Goal: Task Accomplishment & Management: Manage account settings

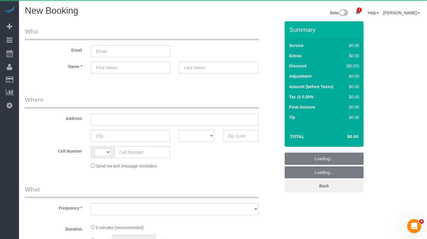
select select "string:[GEOGRAPHIC_DATA]"
select select "object:1829"
select select "number:89"
select select "number:90"
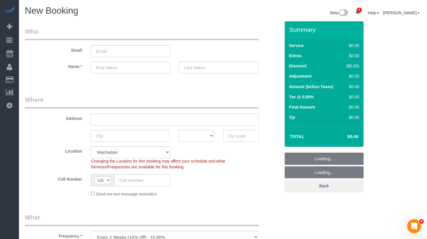
click at [183, 103] on legend "Where" at bounding box center [142, 102] width 234 height 13
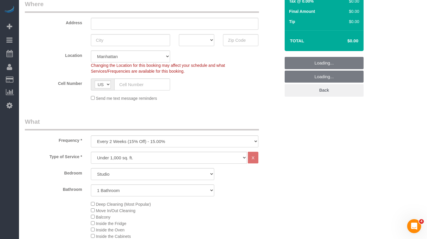
scroll to position [140, 0]
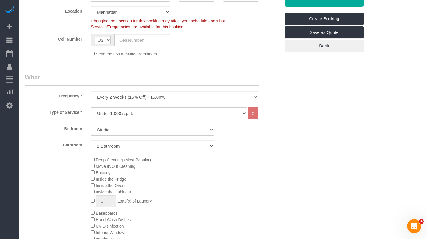
click at [170, 96] on select "One Time Weekly (20% Off) - 20.00% Every 2 Weeks (15% Off) - 15.00% Every 4 Wee…" at bounding box center [174, 97] width 167 height 12
select select "object:2084"
click at [91, 91] on select "One Time Weekly (20% Off) - 20.00% Every 2 Weeks (15% Off) - 15.00% Every 4 Wee…" at bounding box center [174, 97] width 167 height 12
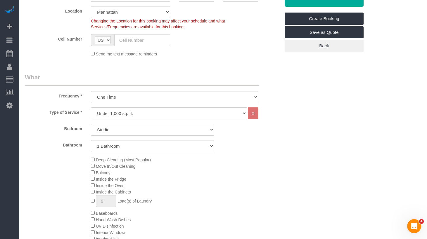
click at [243, 161] on div "Deep Cleaning (Most Popular) Move In/Out Cleaning Balcony Inside the Fridge Ins…" at bounding box center [186, 213] width 198 height 113
click at [113, 116] on select "Under 1,000 sq. ft. 1,001 - 1,500 sq. ft. 1,500+ sq. ft. Custom Cleaning Office…" at bounding box center [169, 114] width 156 height 12
select select "213"
click at [91, 108] on select "Under 1,000 sq. ft. 1,001 - 1,500 sq. ft. 1,500+ sq. ft. Custom Cleaning Office…" at bounding box center [169, 114] width 156 height 12
select select "1"
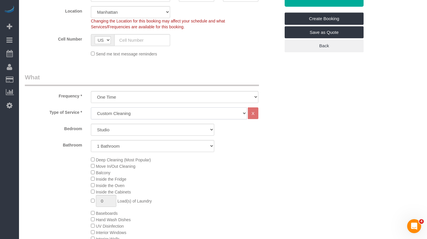
select select "120"
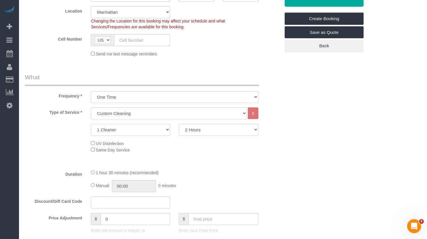
click at [131, 132] on select "1 Cleaner 2 Cleaners 3 Cleaners 4 Cleaners 5 Cleaners" at bounding box center [130, 130] width 79 height 12
select select "5"
click at [91, 124] on select "1 Cleaner 2 Cleaners 3 Cleaners 4 Cleaners 5 Cleaners" at bounding box center [130, 130] width 79 height 12
click at [215, 131] on select "2 Hours 2.5 Hours 3 Hours 3.5 Hours 4 Hours 4.5 Hours 5 Hours 5.5 Hours 6 Hours…" at bounding box center [218, 130] width 79 height 12
select select "300"
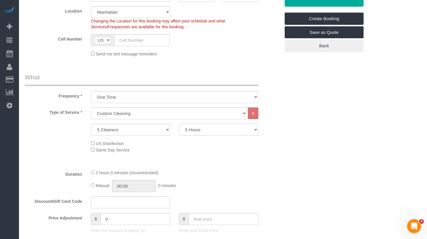
click at [179, 124] on select "2 Hours 2.5 Hours 3 Hours 3.5 Hours 4 Hours 4.5 Hours 5 Hours 5.5 Hours 6 Hours…" at bounding box center [218, 130] width 79 height 12
click at [263, 162] on div "Type of Service * Under 1,000 sq. ft. 1,001 - 1,500 sq. ft. 1,500+ sq. ft. Cust…" at bounding box center [152, 136] width 255 height 57
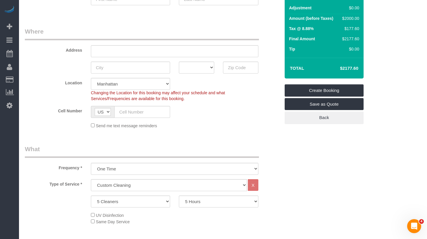
scroll to position [68, 0]
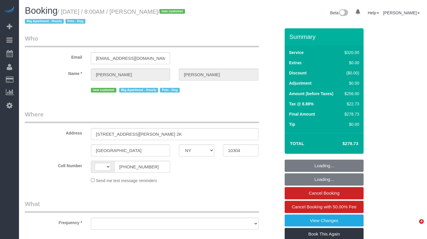
select select "NY"
select select "number:56"
select select "number:79"
select select "number:13"
select select "number:5"
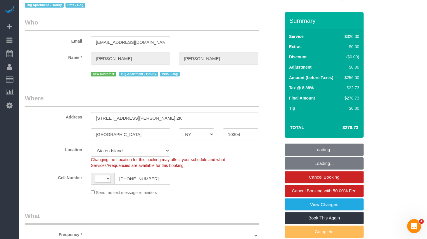
scroll to position [25, 0]
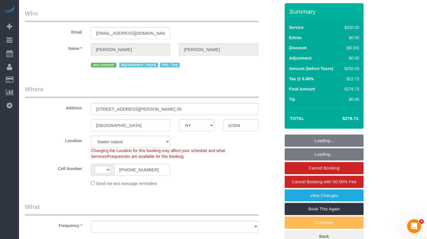
select select "string:[GEOGRAPHIC_DATA]"
select select "object:984"
select select "string:stripe-pm_1S2eAF4VGloSiKo7vkQGNOUN"
select select "240"
select select "spot1"
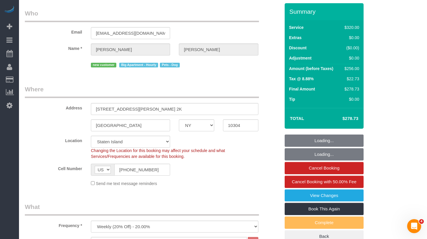
select select "object:1020"
click at [140, 168] on input "[PHONE_NUMBER]" at bounding box center [142, 170] width 56 height 12
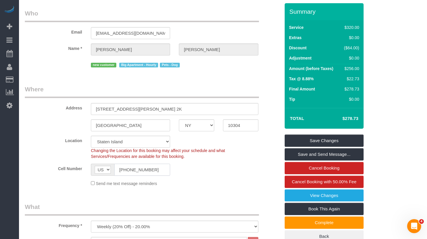
click at [141, 170] on input "[PHONE_NUMBER]" at bounding box center [142, 170] width 56 height 12
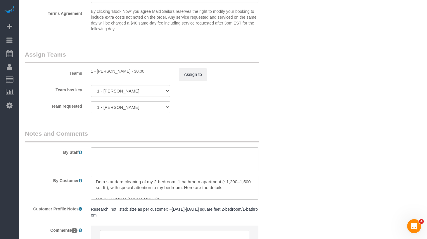
scroll to position [679, 0]
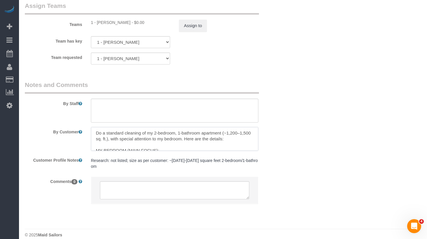
click at [134, 140] on textarea at bounding box center [174, 139] width 167 height 24
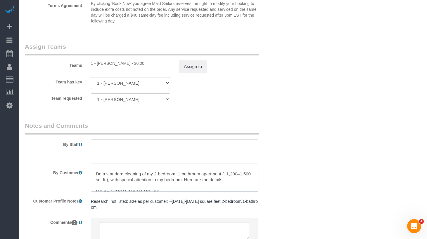
scroll to position [652, 0]
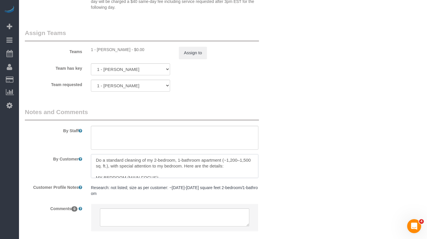
click at [167, 168] on textarea at bounding box center [174, 166] width 167 height 24
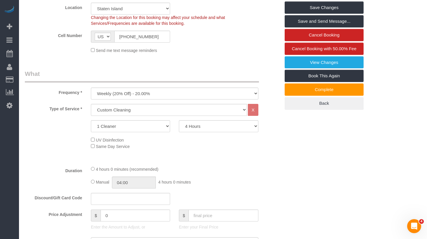
scroll to position [0, 0]
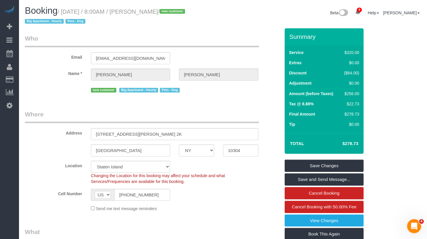
drag, startPoint x: 176, startPoint y: 34, endPoint x: 181, endPoint y: 25, distance: 9.9
drag, startPoint x: 186, startPoint y: 13, endPoint x: 66, endPoint y: 14, distance: 119.9
click at [66, 14] on small "/ September 02, 2025 / 8:00AM / Genara Burks / new customer Big Apartment - Hou…" at bounding box center [106, 16] width 162 height 16
copy small "September 02, 2025 / 8:00AM / Genara Burks"
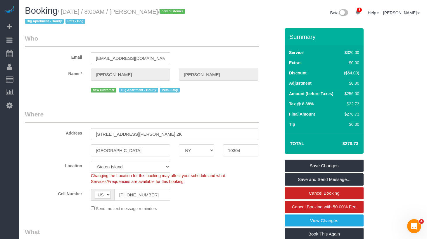
scroll to position [3, 0]
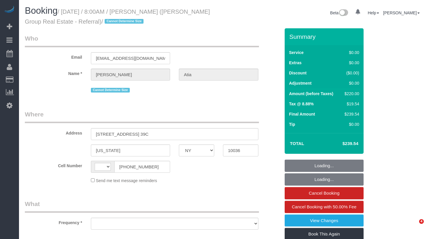
select select "NY"
select select "string:[GEOGRAPHIC_DATA]"
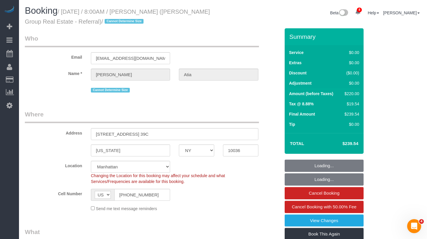
select select "object:843"
select select "string:stripe-pm_1RxwrB4VGloSiKo7jZeTVqLv"
select select "number:56"
select select "number:74"
select select "number:15"
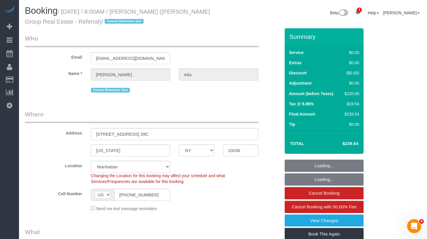
select select "number:6"
select select "2"
select select "spot1"
select select "object:1348"
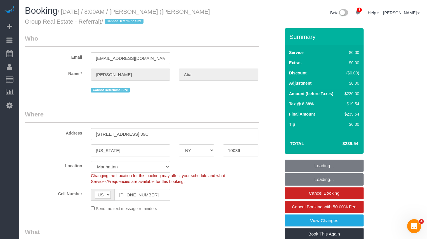
drag, startPoint x: 82, startPoint y: 22, endPoint x: 66, endPoint y: 11, distance: 18.6
click at [66, 11] on small "/ September 02, 2025 / 8:00AM / Leslie Atia (Batra Group Real Estate - Referral…" at bounding box center [117, 16] width 185 height 16
copy small "September 02, 2025 / 8:00AM / Leslie Atia (Batra Group Real Estate - Referral)"
select select "2"
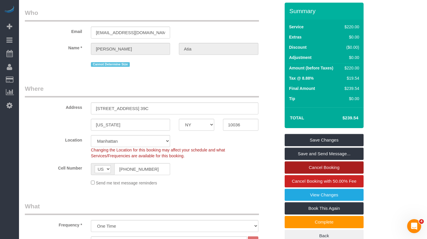
scroll to position [38, 0]
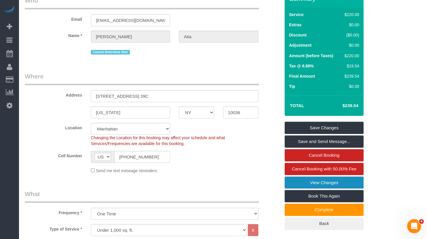
click at [331, 184] on link "View Changes" at bounding box center [324, 183] width 79 height 12
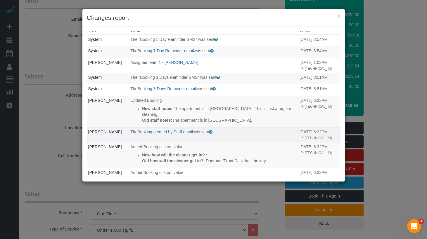
scroll to position [0, 0]
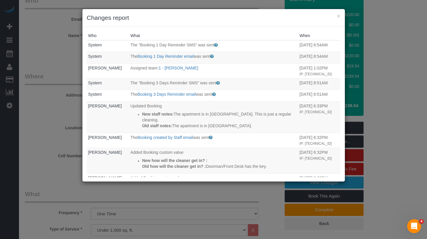
click at [65, 101] on div "× Changes report Who What When System The "Booking 1 Day Reminder SMS" was sent…" at bounding box center [213, 119] width 427 height 239
click at [340, 16] on button "×" at bounding box center [339, 16] width 4 height 6
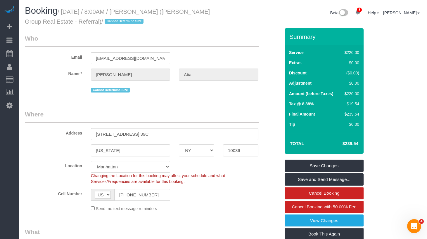
drag, startPoint x: 177, startPoint y: 12, endPoint x: 152, endPoint y: 13, distance: 25.2
click at [151, 13] on small "/ September 02, 2025 / 8:00AM / Leslie Atia (Batra Group Real Estate - Referral…" at bounding box center [117, 16] width 185 height 16
copy small "Leslie Atia"
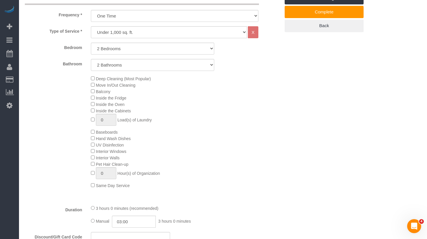
scroll to position [295, 0]
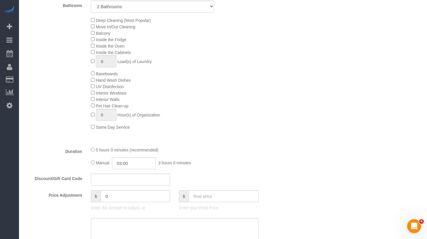
click at [228, 78] on div "Deep Cleaning (Most Popular) Move In/Out Cleaning Balcony Inside the Fridge Ins…" at bounding box center [186, 73] width 198 height 113
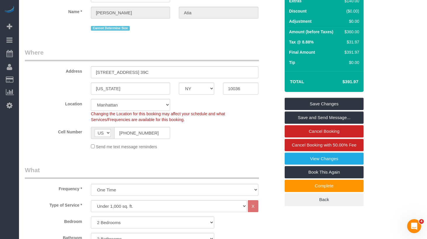
scroll to position [0, 0]
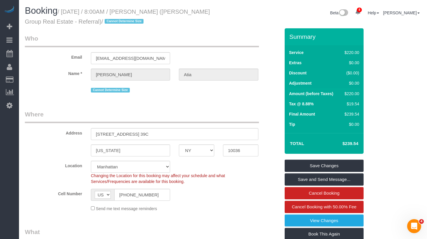
click at [196, 25] on h1 "Booking / September 02, 2025 / 8:00AM / Leslie Atia (Batra Group Real Estate - …" at bounding box center [122, 16] width 194 height 20
drag, startPoint x: 154, startPoint y: 29, endPoint x: 147, endPoint y: 30, distance: 7.4
click at [150, 196] on input "(661) 645-7816" at bounding box center [142, 195] width 56 height 12
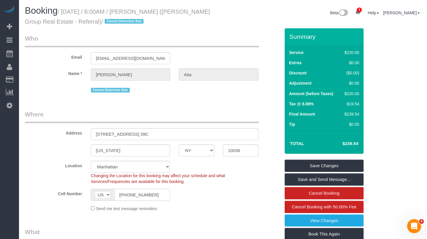
click at [150, 196] on input "(661) 645-7816" at bounding box center [142, 195] width 56 height 12
click at [150, 196] on input "[PHONE_NUMBER]" at bounding box center [142, 195] width 56 height 12
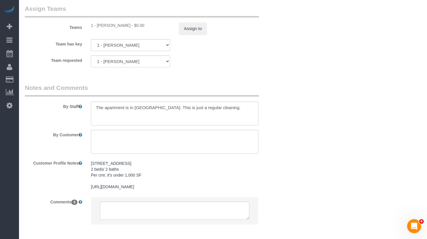
scroll to position [784, 0]
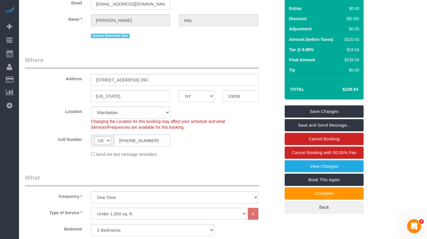
scroll to position [112, 0]
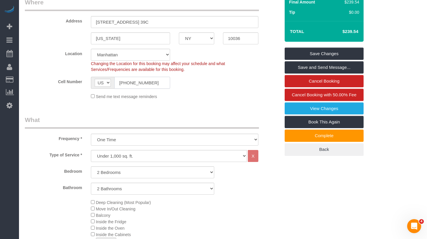
click at [133, 82] on input "[PHONE_NUMBER]" at bounding box center [142, 83] width 56 height 12
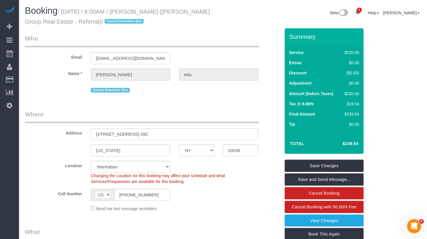
drag, startPoint x: 149, startPoint y: 13, endPoint x: 102, endPoint y: 23, distance: 48.3
click at [83, 23] on small "/ September 02, 2025 / 8:00AM / Leslie Atia (Batra Group Real Estate - Referral…" at bounding box center [117, 16] width 185 height 16
copy small "Leslie Atia (Batra Group Real Estate - Referral)"
click at [180, 9] on small "/ September 02, 2025 / 8:00AM / Leslie Atia (Batra Group Real Estate - Referral…" at bounding box center [117, 16] width 185 height 16
click at [175, 11] on small "/ September 02, 2025 / 8:00AM / Leslie Atia (Batra Group Real Estate - Referral…" at bounding box center [117, 16] width 185 height 16
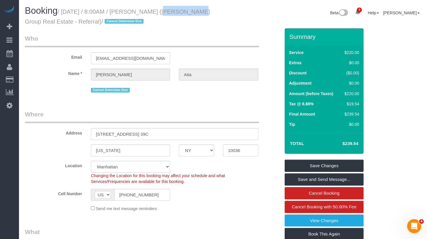
drag, startPoint x: 145, startPoint y: 12, endPoint x: 150, endPoint y: 12, distance: 5.0
click at [150, 12] on small "/ September 02, 2025 / 8:00AM / Leslie Atia (Batra Group Real Estate - Referral…" at bounding box center [117, 16] width 185 height 16
copy small "Leslie Atia"
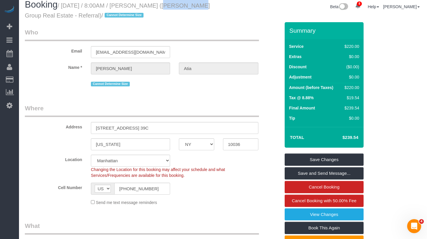
scroll to position [10, 0]
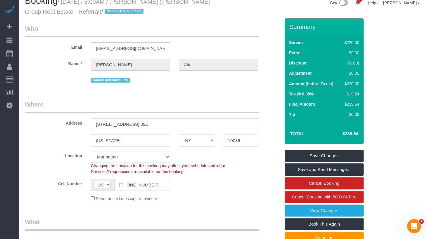
click at [155, 189] on input "(661) 645-7816" at bounding box center [142, 185] width 56 height 12
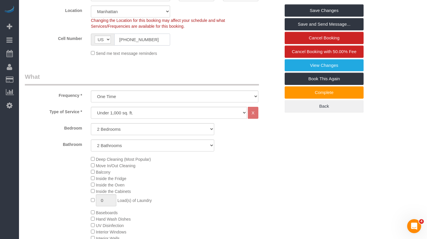
scroll to position [198, 0]
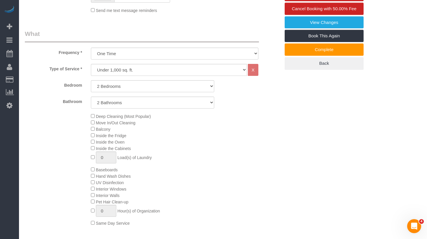
click at [241, 173] on div "Deep Cleaning (Most Popular) Move In/Out Cleaning Balcony Inside the Fridge Ins…" at bounding box center [186, 169] width 198 height 113
click at [128, 71] on select "Under 1,000 sq. ft. 1,001 - 1,500 sq. ft. 1,500+ sq. ft. Custom Cleaning Office…" at bounding box center [169, 70] width 156 height 12
select select "213"
click at [91, 64] on select "Under 1,000 sq. ft. 1,001 - 1,500 sq. ft. 1,500+ sq. ft. Custom Cleaning Office…" at bounding box center [169, 70] width 156 height 12
select select "1"
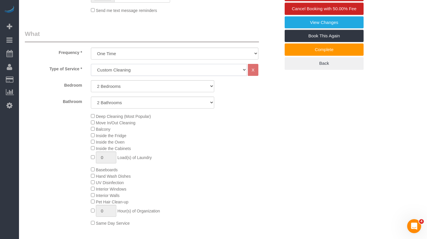
select select "120"
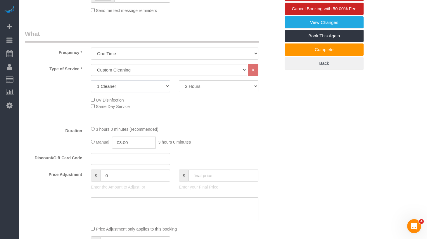
click at [132, 88] on select "1 Cleaner 2 Cleaners 3 Cleaners 4 Cleaners 5 Cleaners" at bounding box center [130, 86] width 79 height 12
select select "2"
click at [91, 80] on select "1 Cleaner 2 Cleaners 3 Cleaners 4 Cleaners 5 Cleaners" at bounding box center [130, 86] width 79 height 12
click at [203, 82] on select "2 Hours 2.5 Hours 3 Hours 3.5 Hours 4 Hours 4.5 Hours 5 Hours 5.5 Hours 6 Hours…" at bounding box center [218, 86] width 79 height 12
select select "270"
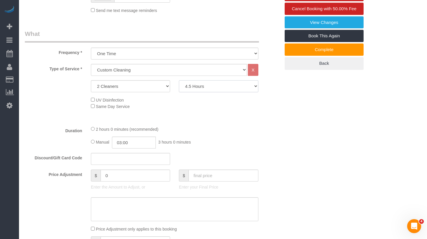
click at [179, 80] on select "2 Hours 2.5 Hours 3 Hours 3.5 Hours 4 Hours 4.5 Hours 5 Hours 5.5 Hours 6 Hours…" at bounding box center [218, 86] width 79 height 12
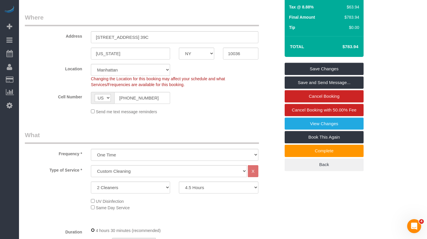
scroll to position [0, 0]
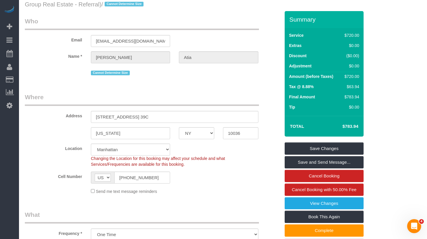
select select "spot47"
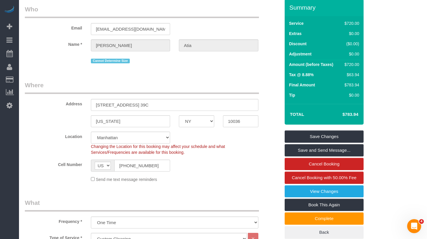
scroll to position [51, 0]
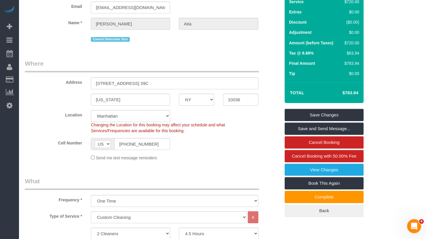
click at [345, 95] on td "$783.94" at bounding box center [342, 93] width 38 height 15
click at [345, 94] on h4 "$783.94" at bounding box center [341, 93] width 33 height 5
click at [351, 94] on h4 "$783.94" at bounding box center [341, 93] width 33 height 5
copy h4 "783.94"
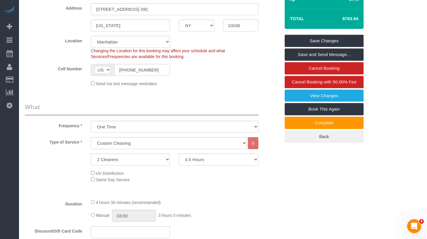
scroll to position [156, 0]
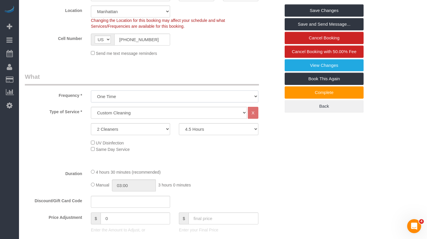
click at [130, 95] on select "One Time Weekly (20% Off) - 20.00% Every 2 Weeks (15% Off) - 15.00% Every 4 Wee…" at bounding box center [174, 97] width 167 height 12
select select "object:1351"
click at [91, 91] on select "One Time Weekly (20% Off) - 20.00% Every 2 Weeks (15% Off) - 15.00% Every 4 Wee…" at bounding box center [174, 97] width 167 height 12
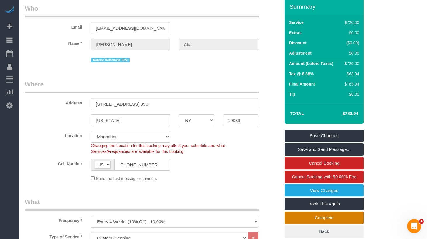
scroll to position [0, 0]
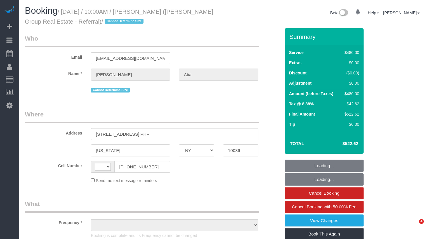
select select "NY"
select select "number:89"
select select "number:90"
select select "number:15"
select select "number:6"
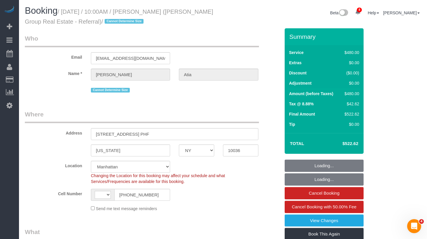
select select "string:[GEOGRAPHIC_DATA]"
select select "object:622"
select select "string:stripe-pm_1RxwrB4VGloSiKo7jZeTVqLv"
select select "2"
select select "180"
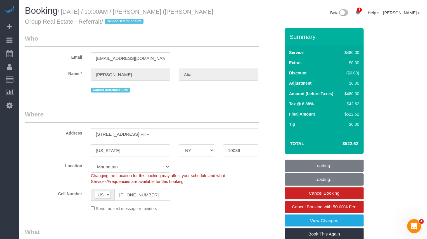
select select "spot1"
select select "object:1402"
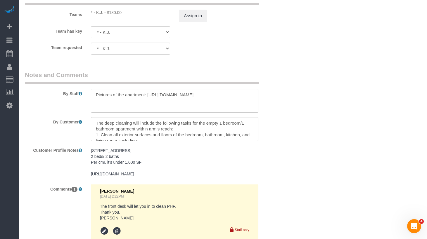
scroll to position [773, 0]
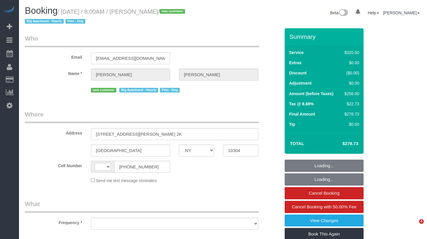
select select "NY"
select select "string:[GEOGRAPHIC_DATA]"
select select "spot1"
select select "number:56"
select select "number:79"
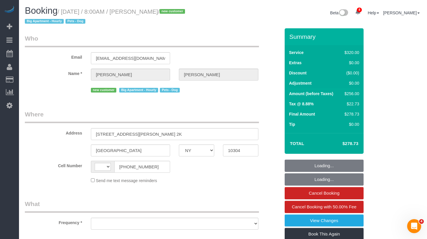
select select "number:13"
select select "number:5"
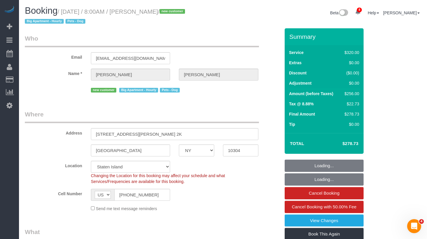
select select "object:887"
select select "string:stripe-pm_1S2eAF4VGloSiKo7vkQGNOUN"
select select "object:1020"
select select "240"
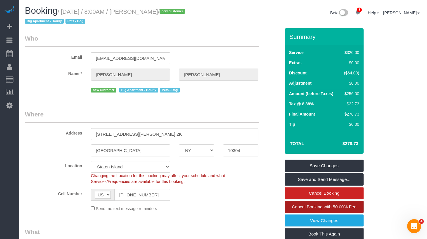
click at [318, 207] on span "Cancel Booking with 50.00% Fee" at bounding box center [324, 207] width 65 height 5
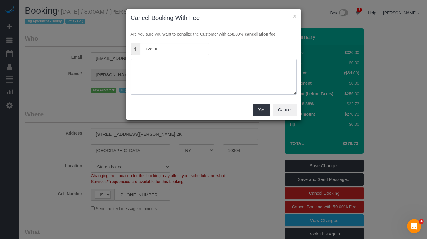
click at [218, 79] on textarea at bounding box center [214, 77] width 166 height 36
click at [220, 74] on textarea at bounding box center [214, 77] width 166 height 36
type textarea "The cleaner is unable to get inside."
click at [267, 113] on button "Yes" at bounding box center [261, 110] width 17 height 12
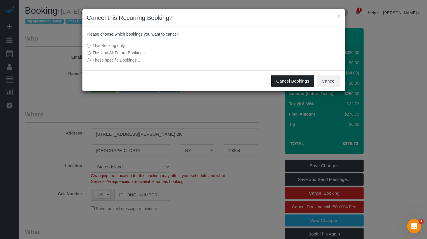
click at [284, 83] on button "Cancel Bookings" at bounding box center [292, 81] width 43 height 12
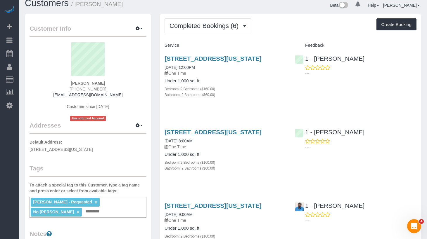
scroll to position [8, 0]
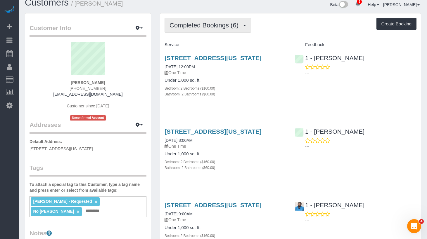
click at [196, 19] on button "Completed Bookings (6)" at bounding box center [208, 25] width 87 height 15
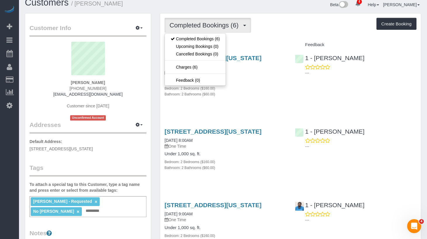
drag, startPoint x: 275, startPoint y: 37, endPoint x: 249, endPoint y: 51, distance: 29.7
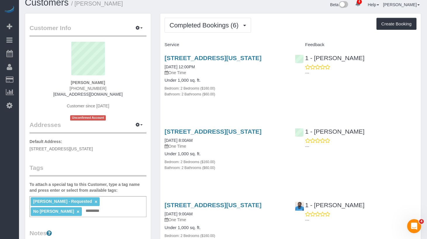
click at [284, 83] on h4 "Under 1,000 sq. ft." at bounding box center [226, 80] width 122 height 5
click at [277, 73] on p "One Time" at bounding box center [226, 73] width 122 height 6
drag, startPoint x: 239, startPoint y: 55, endPoint x: 170, endPoint y: 55, distance: 69.3
click at [166, 59] on h3 "[STREET_ADDRESS][US_STATE]" at bounding box center [226, 58] width 122 height 7
copy link "[STREET_ADDRESS][US_STATE]"
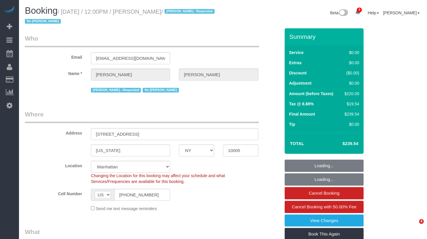
select select "NY"
select select "object:1359"
select select "string:stripe-pm_1QVDkM4VGloSiKo7X4EHli3C"
select select "number:60"
select select "number:72"
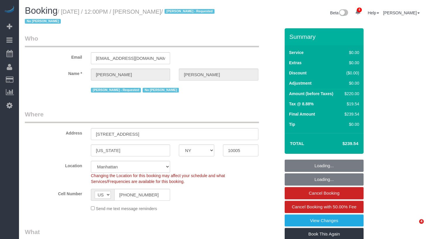
select select "number:15"
select select "number:5"
select select "spot1"
select select "2"
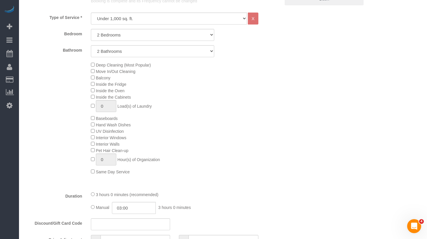
scroll to position [240, 0]
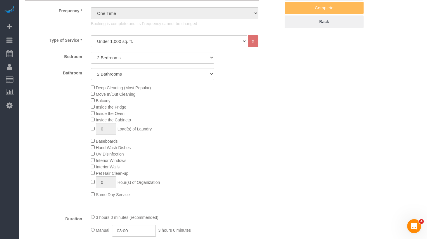
click at [264, 98] on div "Deep Cleaning (Most Popular) Move In/Out Cleaning Balcony Inside the Fridge Ins…" at bounding box center [186, 140] width 198 height 113
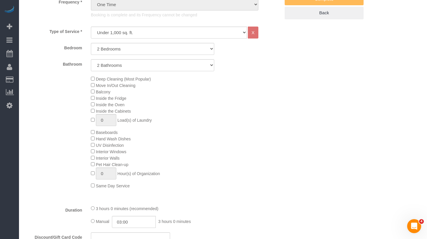
scroll to position [0, 0]
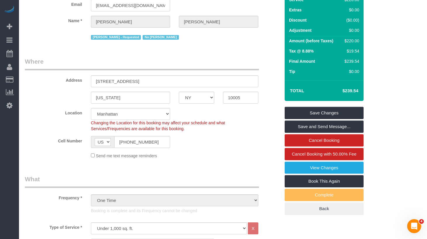
scroll to position [122, 0]
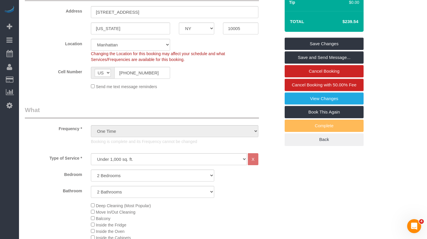
click at [184, 119] on div "Frequency * One Time Weekly (20% Off) - 20.00% Every 2 Weeks (15% Off) - 15.00%…" at bounding box center [152, 127] width 264 height 43
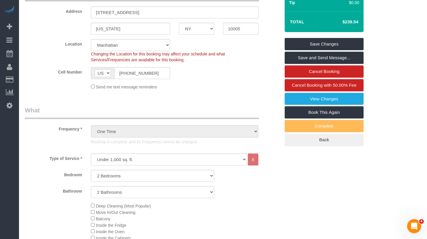
scroll to position [0, 0]
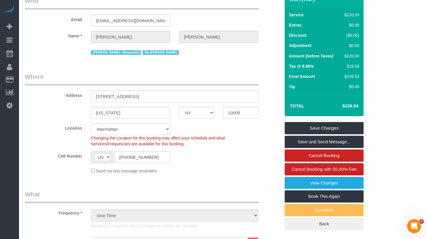
scroll to position [89, 0]
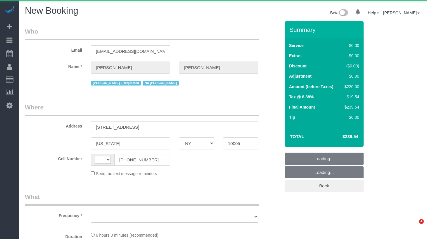
select select "NY"
select select "string:[GEOGRAPHIC_DATA]"
select select "object:599"
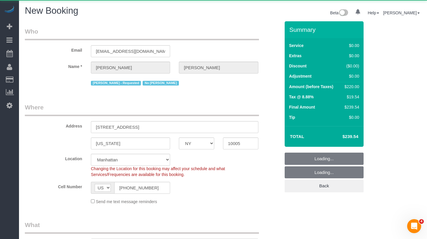
select select "number:60"
select select "number:72"
select select "number:15"
select select "number:5"
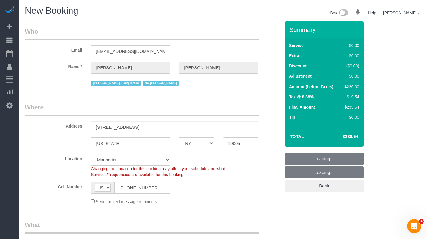
select select "string:stripe-pm_1QVDkM4VGloSiKo7X4EHli3C"
select select "object:798"
select select "2"
select select "object:1320"
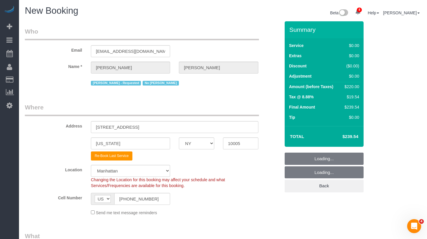
select select "2"
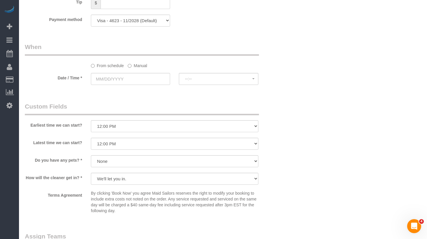
scroll to position [549, 0]
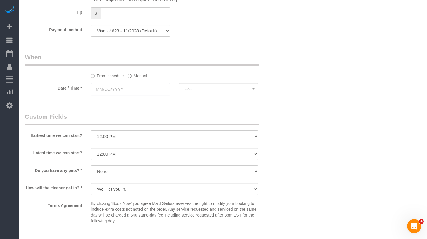
click at [132, 89] on input "text" at bounding box center [130, 89] width 79 height 12
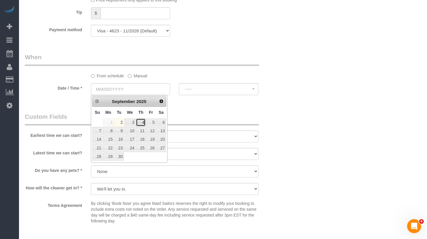
click at [141, 121] on link "4" at bounding box center [141, 123] width 10 height 8
type input "09/04/2025"
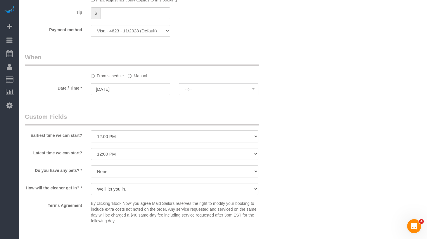
click at [201, 118] on legend "Custom Fields" at bounding box center [142, 119] width 234 height 13
select select "spot1"
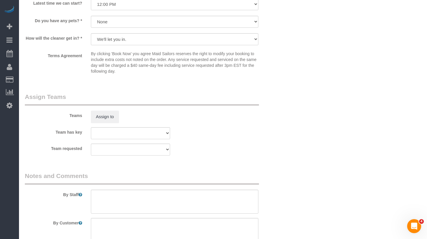
scroll to position [739, 0]
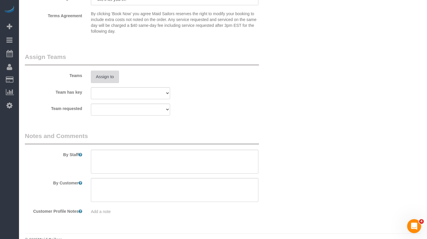
click at [111, 79] on button "Assign to" at bounding box center [105, 77] width 28 height 12
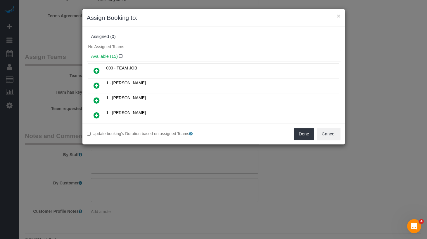
click at [164, 29] on div "Assigned (0) No Assigned Teams Available (15) 000 - TEAM JOB 1 - Daphnee Thomas" at bounding box center [213, 75] width 262 height 96
drag, startPoint x: 94, startPoint y: 115, endPoint x: 106, endPoint y: 116, distance: 11.7
click at [94, 116] on icon at bounding box center [97, 115] width 6 height 7
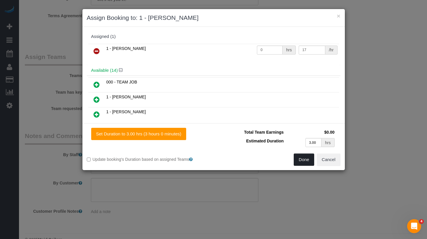
click at [299, 158] on button "Done" at bounding box center [304, 160] width 20 height 12
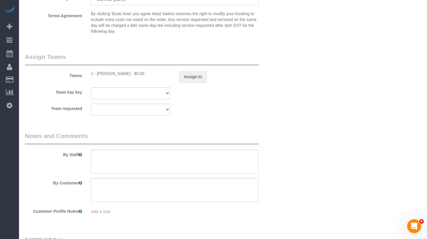
click at [234, 117] on fieldset "Assign Teams Teams 1 - John Harris - $0.00 Assign to Team has key 000- Donna Me…" at bounding box center [152, 87] width 255 height 68
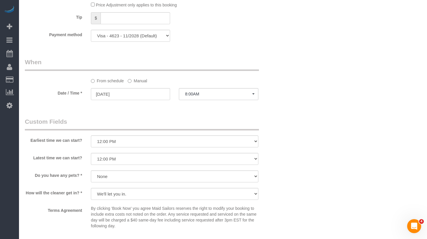
scroll to position [546, 0]
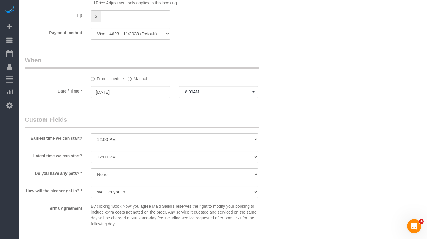
click at [149, 131] on div "Earliest time we can start? I am not flexible, keep my selected time 8:00 AM 9:…" at bounding box center [152, 130] width 264 height 31
click at [137, 141] on select "I am not flexible, keep my selected time 8:00 AM 9:00 AM 10:00 AM 11:00 AM 12:0…" at bounding box center [174, 140] width 167 height 12
select select "number:56"
click at [91, 134] on select "I am not flexible, keep my selected time 8:00 AM 9:00 AM 10:00 AM 11:00 AM 12:0…" at bounding box center [174, 140] width 167 height 12
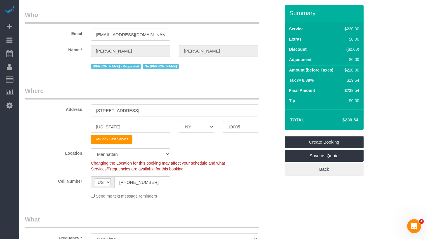
scroll to position [0, 0]
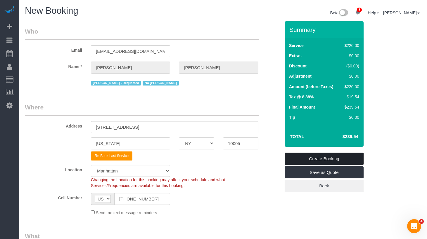
click at [351, 158] on link "Create Booking" at bounding box center [324, 159] width 79 height 12
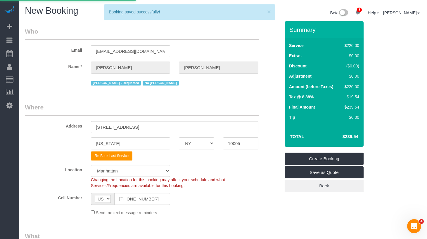
drag, startPoint x: 262, startPoint y: 86, endPoint x: 294, endPoint y: 98, distance: 34.9
click at [282, 21] on form "Who Email texastrojan@gmail.com Name * Brian Nguyen John Harris - Requested No …" at bounding box center [223, 21] width 396 height 0
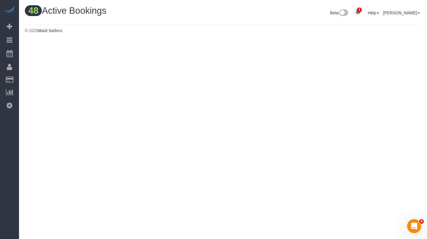
click at [300, 18] on div "Beta 8 Your Notifications You have 0 alerts × You have 1 to charge for 08/30/20…" at bounding box center [324, 13] width 203 height 15
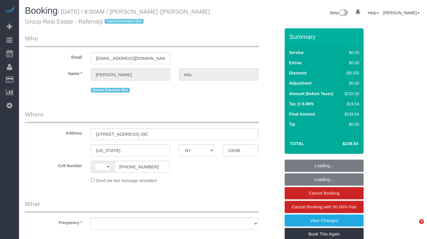
select select "NY"
select select "string:[GEOGRAPHIC_DATA]"
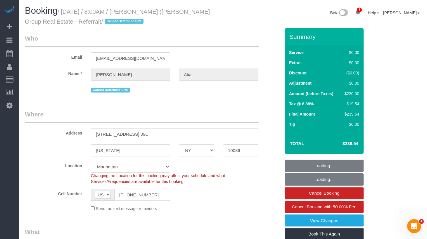
select select "object:702"
select select "string:stripe-pm_1RxwrB4VGloSiKo7jZeTVqLv"
select select "spot1"
select select "number:56"
select select "number:74"
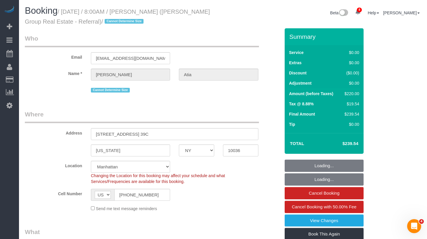
select select "number:15"
select select "number:6"
select select "2"
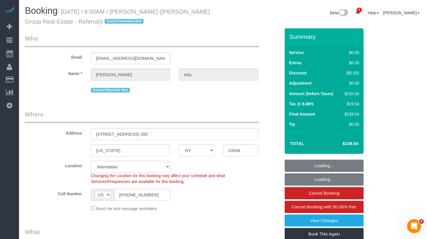
select select "2"
click at [352, 144] on h4 "$239.54" at bounding box center [341, 143] width 33 height 5
drag, startPoint x: 352, startPoint y: 144, endPoint x: 349, endPoint y: 142, distance: 3.3
click at [352, 144] on h4 "$239.54" at bounding box center [341, 143] width 33 height 5
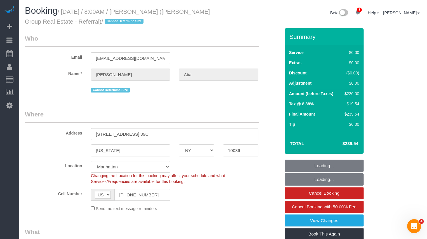
copy div "$239.54 Loading... Loading... Cancel Booking Cancel Booking with 50.00% Fee Vie…"
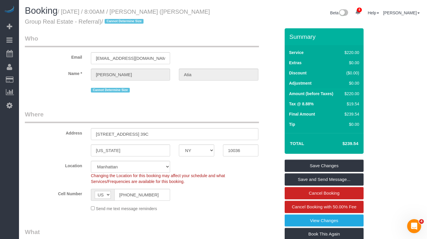
click at [356, 146] on h4 "$239.54" at bounding box center [341, 143] width 33 height 5
click at [356, 145] on h4 "$239.54" at bounding box center [341, 143] width 33 height 5
drag, startPoint x: 356, startPoint y: 145, endPoint x: 352, endPoint y: 144, distance: 4.1
click at [356, 145] on h4 "$239.54" at bounding box center [341, 143] width 33 height 5
copy h4 "239.54"
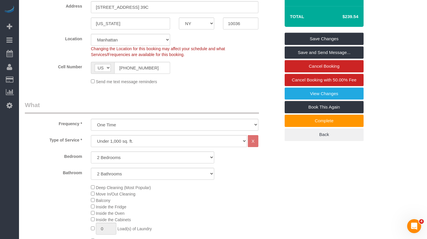
scroll to position [194, 0]
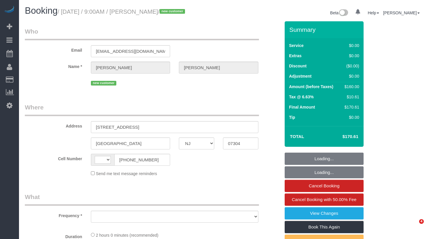
select select "NJ"
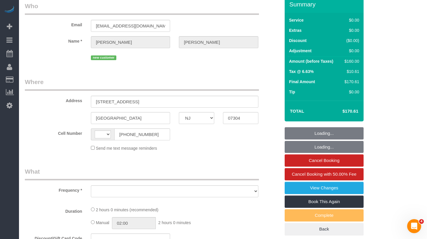
scroll to position [108, 0]
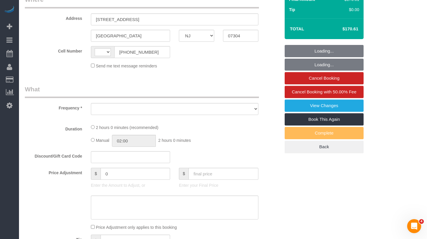
select select "string:[GEOGRAPHIC_DATA]"
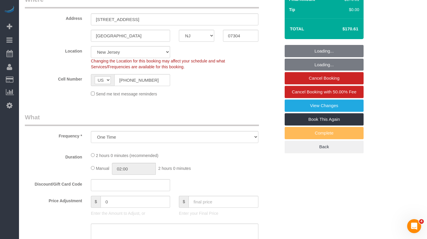
select select "object:690"
select select "string:stripe-pm_1S2qXr4VGloSiKo7Jw2urYmc"
select select "1"
select select "spot1"
select select "number:57"
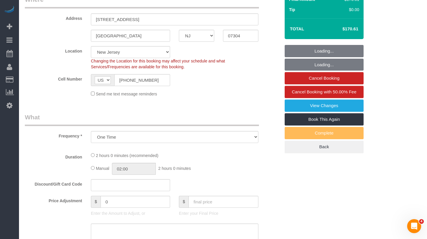
select select "number:70"
select select "number:15"
select select "number:7"
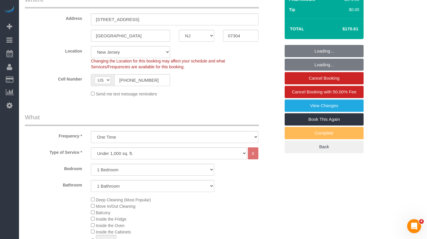
select select "object:990"
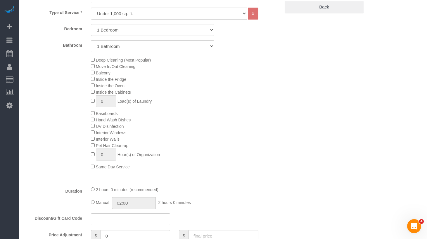
select select "1"
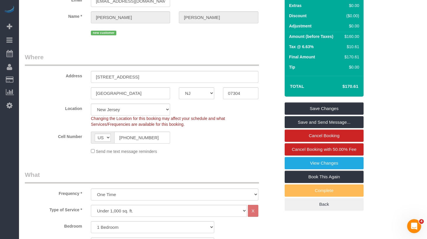
scroll to position [0, 0]
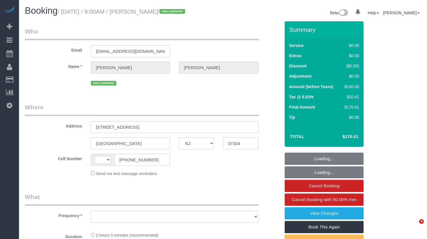
select select "NJ"
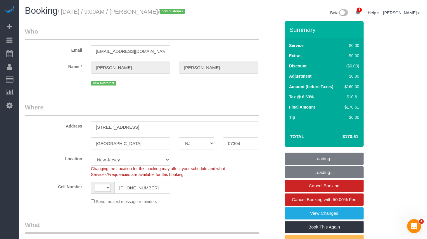
select select "string:stripe-pm_1S2qXr4VGloSiKo7Jw2urYmc"
select select "string:[GEOGRAPHIC_DATA]"
select select "object:697"
select select "spot1"
select select "object:990"
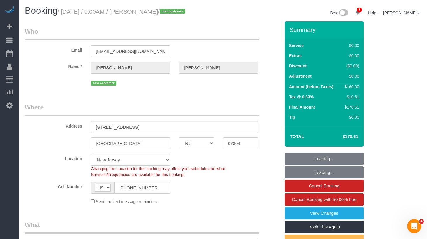
select select "1"
select select "number:57"
select select "number:70"
select select "number:15"
select select "number:7"
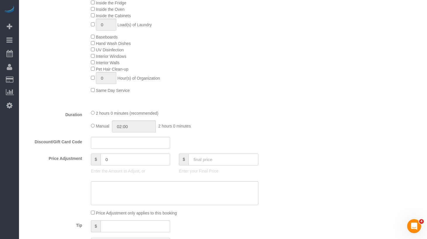
select select "1"
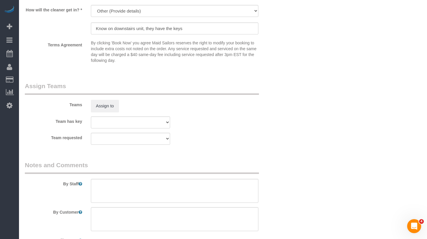
scroll to position [795, 0]
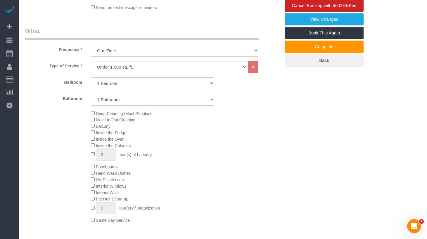
scroll to position [237, 0]
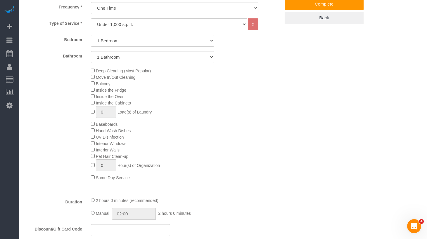
click at [90, 79] on div "Deep Cleaning (Most Popular) Move In/Out Cleaning Balcony Inside the Fridge Ins…" at bounding box center [186, 124] width 198 height 113
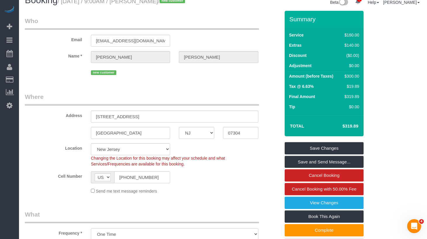
scroll to position [0, 0]
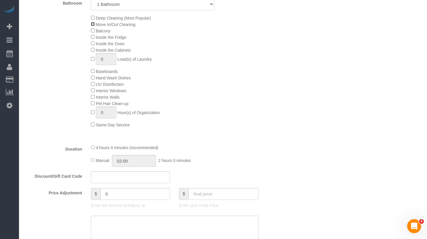
select select "spot39"
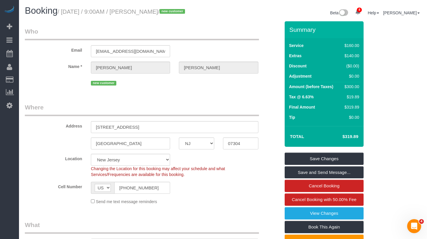
click at [222, 90] on fieldset "Who Email rheapeart1996@gmail.com Name * Rhea Peart new customer" at bounding box center [152, 59] width 255 height 64
click at [213, 89] on fieldset "Who Email rheapeart1996@gmail.com Name * Rhea Peart new customer" at bounding box center [152, 59] width 255 height 64
click at [351, 137] on h4 "$319.89" at bounding box center [341, 136] width 33 height 5
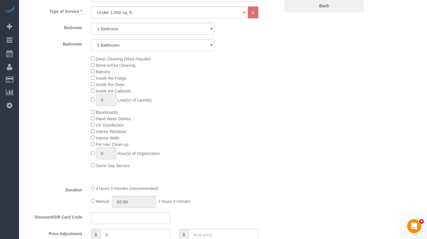
scroll to position [257, 0]
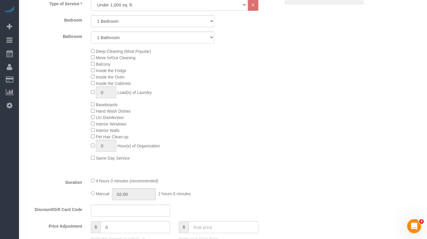
click at [252, 145] on div "Deep Cleaning (Most Popular) Move In/Out Cleaning Balcony Inside the Fridge Ins…" at bounding box center [186, 104] width 198 height 113
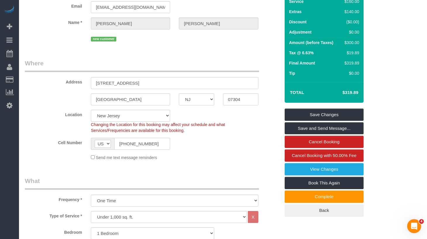
scroll to position [0, 0]
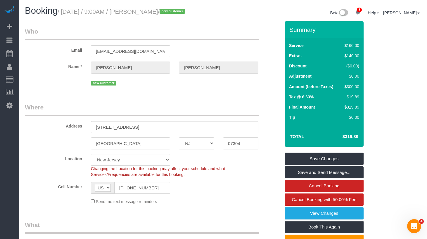
click at [200, 109] on legend "Where" at bounding box center [142, 109] width 234 height 13
click at [204, 106] on legend "Where" at bounding box center [142, 109] width 234 height 13
click at [161, 109] on legend "Where" at bounding box center [142, 109] width 234 height 13
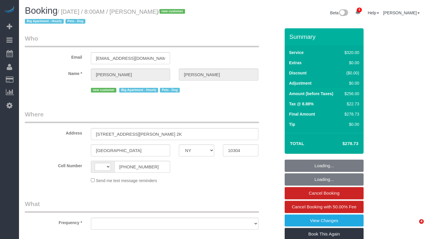
select select "NY"
select select "string:[GEOGRAPHIC_DATA]"
select select "number:56"
select select "number:79"
select select "number:13"
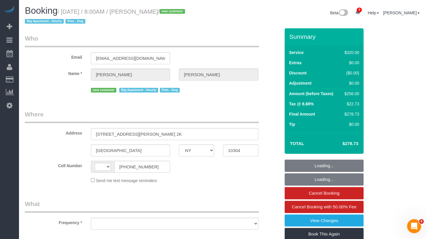
select select "number:5"
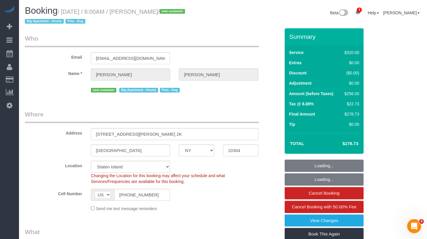
click at [219, 49] on div "Email [EMAIL_ADDRESS][DOMAIN_NAME]" at bounding box center [152, 49] width 264 height 30
select select "object:984"
select select "string:stripe-pm_1S2eAF4VGloSiKo7vkQGNOUN"
select select "240"
select select "spot1"
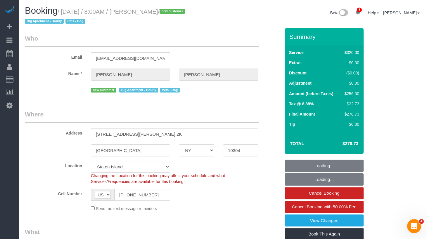
select select "object:1020"
click at [217, 56] on div "Email [EMAIL_ADDRESS][DOMAIN_NAME]" at bounding box center [152, 49] width 264 height 30
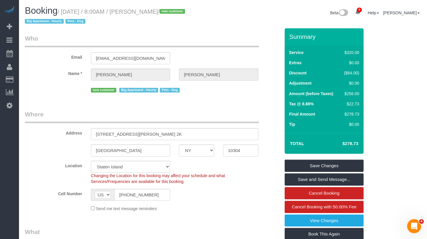
click at [209, 53] on div "Email [EMAIL_ADDRESS][DOMAIN_NAME]" at bounding box center [152, 49] width 264 height 30
click at [205, 44] on legend "Who" at bounding box center [142, 40] width 234 height 13
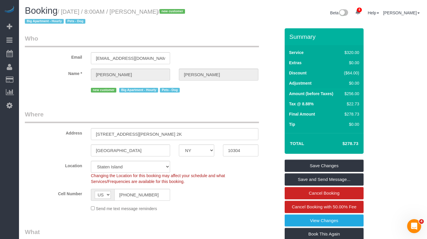
click at [209, 52] on div "Email genera_burks@hotmail.com" at bounding box center [152, 49] width 264 height 30
click at [210, 110] on legend "Where" at bounding box center [142, 116] width 234 height 13
click at [183, 116] on legend "Where" at bounding box center [142, 116] width 234 height 13
click at [183, 117] on legend "Where" at bounding box center [142, 116] width 234 height 13
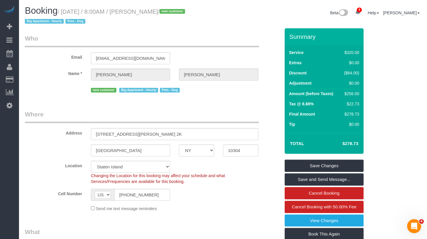
click at [79, 114] on legend "Where" at bounding box center [142, 116] width 234 height 13
click at [338, 146] on td "$278.73" at bounding box center [342, 144] width 38 height 15
drag, startPoint x: 338, startPoint y: 144, endPoint x: 375, endPoint y: 145, distance: 37.1
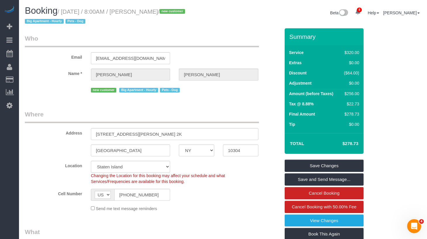
click at [375, 145] on div "Summary Service $320.00 Extras $0.00 Discount ($64.00) Adjustment $0.00 Amount …" at bounding box center [329, 154] width 99 height 252
drag, startPoint x: 360, startPoint y: 145, endPoint x: 334, endPoint y: 143, distance: 25.2
click at [334, 143] on td "$278.73" at bounding box center [342, 144] width 38 height 15
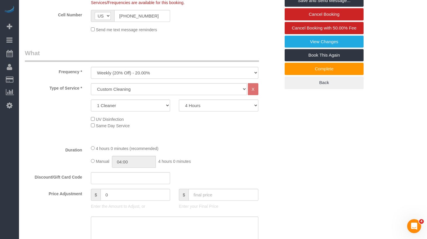
scroll to position [172, 0]
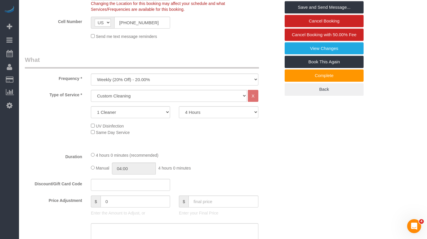
click at [203, 59] on legend "What" at bounding box center [142, 62] width 234 height 13
click at [254, 135] on div "UV Disinfection Same Day Service" at bounding box center [186, 129] width 198 height 13
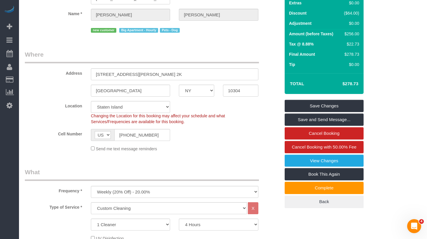
scroll to position [158, 0]
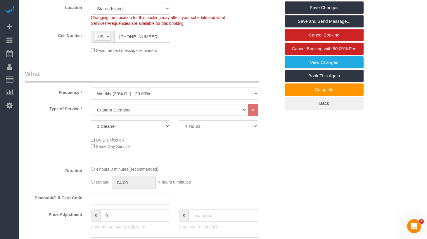
click at [262, 155] on div "Type of Service * Under 1,000 sq. ft. 1,001 - 1,500 sq. ft. 1,500+ sq. ft. Cust…" at bounding box center [152, 132] width 255 height 57
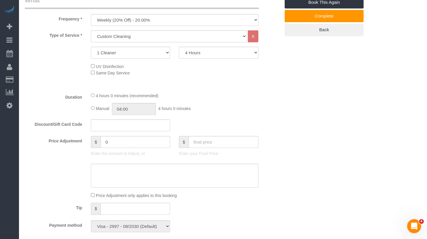
scroll to position [0, 0]
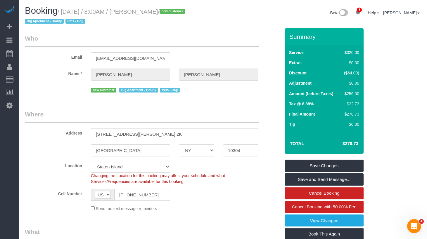
click at [202, 95] on fieldset "Who Email genera_burks@hotmail.com Name * Genara Burks new customer Big Apartme…" at bounding box center [152, 66] width 255 height 64
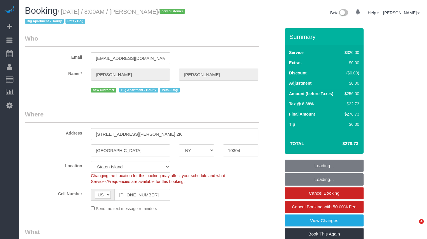
select select "NY"
select select "240"
select select "spot1"
select select "number:56"
select select "number:79"
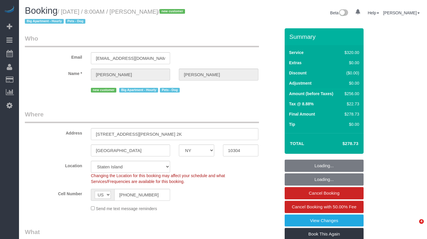
select select "number:13"
select select "number:5"
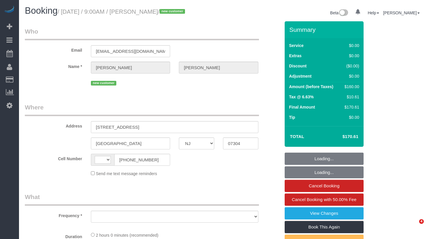
select select "NJ"
select select "string:US"
select select "object:695"
select select "spot1"
select select "number:57"
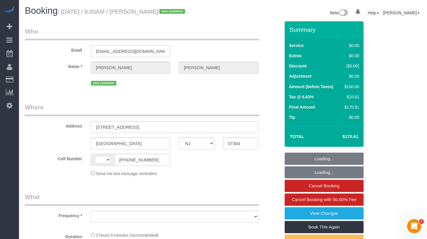
select select "number:70"
select select "number:15"
select select "number:7"
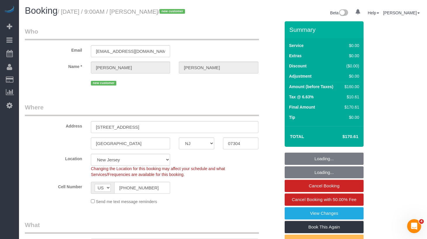
select select "object:985"
select select "spot39"
select select "string:stripe-pm_1S2qXr4VGloSiKo7Jw2urYmc"
select select "1"
click at [291, 185] on link "Cancel Booking" at bounding box center [324, 186] width 79 height 12
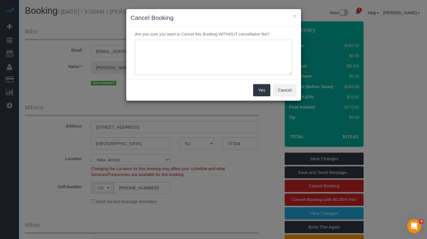
click at [198, 61] on textarea at bounding box center [213, 58] width 157 height 36
type textarea "No availability"
click at [262, 89] on button "Yes" at bounding box center [261, 90] width 17 height 12
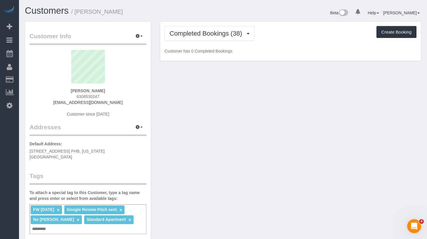
click at [219, 23] on div "Completed Bookings (38) Completed Bookings (38) Upcoming Bookings (6) Cancelled…" at bounding box center [290, 41] width 261 height 39
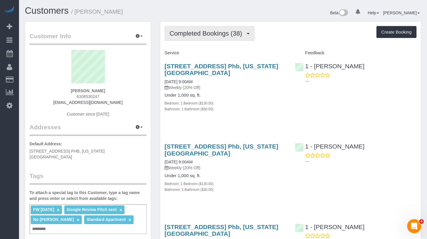
click at [218, 33] on span "Completed Bookings (38)" at bounding box center [207, 33] width 75 height 7
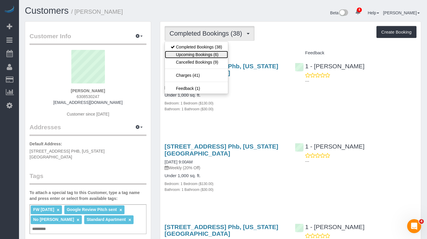
click at [216, 56] on link "Upcoming Bookings (6)" at bounding box center [196, 55] width 63 height 8
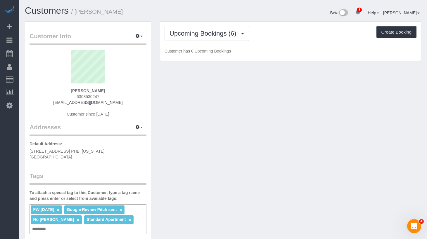
click at [266, 40] on div "Upcoming Bookings (6) Completed Bookings (38) Upcoming Bookings (6) Cancelled B…" at bounding box center [291, 33] width 252 height 15
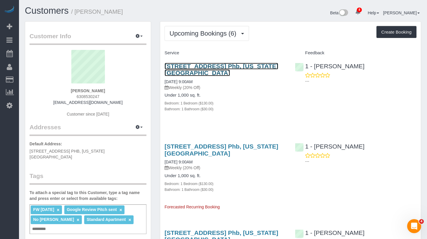
click at [212, 64] on link "[STREET_ADDRESS] Phb, [US_STATE][GEOGRAPHIC_DATA]" at bounding box center [222, 69] width 114 height 13
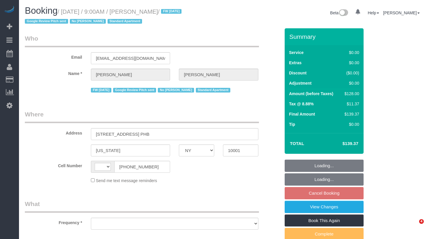
select select "NY"
select select "string:[GEOGRAPHIC_DATA]"
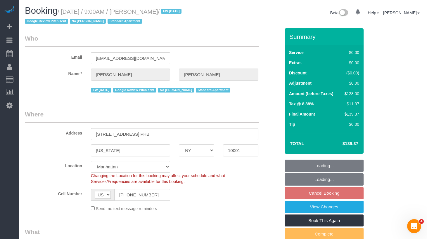
select select "object:686"
select select "string:stripe-pm_1PEGLP4VGloSiKo7LwC35vvO"
select select "number:89"
select select "number:90"
select select "number:15"
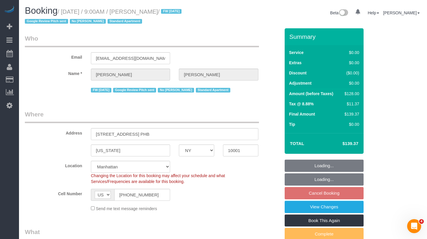
select select "number:5"
select select "1"
select select "spot2"
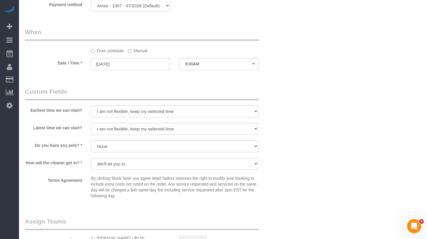
scroll to position [559, 0]
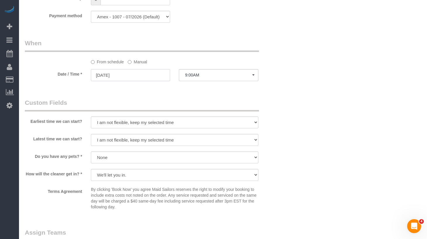
click at [145, 77] on input "09/05/2025" at bounding box center [130, 75] width 79 height 12
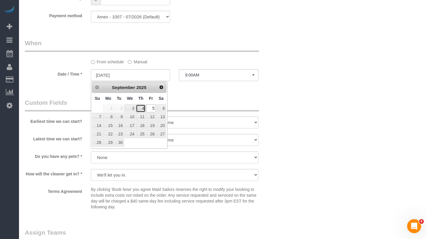
click at [141, 109] on link "4" at bounding box center [141, 109] width 10 height 8
type input "09/04/2025"
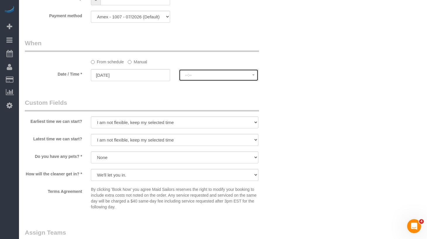
click at [194, 79] on button "--:--" at bounding box center [218, 75] width 79 height 12
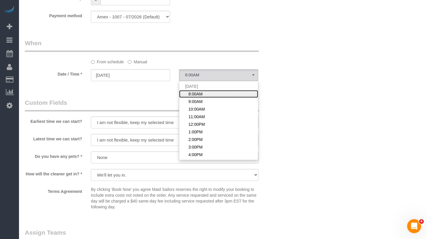
click at [199, 95] on span "8:00AM" at bounding box center [196, 94] width 14 height 6
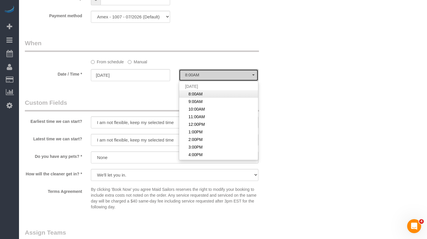
select select "spot58"
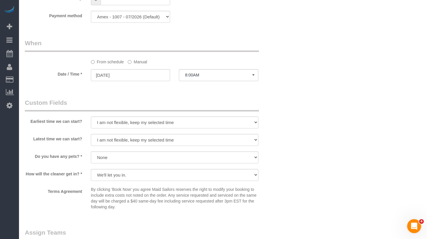
drag, startPoint x: 274, startPoint y: 108, endPoint x: 197, endPoint y: 138, distance: 82.7
click at [274, 108] on div "Earliest time we can start? I am not flexible, keep my selected time 8:00 AM 9:…" at bounding box center [152, 114] width 264 height 31
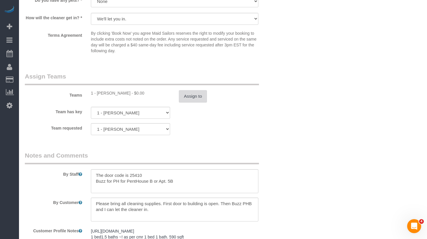
click at [191, 102] on button "Assign to" at bounding box center [193, 96] width 28 height 12
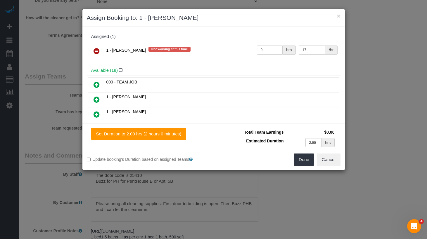
click at [96, 51] on icon at bounding box center [97, 51] width 6 height 7
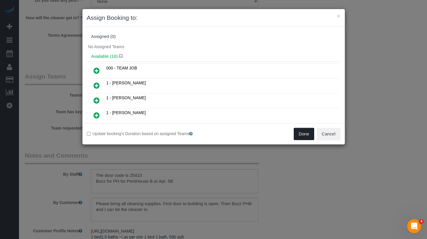
click at [297, 132] on button "Done" at bounding box center [304, 134] width 20 height 12
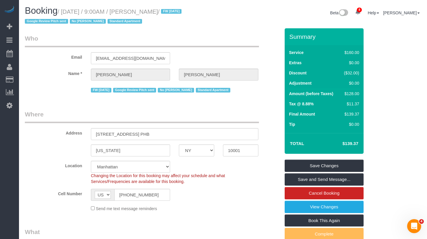
scroll to position [28, 0]
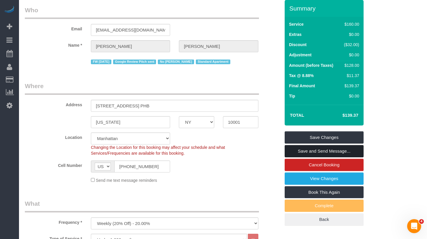
click at [336, 151] on link "Save and Send Message..." at bounding box center [324, 151] width 79 height 12
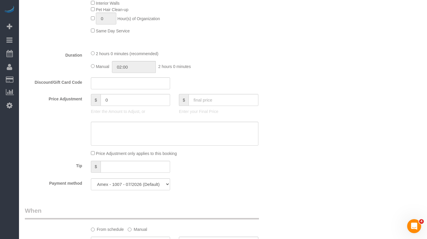
scroll to position [466, 0]
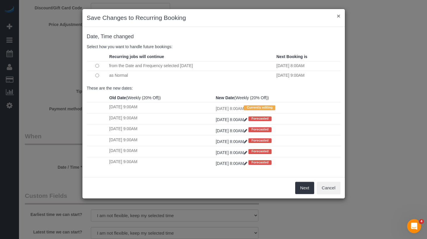
click at [340, 14] on button "×" at bounding box center [339, 16] width 4 height 6
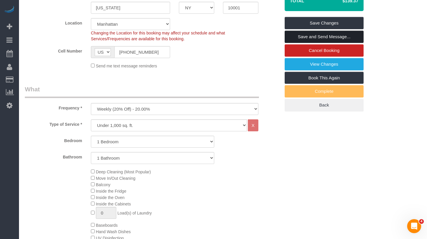
scroll to position [1, 0]
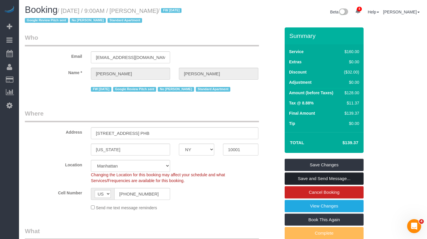
click at [311, 180] on link "Save and Send Message..." at bounding box center [324, 179] width 79 height 12
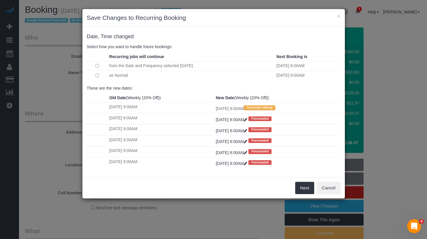
click at [93, 77] on td at bounding box center [97, 76] width 21 height 10
click at [298, 186] on button "Next" at bounding box center [304, 188] width 19 height 12
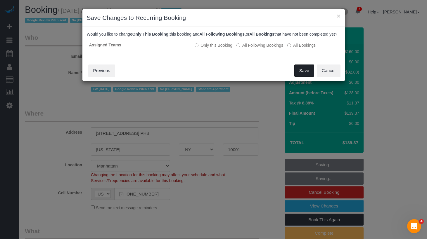
click at [299, 77] on button "Save" at bounding box center [304, 71] width 20 height 12
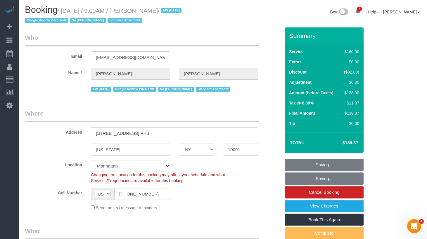
click at [166, 23] on span "/ FW 08/22/24 Google Review Pitch sent No Darrian Thompson Standard Apartment" at bounding box center [104, 16] width 158 height 16
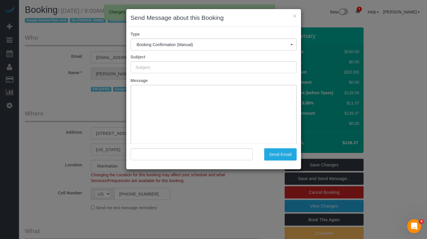
scroll to position [0, 0]
type input "Cleaning Confirmed for 09/04/2025 at 8:00am"
type input ""Christopher Levin" <chrismlevin@gmail.com>"
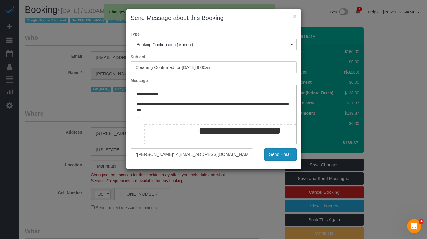
click at [283, 153] on button "Send Email" at bounding box center [280, 154] width 32 height 12
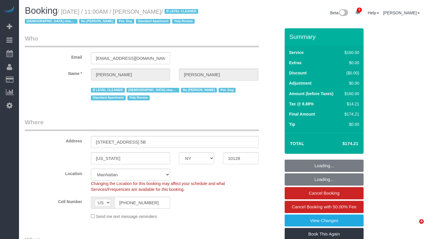
select select "NY"
select select "string:stripe-pm_1RjheQ4VGloSiKo7tm9rNbR6"
select select "number:57"
select select "number:77"
select select "number:13"
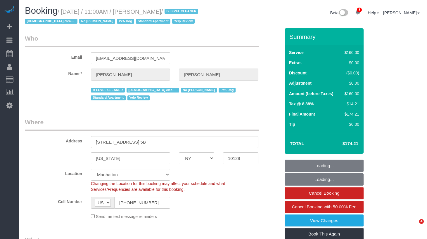
select select "number:5"
select select "object:1394"
select select "spot1"
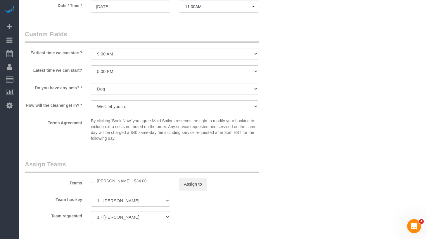
scroll to position [690, 0]
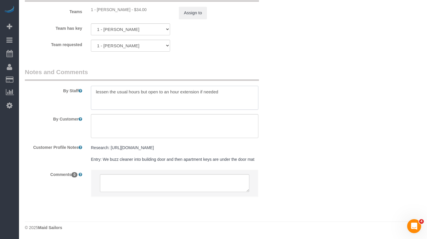
click at [114, 97] on textarea at bounding box center [174, 98] width 167 height 24
click at [119, 92] on textarea at bounding box center [174, 98] width 167 height 24
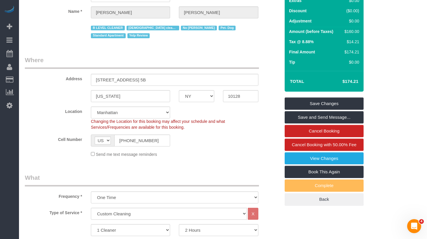
scroll to position [125, 0]
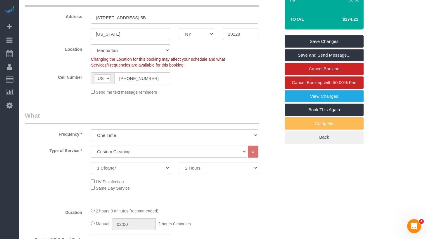
click at [135, 79] on input "(917) 783-8386" at bounding box center [142, 78] width 56 height 12
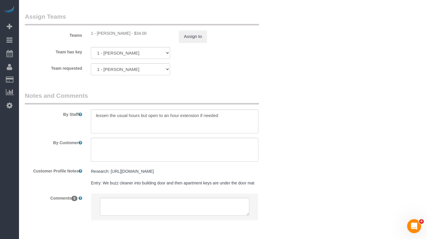
scroll to position [690, 0]
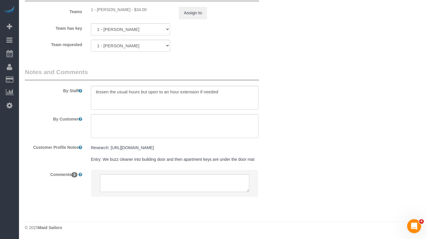
click at [234, 206] on fieldset "Notes and Comments By Staff By Customer Customer Profile Notes Research: http:/…" at bounding box center [152, 138] width 255 height 140
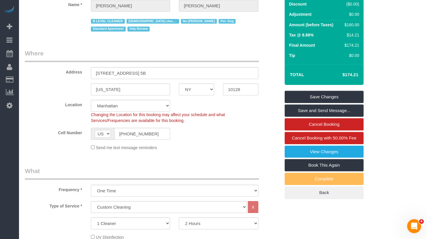
scroll to position [68, 0]
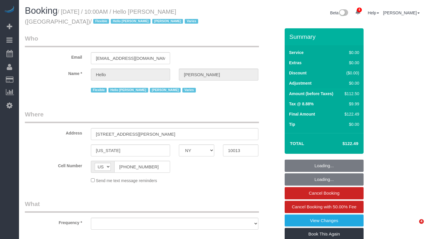
select select "NY"
select select "number:89"
select select "number:90"
select select "number:15"
select select "number:6"
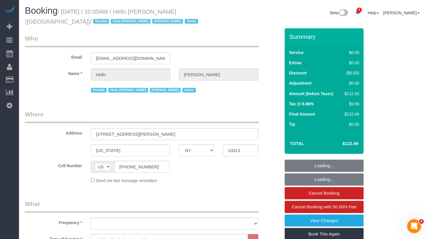
select select "object:934"
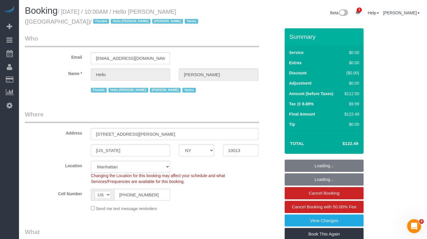
select select "spot1"
select select "object:1337"
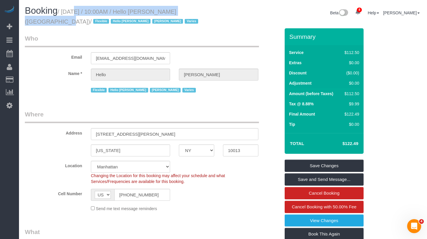
drag, startPoint x: 202, startPoint y: 13, endPoint x: 67, endPoint y: 13, distance: 134.5
click at [67, 13] on small "/ [DATE] / 10:00AM / Hello [PERSON_NAME] ([GEOGRAPHIC_DATA]) / Flexible Hello […" at bounding box center [112, 16] width 175 height 16
copy small "[DATE] / 10:00AM / Hello [PERSON_NAME] ([GEOGRAPHIC_DATA])"
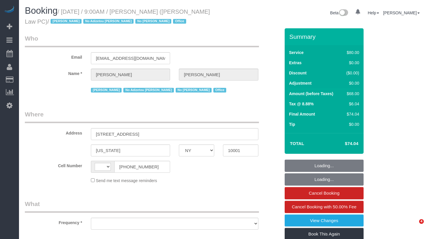
select select "NY"
select select "object:461"
select select "number:89"
select select "number:90"
select select "number:15"
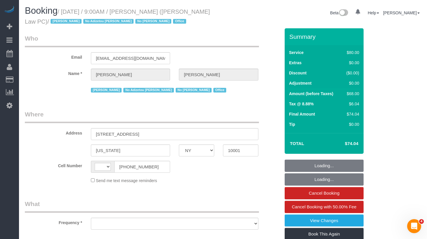
select select "number:7"
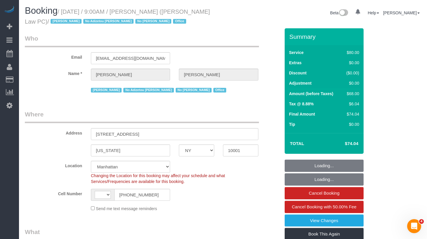
select select "string:[GEOGRAPHIC_DATA]"
select select "string:stripe-pm_1Lu1im4VGloSiKo7FU24KjTf"
select select "object:859"
select select "spot1"
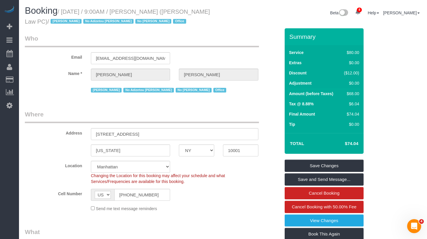
drag, startPoint x: 189, startPoint y: 29, endPoint x: 99, endPoint y: 34, distance: 90.7
drag, startPoint x: 34, startPoint y: 21, endPoint x: 66, endPoint y: 11, distance: 34.2
click at [66, 11] on small "/ September 02, 2025 / 9:00AM / Jaclyn Torrillo (Ramo Law PC) / Jacky Xu No Adi…" at bounding box center [117, 16] width 185 height 16
drag, startPoint x: 66, startPoint y: 11, endPoint x: 34, endPoint y: 21, distance: 33.1
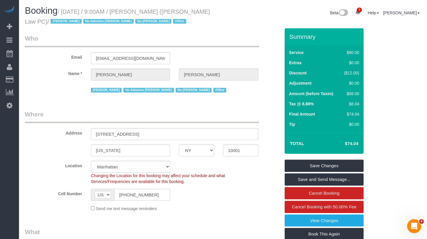
click at [34, 21] on small "/ September 02, 2025 / 9:00AM / Jaclyn Torrillo (Ramo Law PC) / Jacky Xu No Adi…" at bounding box center [117, 16] width 185 height 16
copy small "September 02, 2025 / 9:00AM / Jaclyn Torrillo (Ramo Law PC)"
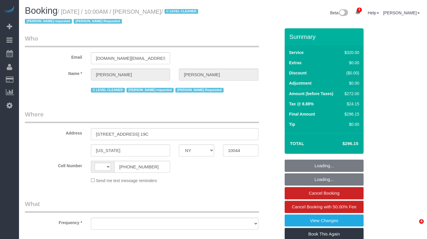
select select "NY"
select select "string:[GEOGRAPHIC_DATA]"
select select "object:708"
select select "number:89"
select select "number:90"
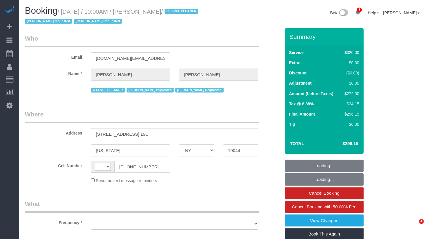
select select "number:15"
select select "number:5"
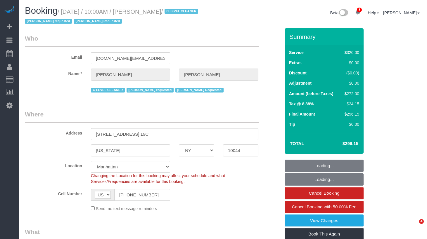
select select "object:944"
select select "string:stripe-pm_1OfFBT4VGloSiKo7Bq2FZQac"
select select "2"
select select "spot1"
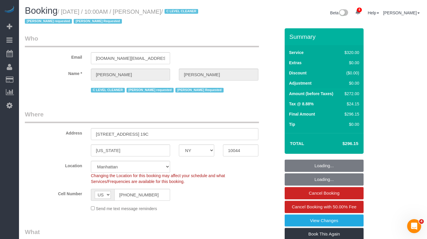
click at [182, 11] on small "/ September 02, 2025 / 10:00AM / Sergio Moreno / C LEVEL CLEANER Geraldin Basti…" at bounding box center [112, 16] width 175 height 16
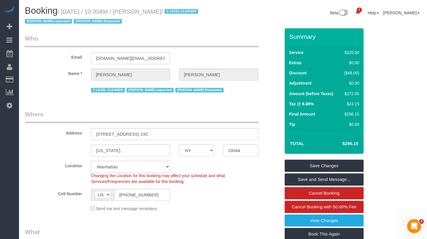
drag, startPoint x: 192, startPoint y: 12, endPoint x: 67, endPoint y: 13, distance: 124.8
click at [67, 13] on small "/ September 02, 2025 / 10:00AM / Sergio Moreno / C LEVEL CLEANER Geraldin Basti…" at bounding box center [112, 16] width 175 height 16
copy small "September 02, 2025 / 10:00AM / Sergio Moreno"
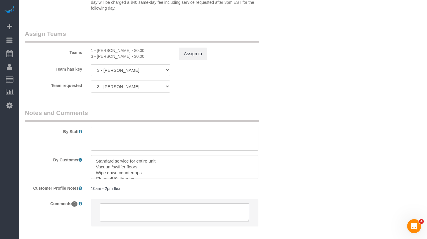
scroll to position [642, 0]
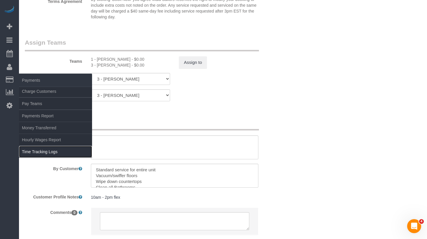
click at [57, 148] on link "Time Tracking Logs" at bounding box center [55, 152] width 73 height 12
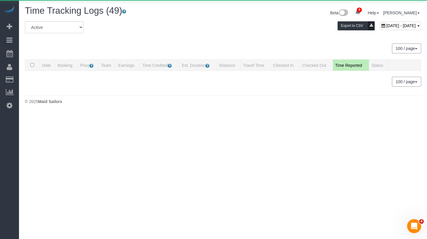
click at [198, 30] on div "September 02, 2025 - September 02, 2025 Export to CSV" at bounding box center [291, 27] width 270 height 12
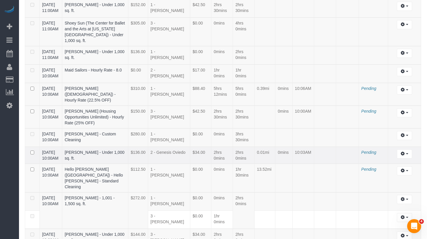
scroll to position [616, 0]
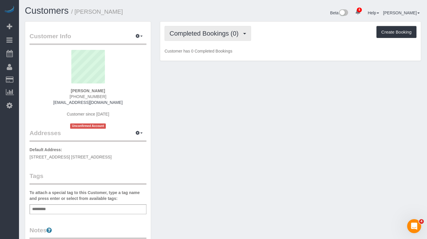
click at [222, 33] on span "Completed Bookings (0)" at bounding box center [206, 33] width 72 height 7
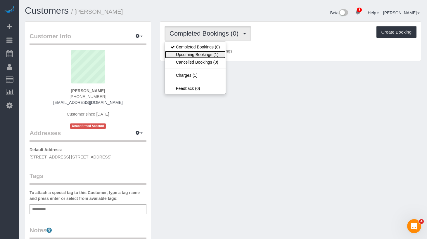
click at [209, 56] on link "Upcoming Bookings (1)" at bounding box center [195, 55] width 61 height 8
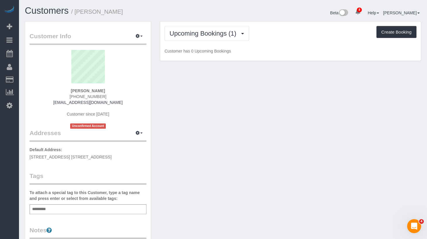
click at [284, 20] on div "Beta 8 Your Notifications You have 0 alerts × You have 1 to charge for 08/30/20…" at bounding box center [324, 13] width 203 height 15
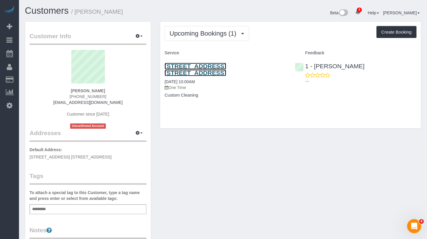
click at [201, 64] on link "2344 Boston Road, Apt. 7t, Bronx, NY 10467" at bounding box center [196, 69] width 62 height 13
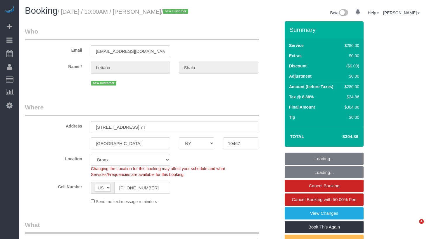
select select "NY"
select select "210"
select select "number:58"
select select "number:72"
select select "number:15"
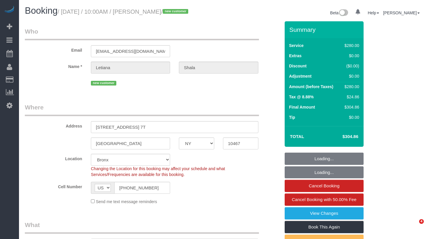
select select "number:5"
select select "spot1"
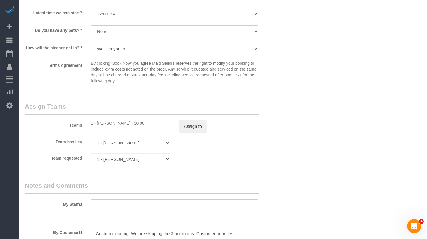
scroll to position [634, 0]
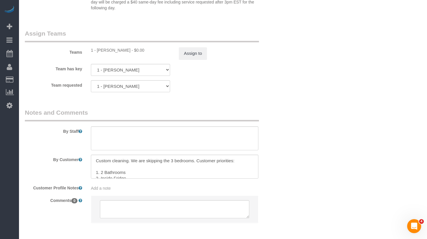
click at [132, 53] on div "1 - [PERSON_NAME] - $0.00" at bounding box center [130, 50] width 79 height 6
drag, startPoint x: 133, startPoint y: 58, endPoint x: 98, endPoint y: 59, distance: 35.7
click at [98, 53] on div "1 - [PERSON_NAME] - $0.00" at bounding box center [130, 50] width 79 height 6
copy div "Jhonaysy Materano"
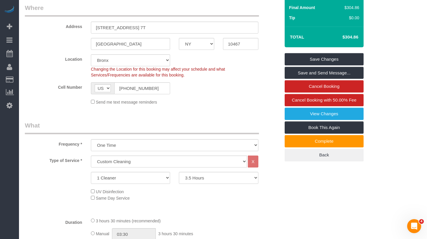
scroll to position [0, 0]
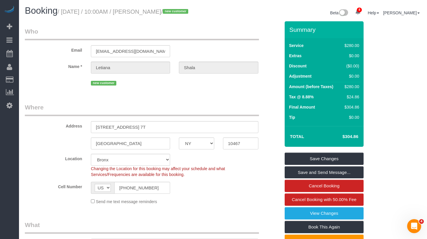
drag, startPoint x: 190, startPoint y: 13, endPoint x: 66, endPoint y: 13, distance: 124.5
click at [66, 13] on small "/ September 02, 2025 / 10:00AM / Letiana Shala / new customer" at bounding box center [124, 11] width 132 height 6
copy small "September 02, 2025 / 10:00AM / Letiana Shala"
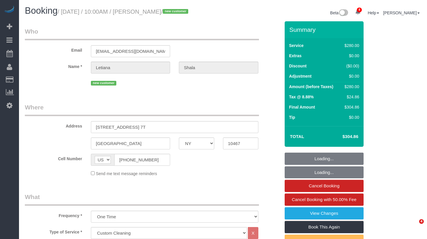
select select "NY"
select select "210"
select select "number:58"
select select "number:72"
select select "number:15"
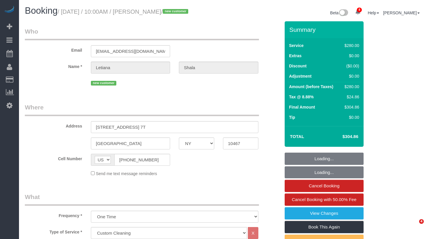
select select "number:5"
select select "object:1144"
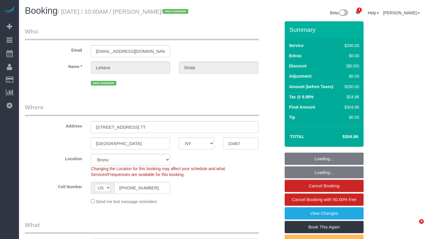
select select "spot47"
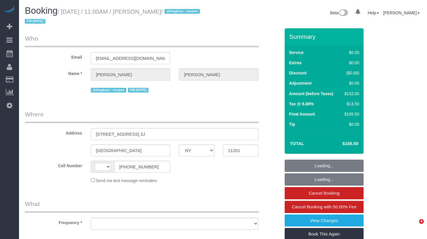
select select "NY"
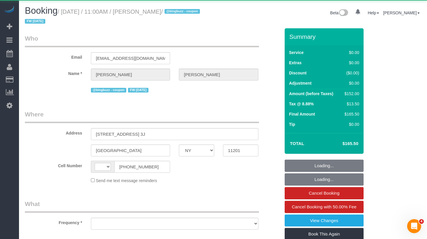
select select "string:US"
click at [68, 12] on small "/ September 02, 2025 / 11:00AM / Michael Hotz / @bingbuzz - coupon FW 01/20/25" at bounding box center [113, 16] width 177 height 16
select select "object:721"
select select "2"
select select "number:89"
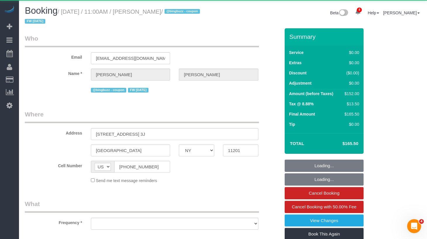
select select "number:90"
select select "number:15"
select select "number:6"
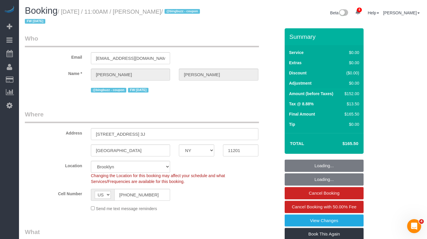
select select "string:stripe-pm_1QIB3I4VGloSiKo71y7zcdOm"
select select "spot1"
select select "object:1356"
select select "2"
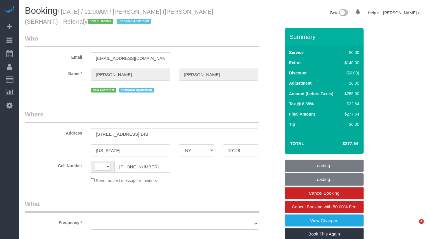
select select "NY"
select select "string:US"
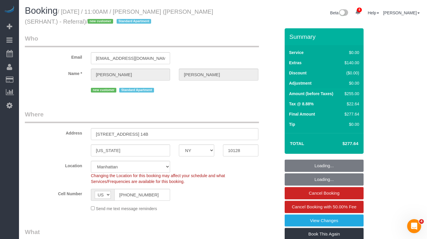
select select "object:805"
select select "string:stripe-pm_1S1pv84VGloSiKo7LhV479YY"
select select "1"
select select "number:58"
select select "number:72"
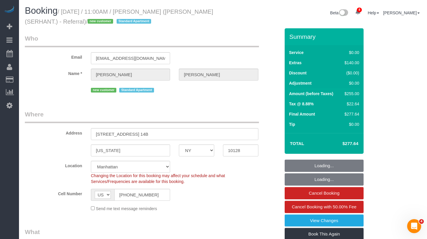
select select "number:15"
select select "number:5"
select select "1"
select select "spot1"
click at [133, 194] on input "(917) 767-9270" at bounding box center [142, 195] width 56 height 12
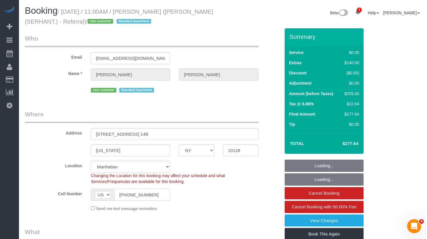
click at [133, 194] on input "(917) 767-9270" at bounding box center [142, 195] width 56 height 12
select select "object:1393"
click at [133, 194] on input "(917) 767-9270" at bounding box center [142, 195] width 56 height 12
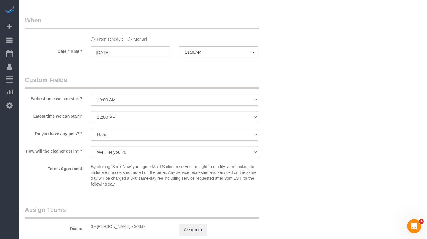
scroll to position [761, 0]
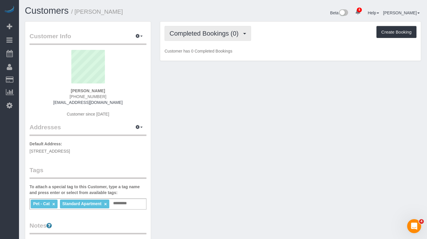
click at [234, 37] on span "Completed Bookings (0)" at bounding box center [206, 33] width 72 height 7
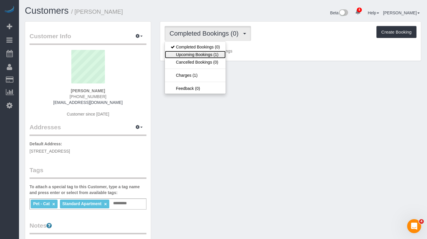
click at [206, 54] on link "Upcoming Bookings (1)" at bounding box center [195, 55] width 61 height 8
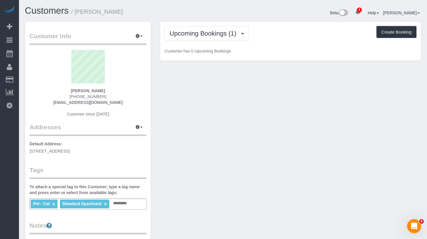
click at [276, 36] on div "Upcoming Bookings (1) Completed Bookings (0) Upcoming Bookings (1) Cancelled Bo…" at bounding box center [291, 33] width 252 height 15
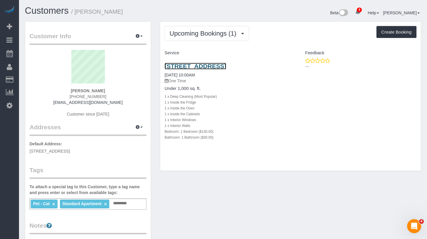
click at [219, 66] on link "[STREET_ADDRESS]" at bounding box center [196, 66] width 62 height 7
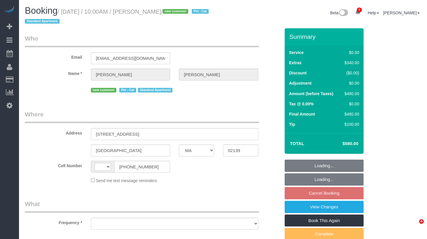
select select "MA"
select select "string:[GEOGRAPHIC_DATA]"
select select "string:stripe-pm_1RzJko4VGloSiKo7Oy7MFwF8"
select select "number:56"
select select "number:71"
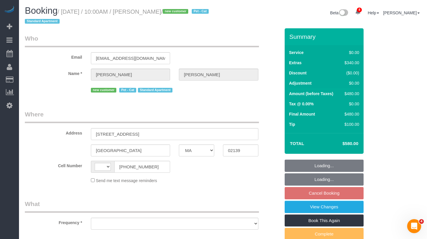
select select "number:14"
select select "number:5"
select select "object:839"
select select "spot3"
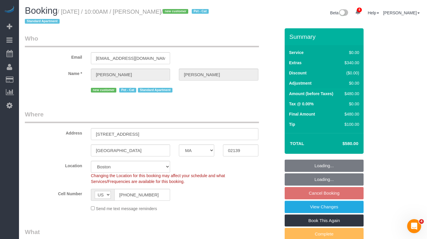
select select "1"
select select "object:1040"
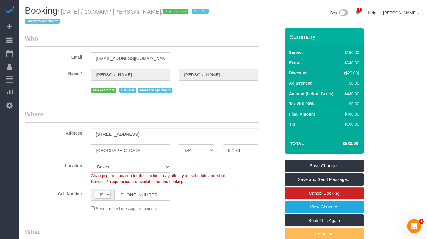
drag, startPoint x: 156, startPoint y: 15, endPoint x: 180, endPoint y: 11, distance: 25.2
click at [157, 15] on small "/ September 04, 2025 / 10:00AM / Keith Bitely / new customer Pet - Cat Standard…" at bounding box center [118, 16] width 186 height 16
drag, startPoint x: 185, startPoint y: 12, endPoint x: 66, endPoint y: 12, distance: 119.0
click at [66, 12] on small "/ September 04, 2025 / 10:00AM / Keith Bitely / new customer Pet - Cat Standard…" at bounding box center [118, 16] width 186 height 16
copy small "September 04, 2025 / 10:00AM / Keith Bitely"
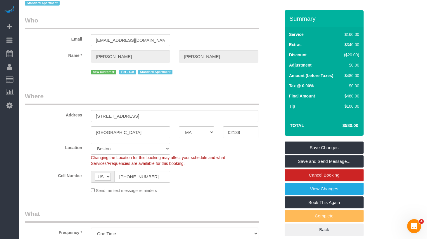
scroll to position [24, 0]
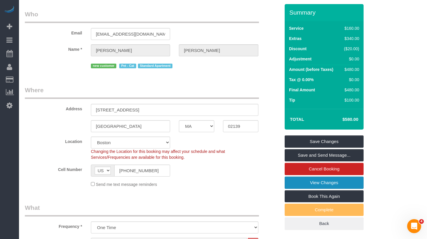
click at [301, 184] on link "View Changes" at bounding box center [324, 183] width 79 height 12
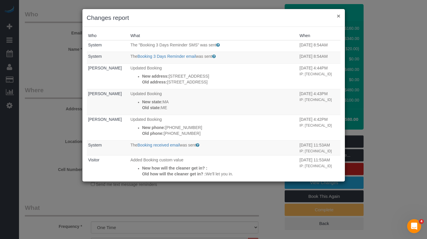
click at [340, 16] on button "×" at bounding box center [339, 16] width 4 height 6
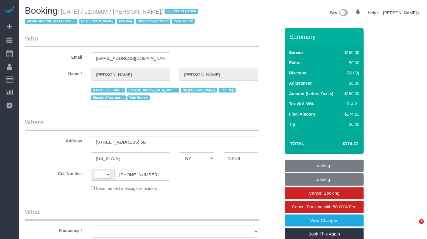
select select "NY"
select select "string:[GEOGRAPHIC_DATA]"
select select "object:469"
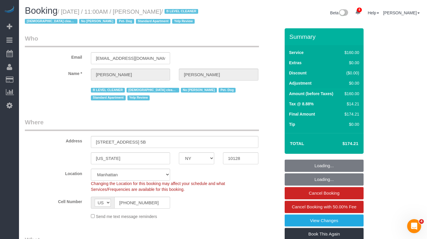
select select "string:stripe-pm_1RjheQ4VGloSiKo7tm9rNbR6"
select select "spot1"
select select "number:57"
select select "number:77"
select select "number:13"
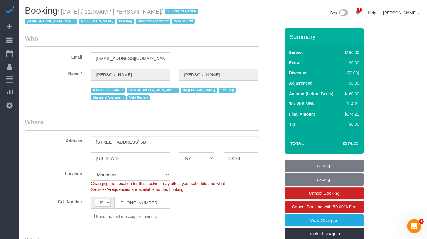
select select "number:5"
select select "object:1001"
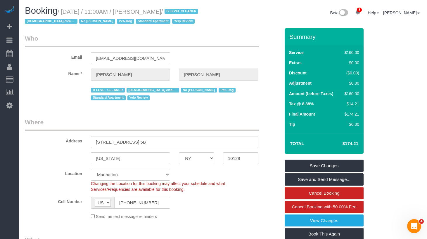
click at [174, 15] on h1 "Booking / September 02, 2025 / 11:00AM / Lisa Stein / B LEVEL CLEANER Female cl…" at bounding box center [122, 16] width 194 height 20
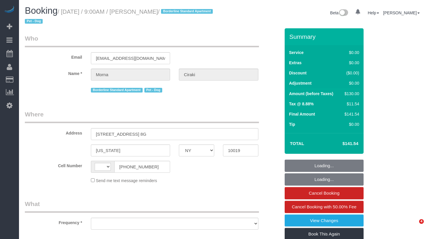
select select "NY"
select select "string:[GEOGRAPHIC_DATA]"
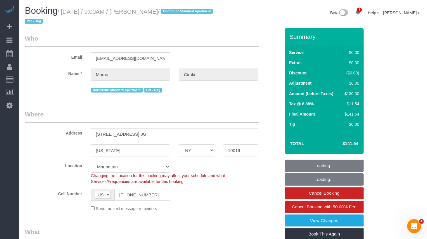
select select "object:706"
select select "number:56"
select select "number:70"
select select "number:13"
select select "number:5"
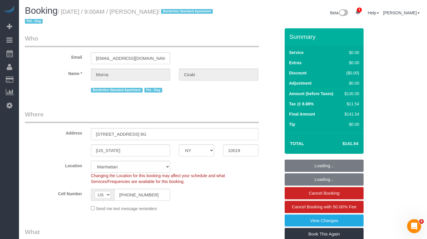
select select "string:stripe-pm_1PYVdh4VGloSiKo7sVYi6XPd"
select select "1"
select select "spot1"
select select "1"
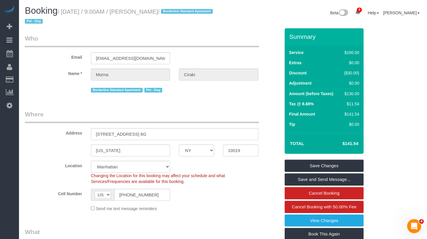
drag, startPoint x: 182, startPoint y: 12, endPoint x: 66, endPoint y: 8, distance: 115.2
click at [67, 9] on small "/ September 02, 2025 / 9:00AM / Morna Ciraki / Borderline Standard Apartment Pe…" at bounding box center [120, 16] width 190 height 16
copy small "September 02, 2025 / 9:00AM / Morna Ciraki"
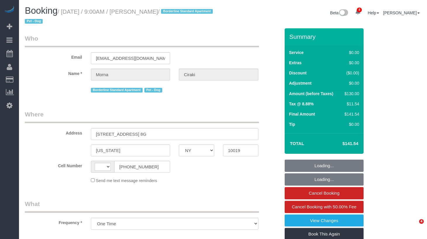
select select "NY"
select select "number:56"
select select "number:70"
select select "number:13"
select select "number:5"
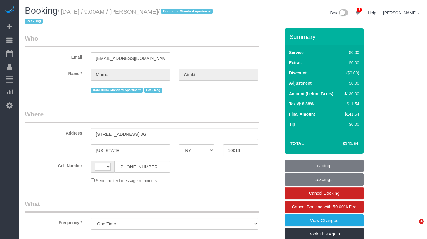
select select "object:1357"
select select "string:[GEOGRAPHIC_DATA]"
select select "spot1"
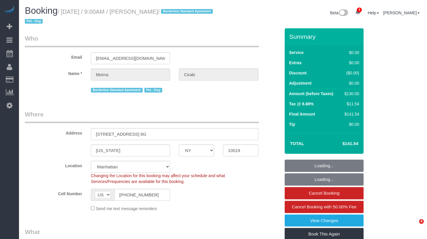
select select "1"
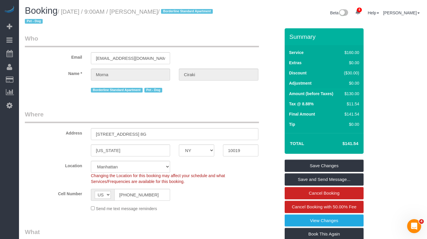
click at [243, 39] on legend "Who" at bounding box center [142, 40] width 234 height 13
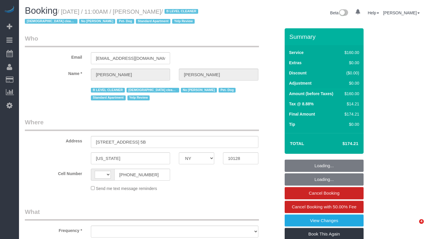
select select "NY"
select select "string:[GEOGRAPHIC_DATA]"
select select "object:692"
select select "string:stripe-pm_1RjheQ4VGloSiKo7tm9rNbR6"
select select "number:57"
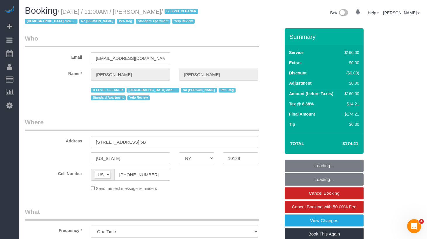
select select "number:77"
select select "number:13"
select select "number:5"
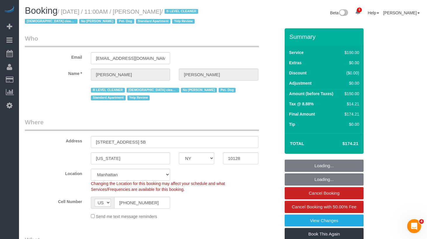
select select "object:867"
select select "spot1"
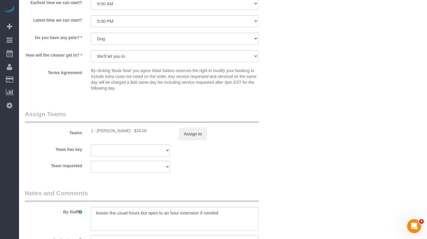
scroll to position [577, 0]
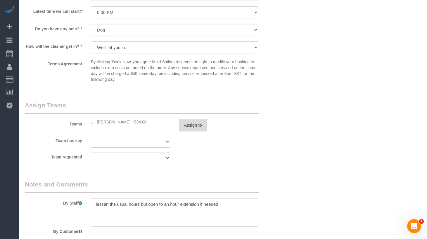
click at [187, 126] on button "Assign to" at bounding box center [193, 125] width 28 height 12
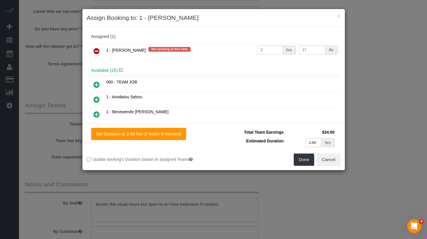
click at [99, 52] on icon at bounding box center [97, 51] width 6 height 7
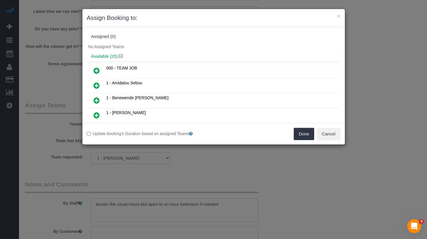
click at [100, 101] on link at bounding box center [97, 101] width 14 height 12
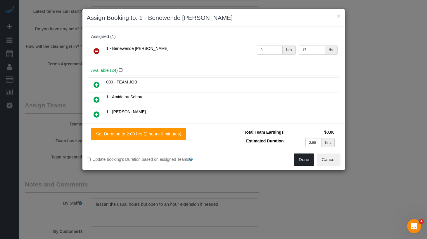
click at [311, 159] on button "Done" at bounding box center [304, 160] width 20 height 12
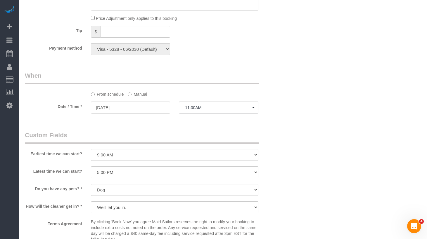
scroll to position [400, 0]
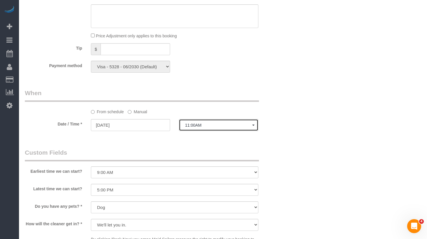
click at [209, 130] on button "11:00AM" at bounding box center [218, 125] width 79 height 12
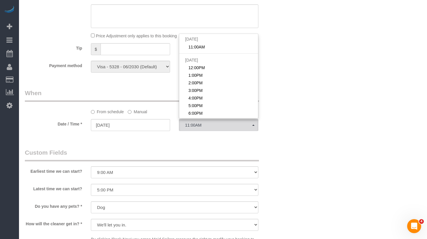
click at [139, 110] on label "Manual" at bounding box center [137, 111] width 19 height 8
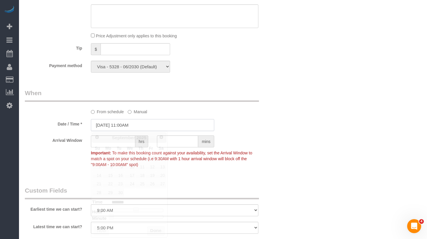
drag, startPoint x: 154, startPoint y: 124, endPoint x: 157, endPoint y: 124, distance: 2.9
click at [154, 124] on input "09/02/2025 11:00AM" at bounding box center [152, 125] width 123 height 12
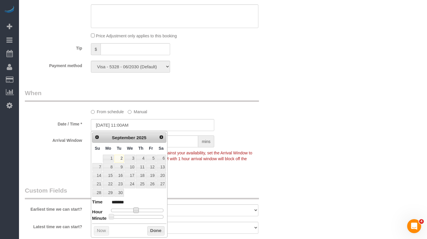
type input "09/02/2025 12:00PM"
type input "*******"
type input "09/02/2025 1:00PM"
type input "******"
type input "09/02/2025 2:00PM"
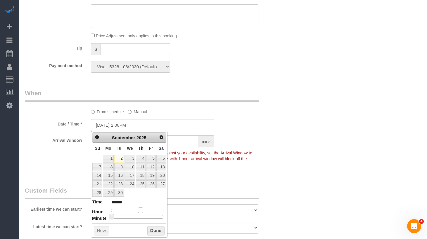
type input "******"
type input "09/02/2025 1:00PM"
type input "******"
drag, startPoint x: 135, startPoint y: 210, endPoint x: 141, endPoint y: 210, distance: 5.9
click at [141, 209] on span at bounding box center [140, 210] width 5 height 5
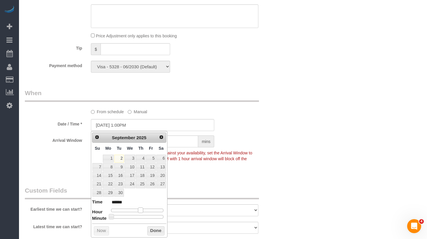
click at [141, 210] on span at bounding box center [140, 210] width 5 height 5
click at [154, 233] on button "Done" at bounding box center [155, 231] width 17 height 9
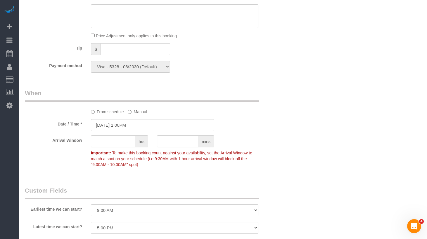
click at [253, 157] on p "Important: To make this booking count against your availability, set the Arriva…" at bounding box center [175, 158] width 176 height 19
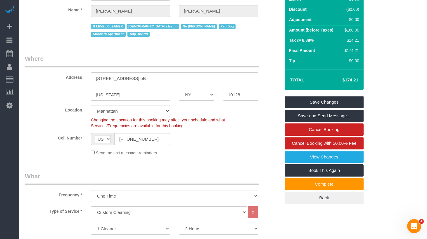
scroll to position [0, 0]
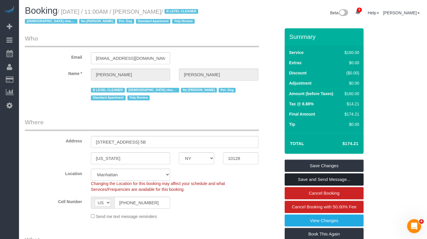
click at [307, 175] on link "Save and Send Message..." at bounding box center [324, 180] width 79 height 12
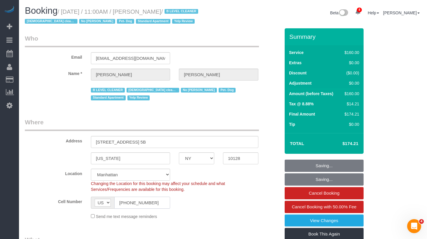
click at [148, 201] on input "(917) 783-8386" at bounding box center [142, 203] width 56 height 12
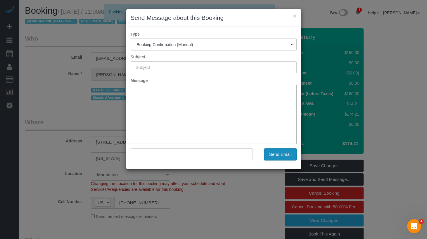
type input "Cleaning Confirmed for 09/02/2025 at 1:00pm"
type input ""Lisa Stein" <ldstein@gmail.com>"
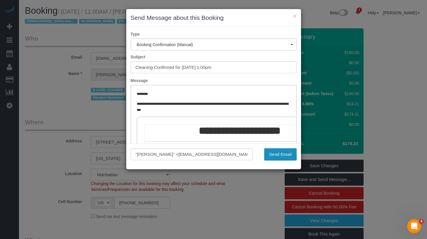
click at [278, 155] on button "Send Email" at bounding box center [280, 154] width 32 height 12
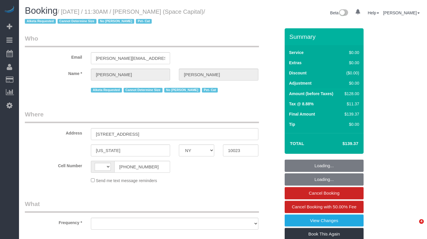
select select "NY"
select select "1"
select select "number:89"
select select "number:90"
select select "number:14"
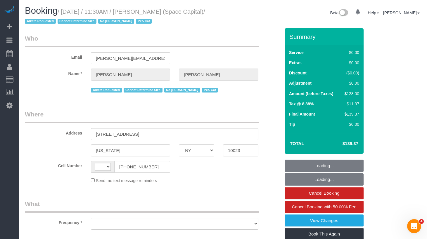
select select "number:6"
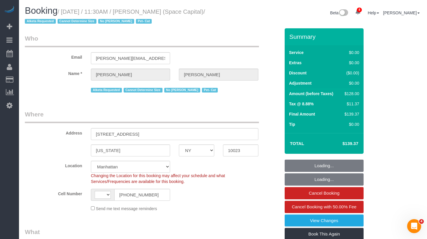
select select "string:[GEOGRAPHIC_DATA]"
select select "object:958"
select select "string:stripe-pm_1J0xpx4VGloSiKo7Azbby8ri"
select select "object:976"
select select "1"
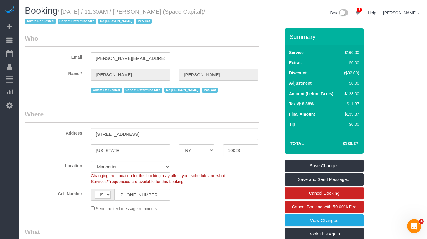
drag, startPoint x: 45, startPoint y: 22, endPoint x: 67, endPoint y: 12, distance: 24.0
click at [65, 12] on small "/ September 02, 2025 / 11:30AM / Chad Anderson (Space Capital) / Alketa Request…" at bounding box center [115, 16] width 180 height 16
copy small "September 02, 2025 / 11:30AM / Chad Anderson (Space Capital)"
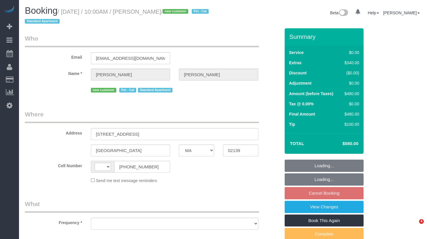
select select "MA"
select select "number:56"
select select "number:71"
select select "number:14"
select select "number:5"
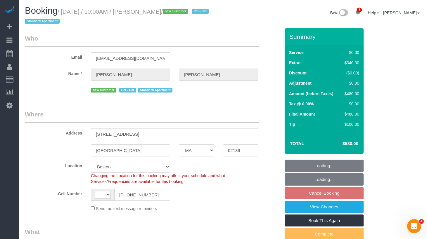
select select "string:stripe-pm_1RzJko4VGloSiKo7Oy7MFwF8"
select select "string:US"
select select "object:841"
select select "spot3"
select select "object:1004"
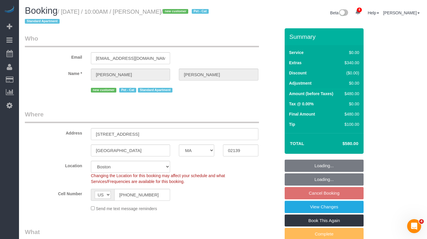
select select "1"
click at [221, 122] on legend "Where" at bounding box center [142, 116] width 234 height 13
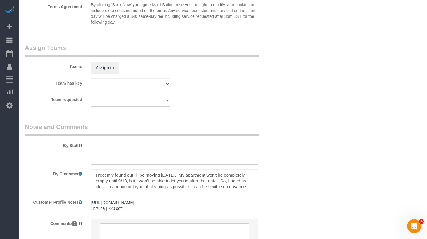
scroll to position [782, 0]
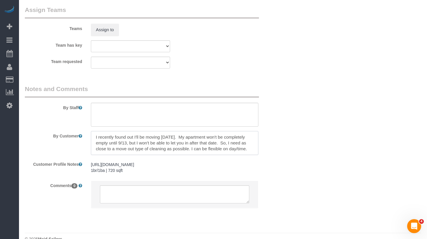
click at [141, 140] on textarea at bounding box center [174, 143] width 167 height 24
click at [138, 141] on textarea at bounding box center [174, 143] width 167 height 24
click at [163, 148] on textarea at bounding box center [174, 143] width 167 height 24
click at [142, 113] on textarea at bounding box center [174, 115] width 167 height 24
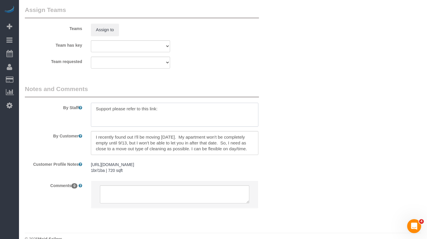
paste textarea "https://maidsailors.slack.com/archives/CQ46VRFST/p1756825483131019"
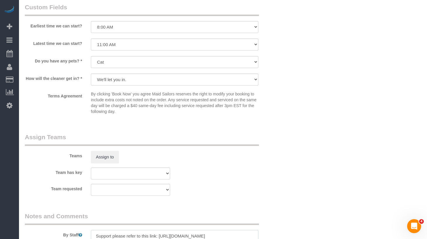
scroll to position [654, 0]
type textarea "Support please refer to this link: https://maidsailors.slack.com/archives/CQ46V…"
drag, startPoint x: 124, startPoint y: 87, endPoint x: 123, endPoint y: 82, distance: 5.1
click at [124, 84] on sui-booking-custom-fields "Earliest time we can start? I am not flexible, keep my selected time 8:00 AM 9:…" at bounding box center [152, 60] width 255 height 114
click at [123, 82] on select "We'll let you in. Doorman/Front Desk has the key. Other (Provide details)" at bounding box center [174, 80] width 167 height 12
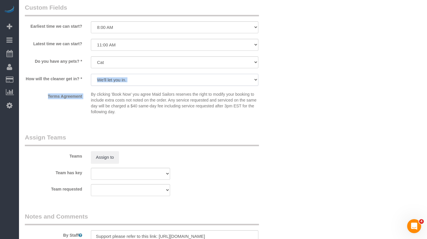
select select "number:7"
click at [91, 74] on select "We'll let you in. Doorman/Front Desk has the key. Other (Provide details)" at bounding box center [174, 80] width 167 height 12
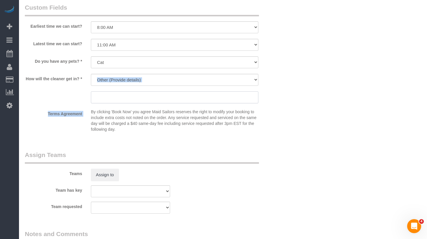
click at [117, 97] on input "text" at bounding box center [174, 97] width 167 height 12
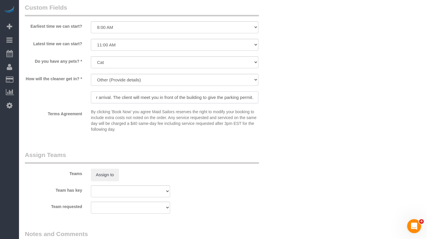
scroll to position [0, 81]
type input "Please call support 10 mins prior to your arrival. The client will meet you in …"
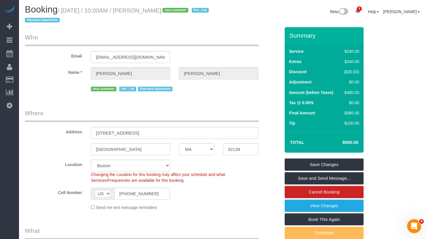
scroll to position [0, 0]
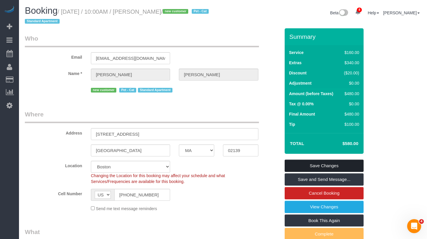
click at [307, 166] on link "Save Changes" at bounding box center [324, 166] width 79 height 12
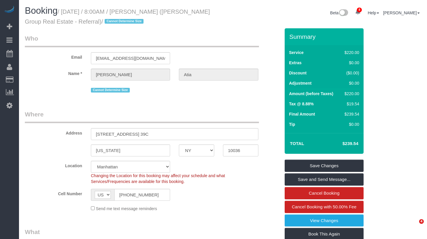
select select "NY"
select select "2"
select select "spot1"
select select "number:56"
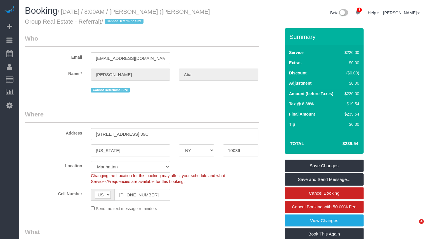
select select "number:74"
select select "number:15"
select select "number:6"
click at [152, 197] on input "(661) 645-7816" at bounding box center [142, 195] width 56 height 12
click at [150, 195] on input "(661) 645-7816" at bounding box center [142, 195] width 56 height 12
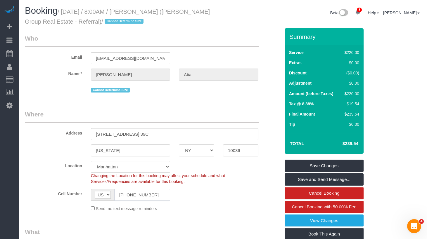
click at [150, 195] on input "(661) 645-7816" at bounding box center [142, 195] width 56 height 12
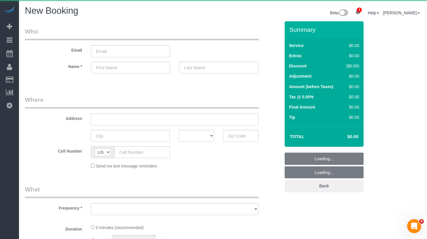
select select "object:2019"
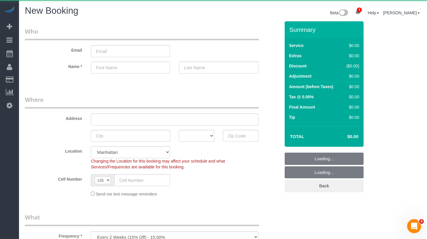
select select "number:89"
select select "number:90"
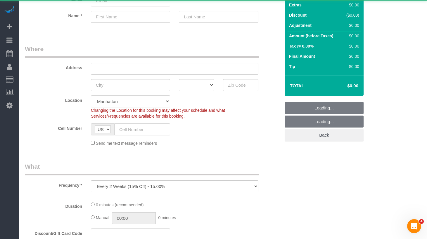
scroll to position [114, 0]
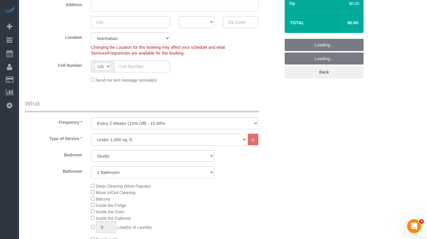
click at [125, 125] on select "One Time Weekly (20% Off) - 20.00% Every 2 Weeks (15% Off) - 15.00% Every 4 Wee…" at bounding box center [174, 124] width 167 height 12
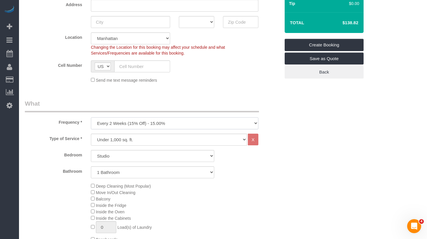
select select "object:2670"
click at [91, 118] on select "One Time Weekly (20% Off) - 20.00% Every 2 Weeks (15% Off) - 15.00% Every 4 Wee…" at bounding box center [174, 124] width 167 height 12
click at [129, 141] on select "Under 1,000 sq. ft. 1,001 - 1,500 sq. ft. 1,500+ sq. ft. Custom Cleaning Office…" at bounding box center [169, 140] width 156 height 12
select select "212"
click at [91, 134] on select "Under 1,000 sq. ft. 1,001 - 1,500 sq. ft. 1,500+ sq. ft. Custom Cleaning Office…" at bounding box center [169, 140] width 156 height 12
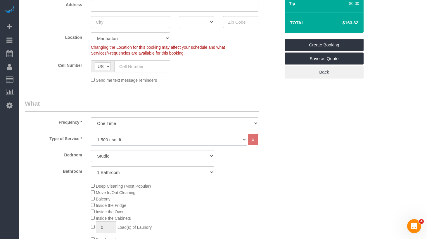
select select "2"
select select "120"
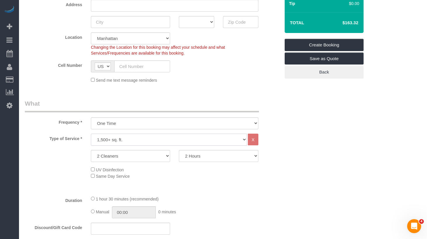
click at [119, 144] on select "Under 1,000 sq. ft. 1,001 - 1,500 sq. ft. 1,500+ sq. ft. Custom Cleaning Office…" at bounding box center [169, 140] width 156 height 12
click at [138, 158] on select "2 Cleaners 3 Cleaners 4 Cleaners 5 Cleaners" at bounding box center [130, 156] width 79 height 12
click at [91, 150] on select "2 Cleaners 3 Cleaners 4 Cleaners 5 Cleaners" at bounding box center [130, 156] width 79 height 12
click at [131, 158] on select "2 Cleaners 3 Cleaners 4 Cleaners 5 Cleaners" at bounding box center [130, 156] width 79 height 12
select select "3"
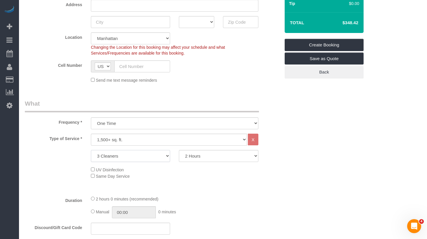
click at [91, 150] on select "2 Cleaners 3 Cleaners 4 Cleaners 5 Cleaners" at bounding box center [130, 156] width 79 height 12
click at [200, 156] on select "2 Hours 2.5 Hours 3 Hours 3.5 Hours 4 Hours 4.5 Hours 5 Hours 5.5 Hours 6 Hours…" at bounding box center [218, 156] width 79 height 12
select select "240"
click at [179, 150] on select "2 Hours 2.5 Hours 3 Hours 3.5 Hours 4 Hours 4.5 Hours 5 Hours 5.5 Hours 6 Hours…" at bounding box center [218, 156] width 79 height 12
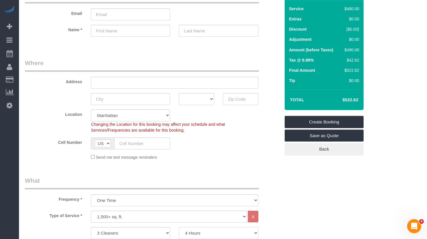
scroll to position [33, 0]
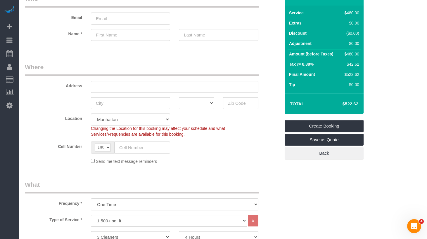
click at [260, 158] on div "Send me text message reminders" at bounding box center [175, 161] width 176 height 6
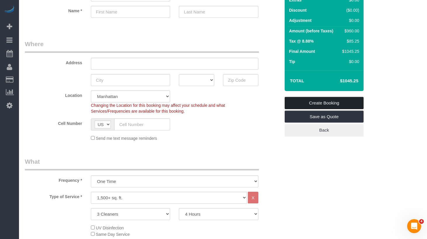
scroll to position [0, 0]
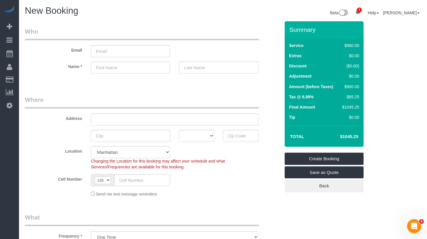
click at [184, 44] on div "Email" at bounding box center [152, 42] width 264 height 30
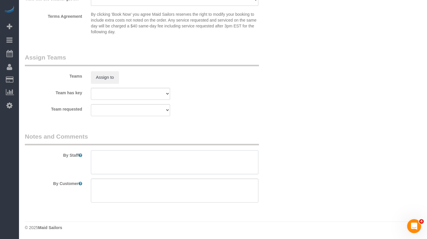
click at [134, 160] on textarea at bounding box center [174, 163] width 167 height 24
click at [117, 187] on textarea at bounding box center [174, 191] width 167 height 24
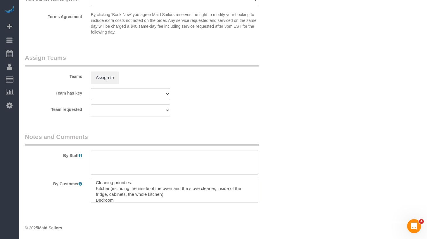
scroll to position [6, 0]
click at [95, 184] on textarea at bounding box center [174, 191] width 167 height 24
click at [118, 196] on textarea at bounding box center [174, 191] width 167 height 24
click at [97, 198] on textarea at bounding box center [174, 191] width 167 height 24
click at [138, 198] on textarea at bounding box center [174, 191] width 167 height 24
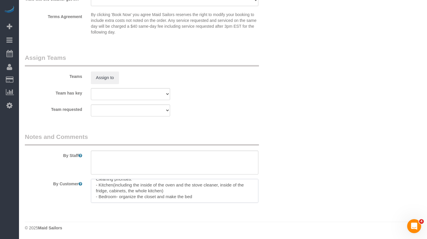
click at [160, 197] on textarea at bounding box center [174, 191] width 167 height 24
click at [195, 194] on textarea at bounding box center [174, 191] width 167 height 24
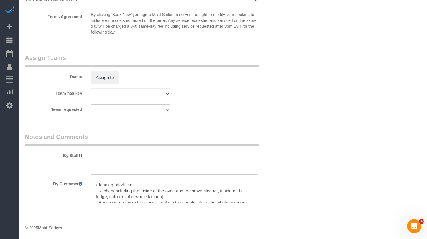
click at [210, 191] on textarea at bounding box center [174, 191] width 167 height 24
click at [177, 197] on textarea at bounding box center [174, 191] width 167 height 24
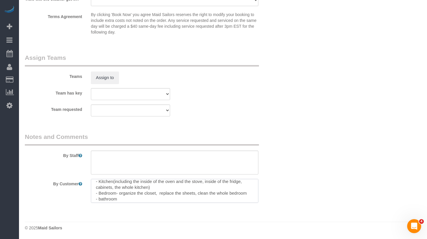
click at [174, 197] on textarea at bounding box center [174, 191] width 167 height 24
click at [162, 194] on textarea at bounding box center [174, 191] width 167 height 24
click at [144, 189] on textarea at bounding box center [174, 191] width 167 height 24
click at [112, 188] on textarea at bounding box center [174, 191] width 167 height 24
click at [114, 186] on textarea at bounding box center [174, 191] width 167 height 24
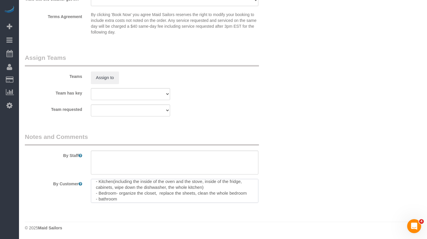
click at [172, 189] on textarea at bounding box center [174, 191] width 167 height 24
click at [168, 188] on textarea at bounding box center [174, 191] width 167 height 24
drag, startPoint x: 168, startPoint y: 187, endPoint x: 203, endPoint y: 186, distance: 35.1
click at [203, 186] on textarea at bounding box center [174, 191] width 167 height 24
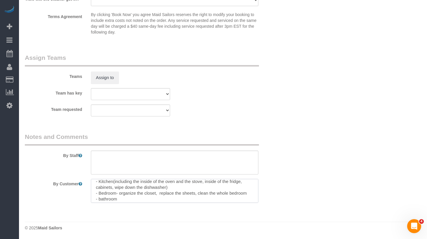
click at [187, 199] on textarea at bounding box center [174, 191] width 167 height 24
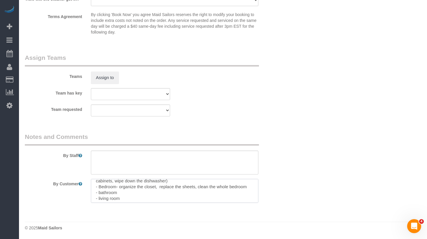
scroll to position [16, 0]
click at [136, 197] on textarea at bounding box center [174, 191] width 167 height 24
click at [112, 191] on textarea at bounding box center [174, 191] width 167 height 24
click at [136, 194] on textarea at bounding box center [174, 191] width 167 height 24
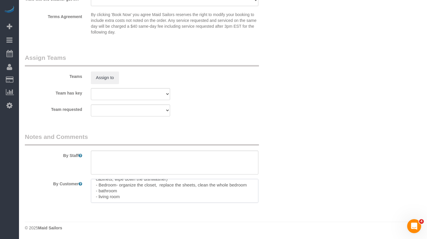
click at [129, 196] on textarea at bounding box center [174, 191] width 167 height 24
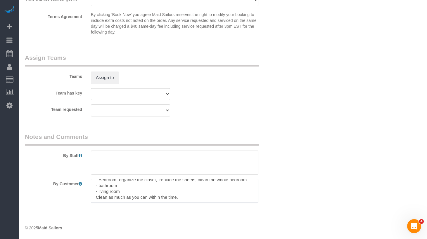
click at [156, 192] on textarea at bounding box center [174, 191] width 167 height 24
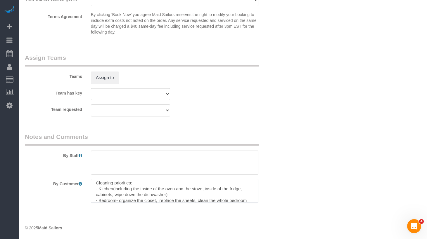
scroll to position [0, 0]
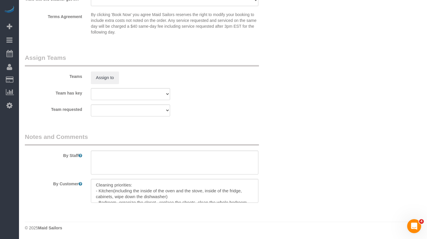
click at [278, 186] on div "By Customer" at bounding box center [152, 191] width 264 height 24
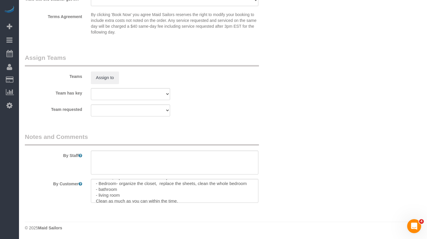
scroll to position [23, 0]
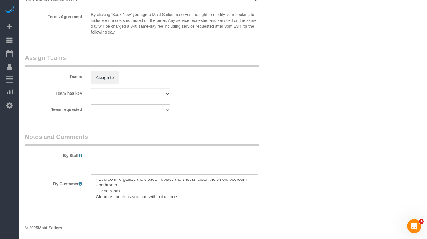
click at [218, 194] on textarea at bounding box center [174, 191] width 167 height 24
click at [174, 191] on textarea at bounding box center [174, 191] width 167 height 24
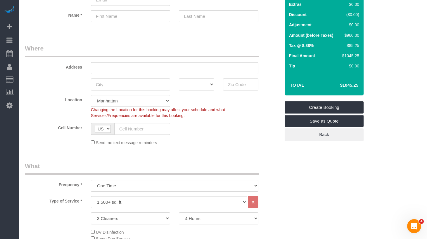
type textarea "Cleaning priorities: - Kitchen(including the inside of the oven and the stove, …"
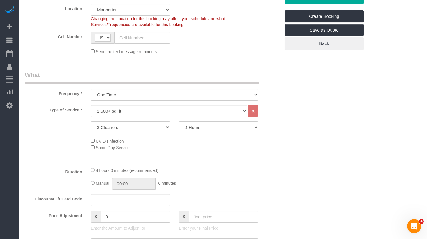
scroll to position [167, 0]
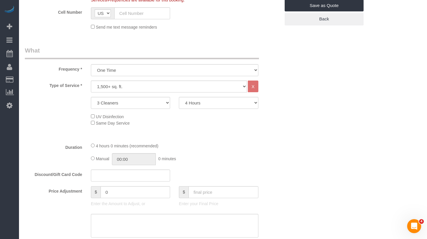
click at [228, 153] on div "4 hours 0 minutes (recommended) Manual 00:00 0 minutes" at bounding box center [175, 154] width 176 height 23
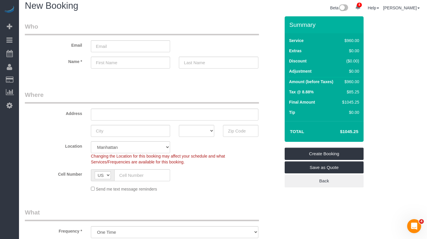
scroll to position [0, 0]
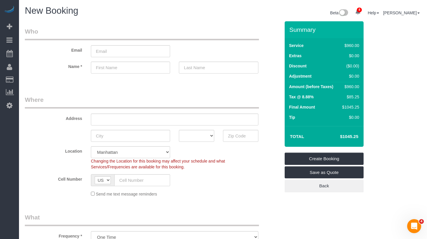
click at [145, 100] on legend "Where" at bounding box center [142, 102] width 234 height 13
drag, startPoint x: 114, startPoint y: 104, endPoint x: 110, endPoint y: 107, distance: 5.0
click at [114, 104] on legend "Where" at bounding box center [142, 102] width 234 height 13
click at [117, 103] on legend "Where" at bounding box center [142, 102] width 234 height 13
click at [120, 106] on legend "Where" at bounding box center [142, 102] width 234 height 13
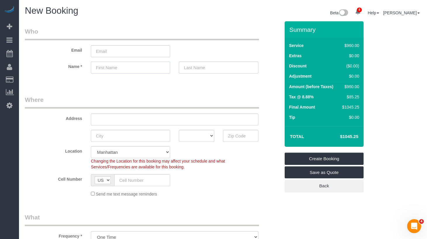
click at [110, 70] on input "text" at bounding box center [130, 68] width 79 height 12
type input "R"
type input "o"
paste input "Maddahi"
type input "Oren"
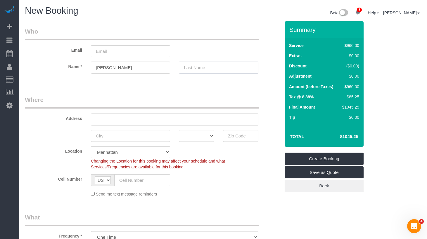
click at [224, 69] on input "text" at bounding box center [218, 68] width 79 height 12
paste input "Maddahi"
type input "Maddahi"
drag, startPoint x: 189, startPoint y: 99, endPoint x: 106, endPoint y: 57, distance: 92.4
click at [186, 99] on legend "Where" at bounding box center [142, 102] width 234 height 13
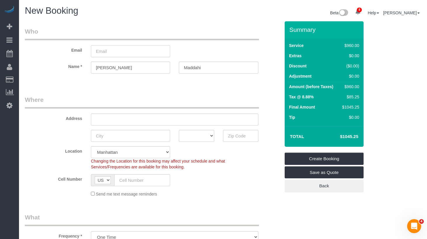
click at [113, 51] on input "email" at bounding box center [130, 51] width 79 height 12
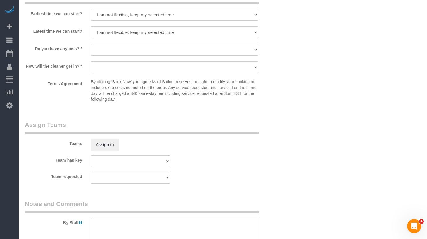
scroll to position [638, 0]
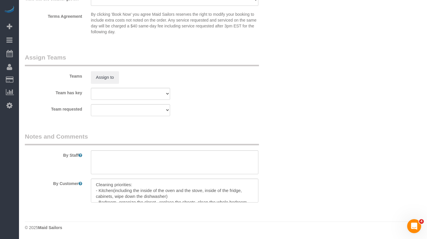
click at [269, 118] on fieldset "Assign Teams Teams Assign to Team has key 000- Donna Mercado 000 - Partnerships…" at bounding box center [152, 87] width 255 height 68
click at [183, 199] on textarea at bounding box center [174, 191] width 167 height 24
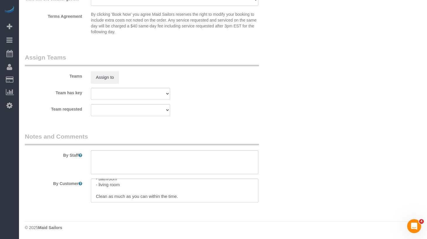
click at [181, 194] on textarea at bounding box center [174, 191] width 167 height 24
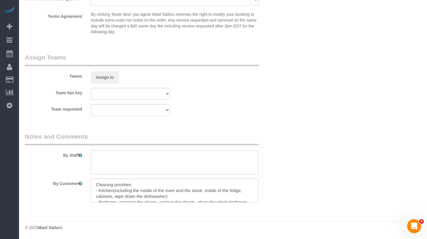
click at [172, 199] on textarea at bounding box center [174, 191] width 167 height 24
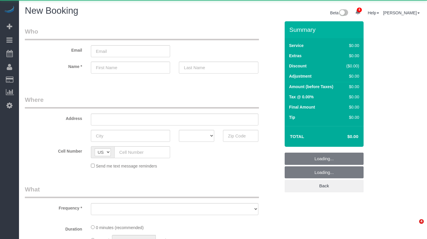
select select "number:89"
select select "number:90"
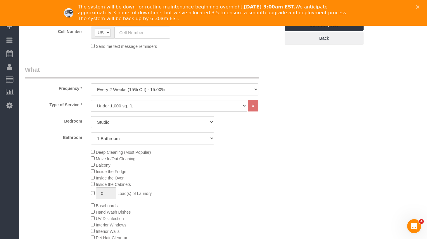
scroll to position [143, 0]
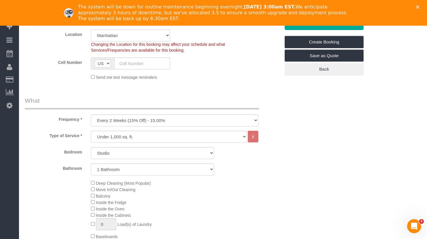
click at [418, 6] on polygon "Close" at bounding box center [418, 7] width 4 height 4
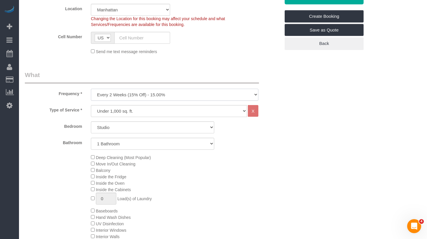
click at [175, 94] on select "One Time Weekly (20% Off) - 20.00% Every 2 Weeks (15% Off) - 15.00% Every 4 Wee…" at bounding box center [174, 95] width 167 height 12
select select "object:2300"
click at [91, 89] on select "One Time Weekly (20% Off) - 20.00% Every 2 Weeks (15% Off) - 15.00% Every 4 Wee…" at bounding box center [174, 95] width 167 height 12
drag, startPoint x: 224, startPoint y: 153, endPoint x: 198, endPoint y: 148, distance: 26.9
click at [224, 153] on div "Type of Service * Under 1,000 sq. ft. 1,001 - 1,500 sq. ft. 1,500+ sq. ft. Cust…" at bounding box center [152, 192] width 255 height 174
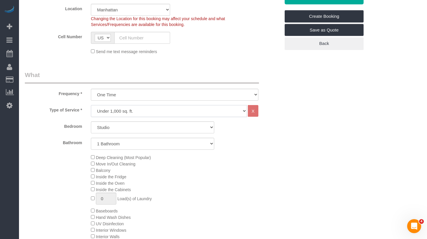
click at [133, 110] on select "Under 1,000 sq. ft. 1,001 - 1,500 sq. ft. 1,500+ sq. ft. Custom Cleaning Office…" at bounding box center [169, 111] width 156 height 12
click at [91, 105] on select "Under 1,000 sq. ft. 1,001 - 1,500 sq. ft. 1,500+ sq. ft. Custom Cleaning Office…" at bounding box center [169, 111] width 156 height 12
drag, startPoint x: 257, startPoint y: 151, endPoint x: 89, endPoint y: 141, distance: 169.0
click at [257, 151] on div "Type of Service * Under 1,000 sq. ft. 1,001 - 1,500 sq. ft. 1,500+ sq. ft. Cust…" at bounding box center [152, 192] width 255 height 174
click at [138, 129] on select "Studio 1 Bedroom 2 Bedrooms 3 Bedrooms" at bounding box center [152, 128] width 123 height 12
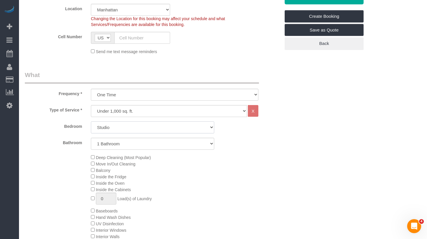
select select "2"
click at [91, 122] on select "Studio 1 Bedroom 2 Bedrooms 3 Bedrooms" at bounding box center [152, 128] width 123 height 12
click at [246, 153] on div "Type of Service * Under 1,000 sq. ft. 1,001 - 1,500 sq. ft. 1,500+ sq. ft. Cust…" at bounding box center [152, 192] width 255 height 174
click at [219, 171] on div "Deep Cleaning (Most Popular) Move In/Out Cleaning Balcony Inside the Fridge Ins…" at bounding box center [186, 210] width 198 height 113
click at [153, 128] on select "Studio 1 Bedroom 2 Bedrooms 3 Bedrooms" at bounding box center [152, 128] width 123 height 12
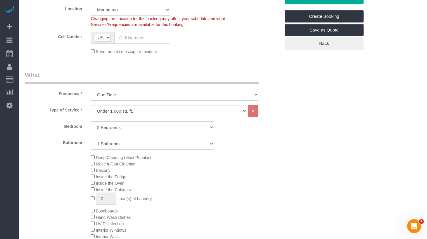
click at [179, 141] on select "1 Bathroom 2 Bathrooms" at bounding box center [152, 144] width 123 height 12
select select "2"
click at [91, 138] on select "1 Bathroom 2 Bathrooms" at bounding box center [152, 144] width 123 height 12
click at [256, 157] on div "Deep Cleaning (Most Popular) Move In/Out Cleaning Balcony Inside the Fridge Ins…" at bounding box center [186, 210] width 198 height 113
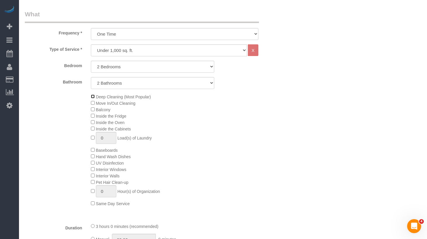
scroll to position [266, 0]
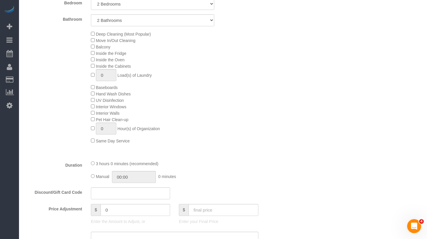
click at [284, 119] on div "Deep Cleaning (Most Popular) Move In/Out Cleaning Balcony Inside the Fridge Ins…" at bounding box center [186, 87] width 198 height 113
click at [268, 132] on div "Deep Cleaning (Most Popular) Move In/Out Cleaning Balcony Inside the Fridge Ins…" at bounding box center [186, 87] width 198 height 113
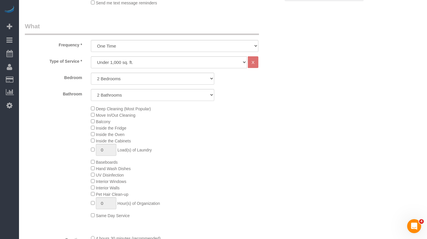
scroll to position [172, 0]
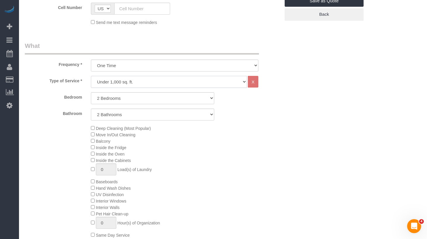
click at [163, 82] on select "Under 1,000 sq. ft. 1,001 - 1,500 sq. ft. 1,500+ sq. ft. Custom Cleaning Office…" at bounding box center [169, 82] width 156 height 12
select select "212"
click at [91, 76] on select "Under 1,000 sq. ft. 1,001 - 1,500 sq. ft. 1,500+ sq. ft. Custom Cleaning Office…" at bounding box center [169, 82] width 156 height 12
select select "2"
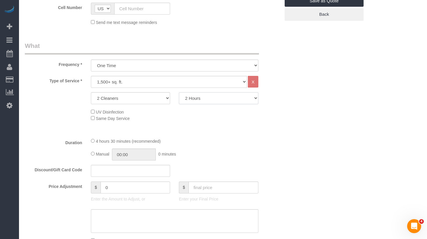
click at [212, 100] on select "2 Hours 2.5 Hours 3 Hours 3.5 Hours 4 Hours 4.5 Hours 5 Hours 5.5 Hours 6 Hours…" at bounding box center [218, 98] width 79 height 12
select select "270"
click at [179, 92] on select "2 Hours 2.5 Hours 3 Hours 3.5 Hours 4 Hours 4.5 Hours 5 Hours 5.5 Hours 6 Hours…" at bounding box center [218, 98] width 79 height 12
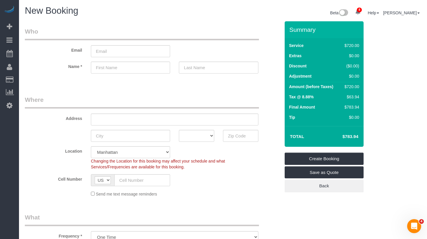
click at [335, 139] on td "$783.94" at bounding box center [342, 136] width 38 height 15
click at [192, 110] on div "Address" at bounding box center [152, 111] width 264 height 30
click at [192, 102] on legend "Where" at bounding box center [142, 102] width 234 height 13
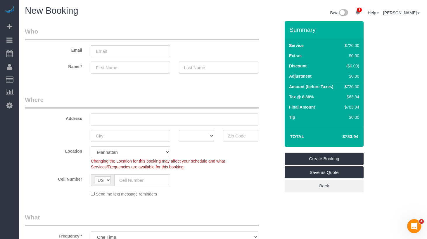
click at [113, 70] on input "text" at bounding box center [130, 68] width 79 height 12
type input "Holly"
type input "Schneier"
click at [120, 52] on input "email" at bounding box center [130, 51] width 79 height 12
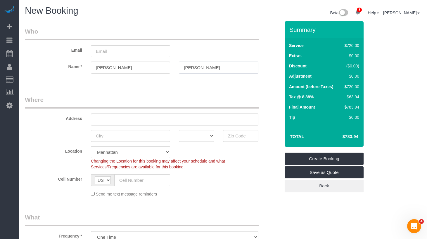
click at [191, 69] on input "Schneier" at bounding box center [218, 68] width 79 height 12
click at [194, 69] on input "Schneier" at bounding box center [218, 68] width 79 height 12
click at [197, 66] on input "Schneier" at bounding box center [218, 68] width 79 height 12
click at [198, 68] on input "Schneier" at bounding box center [218, 68] width 79 height 12
click at [203, 68] on input "Schneier" at bounding box center [218, 68] width 79 height 12
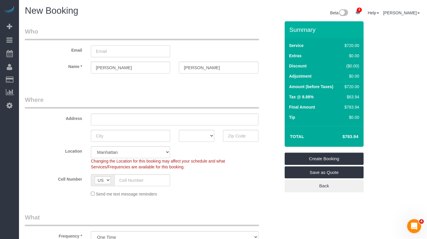
click at [118, 50] on input "email" at bounding box center [130, 51] width 79 height 12
type input "hollyschneier@gmail.com"
type input "131 Riverside drive, Apt. 3B"
type input "New York"
type input "10024"
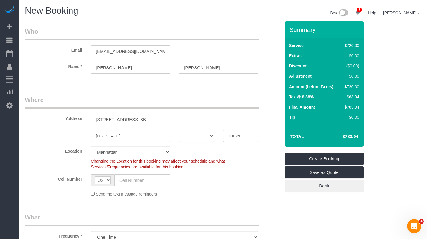
click at [195, 142] on select "AK AL AR AZ CA CO CT DC DE FL GA HI IA ID IL IN KS KY LA MA MD ME MI MN MO MS M…" at bounding box center [196, 136] width 35 height 12
select select "NY"
click at [179, 130] on select "AK AL AR AZ CA CO CT DC DE FL GA HI IA ID IL IN KS KY LA MA MD ME MI MN MO MS M…" at bounding box center [196, 136] width 35 height 12
drag, startPoint x: 126, startPoint y: 119, endPoint x: 131, endPoint y: 133, distance: 14.9
click at [126, 120] on input "131 Riverside drive, Apt. 3B" at bounding box center [174, 120] width 167 height 12
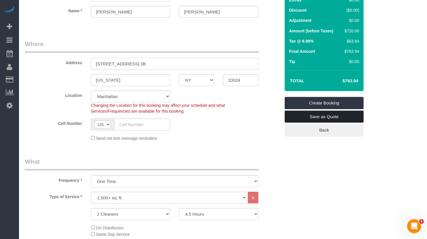
scroll to position [56, 0]
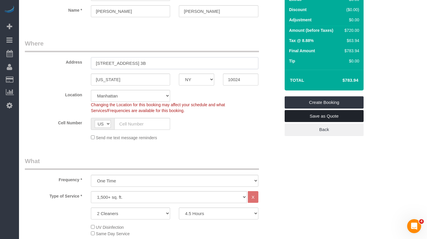
type input "131 Riverside Drive, Apt. 3B"
click at [156, 124] on input "text" at bounding box center [142, 124] width 56 height 12
paste input "1 (917) 566-2996"
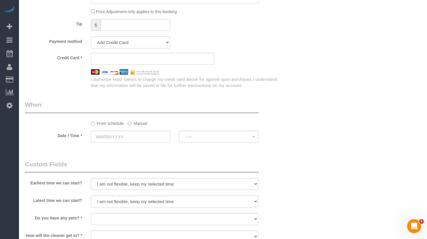
scroll to position [402, 0]
type input "1 (917) 566-2996"
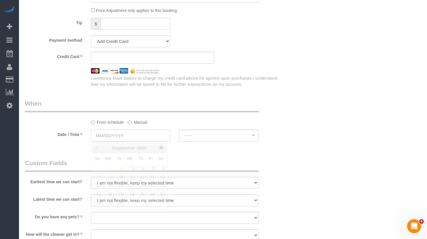
click at [141, 141] on input "text" at bounding box center [130, 136] width 79 height 12
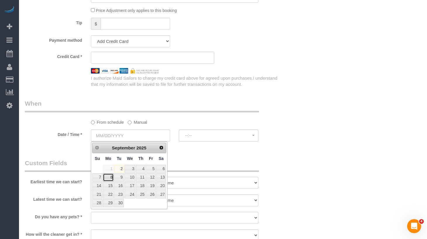
click at [109, 179] on link "8" at bounding box center [108, 178] width 11 height 8
type input "09/08/2025"
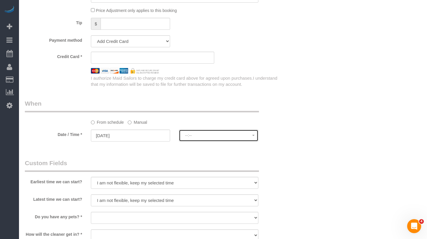
click at [205, 133] on span "--:--" at bounding box center [218, 135] width 67 height 5
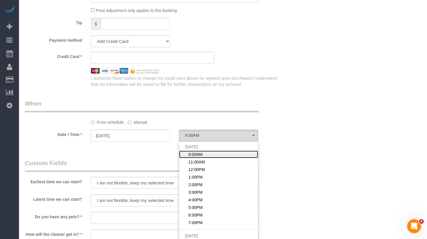
click at [193, 155] on span "8:00AM" at bounding box center [196, 155] width 14 height 6
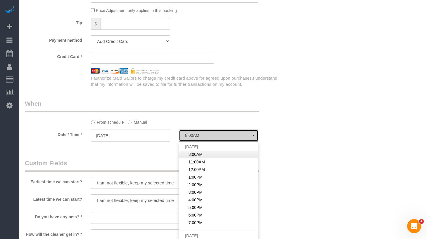
select select "spot86"
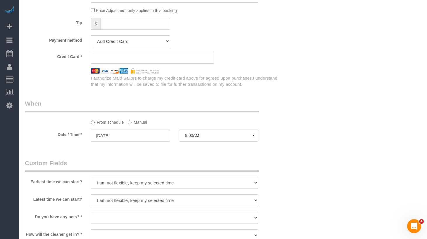
click at [151, 156] on div "Who Email hollyschneier@gmail.com Name * Holly Schneier Where Address 131 River…" at bounding box center [152, 37] width 264 height 836
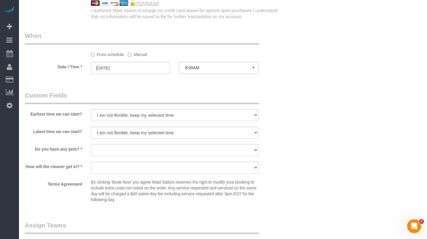
scroll to position [515, 0]
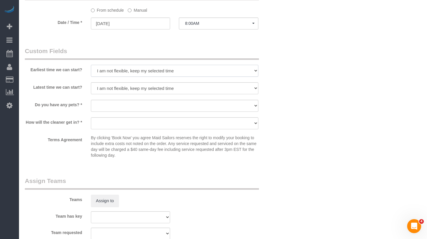
click at [126, 76] on select "I am not flexible, keep my selected time 8:00 AM 9:00 AM 10:00 AM 11:00 AM 12:0…" at bounding box center [174, 71] width 167 height 12
select select "number:56"
click at [91, 65] on select "I am not flexible, keep my selected time 8:00 AM 9:00 AM 10:00 AM 11:00 AM 12:0…" at bounding box center [174, 71] width 167 height 12
click at [117, 87] on select "I am not flexible, keep my selected time 8:00 AM 9:00 AM 10:00 AM 11:00 AM 12:0…" at bounding box center [174, 88] width 167 height 12
select select "number:68"
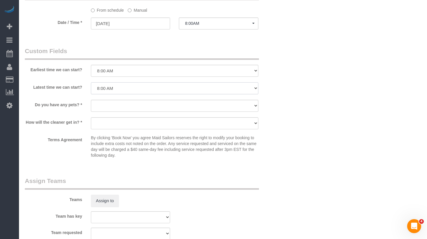
click at [91, 82] on select "I am not flexible, keep my selected time 8:00 AM 9:00 AM 10:00 AM 11:00 AM 12:0…" at bounding box center [174, 88] width 167 height 12
click at [115, 108] on select "Dog Cat None" at bounding box center [174, 106] width 167 height 12
select select "number:14"
click at [91, 100] on select "Dog Cat None" at bounding box center [174, 106] width 167 height 12
click at [120, 123] on select "We'll let you in. Doorman/Front Desk has the key. Other (Provide details)" at bounding box center [174, 124] width 167 height 12
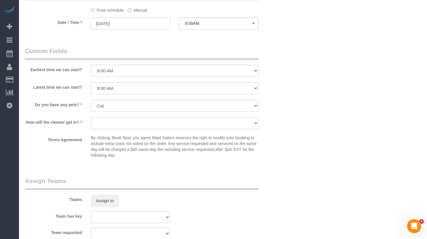
select select "number:5"
click at [91, 118] on select "We'll let you in. Doorman/Front Desk has the key. Other (Provide details)" at bounding box center [174, 124] width 167 height 12
drag, startPoint x: 140, startPoint y: 158, endPoint x: 135, endPoint y: 138, distance: 21.1
click at [139, 158] on p "By clicking 'Book Now' you agree Maid Sailors reserves the right to modify your…" at bounding box center [174, 146] width 167 height 23
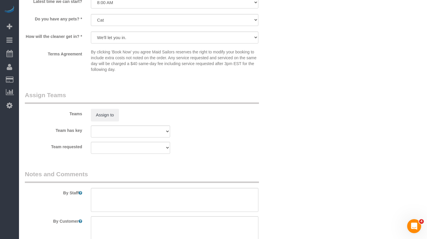
scroll to position [638, 0]
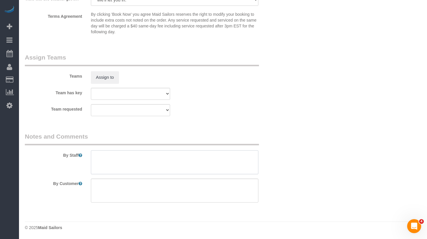
click at [143, 153] on textarea at bounding box center [174, 163] width 167 height 24
click at [125, 170] on textarea at bounding box center [174, 163] width 167 height 24
click at [118, 186] on textarea at bounding box center [174, 191] width 167 height 24
paste textarea "2200 3 beds 2.5 bath 2 cleaners x 4.5 hrs laundry, it's in the basement Mondy 8…"
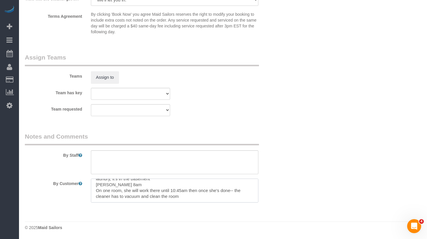
scroll to position [0, 0]
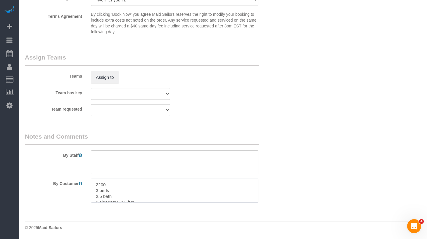
click at [122, 189] on textarea at bounding box center [174, 191] width 167 height 24
click at [125, 186] on textarea at bounding box center [174, 191] width 167 height 24
click at [127, 184] on textarea at bounding box center [174, 191] width 167 height 24
click at [105, 192] on textarea at bounding box center [174, 191] width 167 height 24
click at [95, 191] on textarea at bounding box center [174, 191] width 167 height 24
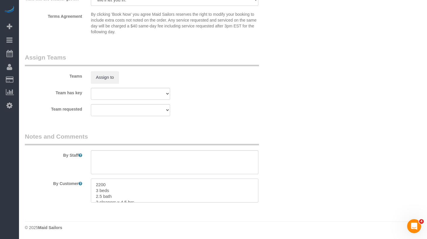
click at [110, 185] on textarea at bounding box center [174, 191] width 167 height 24
click at [112, 195] on textarea at bounding box center [174, 191] width 167 height 24
click at [113, 187] on textarea at bounding box center [174, 191] width 167 height 24
click at [119, 197] on textarea at bounding box center [174, 191] width 167 height 24
drag, startPoint x: 135, startPoint y: 191, endPoint x: 131, endPoint y: 192, distance: 4.7
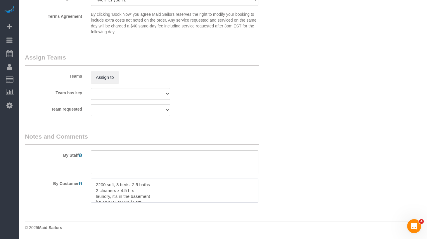
click at [135, 191] on textarea at bounding box center [174, 191] width 167 height 24
drag, startPoint x: 140, startPoint y: 191, endPoint x: 85, endPoint y: 190, distance: 55.3
click at [81, 190] on div "By Customer" at bounding box center [152, 191] width 264 height 24
drag, startPoint x: 176, startPoint y: 198, endPoint x: 173, endPoint y: 197, distance: 2.9
click at [176, 198] on textarea at bounding box center [174, 191] width 167 height 24
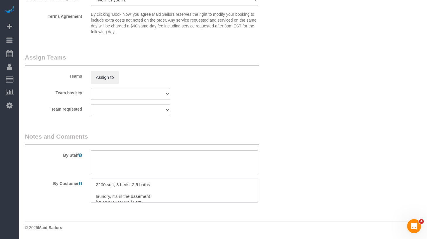
scroll to position [636, 0]
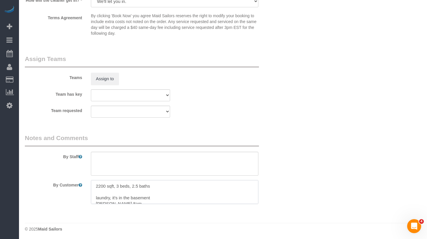
drag, startPoint x: 163, startPoint y: 185, endPoint x: 96, endPoint y: 194, distance: 67.5
click at [96, 194] on textarea at bounding box center [174, 192] width 167 height 24
click at [102, 196] on textarea at bounding box center [174, 193] width 167 height 24
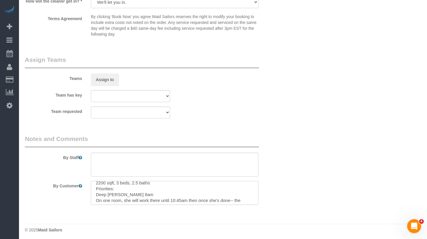
click at [179, 182] on textarea at bounding box center [174, 193] width 167 height 24
click at [122, 196] on textarea at bounding box center [174, 193] width 167 height 24
drag, startPoint x: 127, startPoint y: 194, endPoint x: 62, endPoint y: 194, distance: 64.9
click at [62, 194] on div "By Customer" at bounding box center [152, 193] width 264 height 24
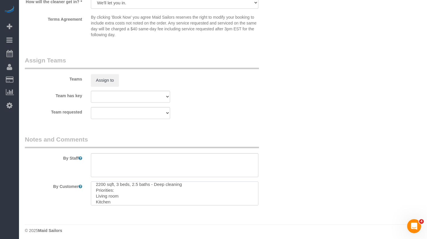
scroll to position [8, 0]
drag, startPoint x: 122, startPoint y: 189, endPoint x: 105, endPoint y: 190, distance: 16.4
click at [121, 189] on textarea at bounding box center [174, 194] width 167 height 24
click at [95, 191] on textarea at bounding box center [174, 194] width 167 height 24
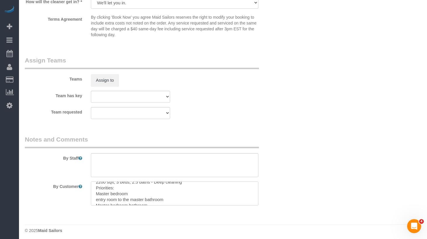
click at [138, 192] on textarea at bounding box center [174, 194] width 167 height 24
click at [164, 189] on textarea at bounding box center [174, 194] width 167 height 24
click at [158, 189] on textarea at bounding box center [174, 194] width 167 height 24
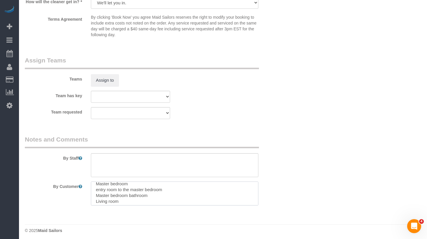
click at [154, 196] on textarea at bounding box center [174, 194] width 167 height 24
click at [147, 192] on textarea at bounding box center [174, 194] width 167 height 24
click at [159, 184] on textarea at bounding box center [174, 194] width 167 height 24
click at [156, 190] on textarea at bounding box center [174, 194] width 167 height 24
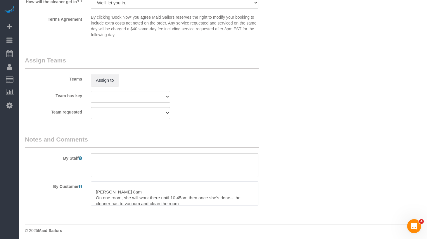
scroll to position [62, 0]
click at [143, 198] on textarea at bounding box center [174, 194] width 167 height 24
click at [189, 201] on textarea at bounding box center [174, 194] width 167 height 24
click at [167, 202] on textarea at bounding box center [174, 194] width 167 height 24
click at [205, 202] on textarea at bounding box center [174, 194] width 167 height 24
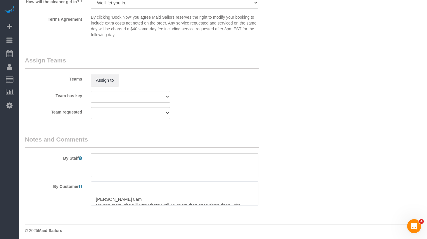
scroll to position [52, 0]
click at [131, 191] on textarea at bounding box center [174, 194] width 167 height 24
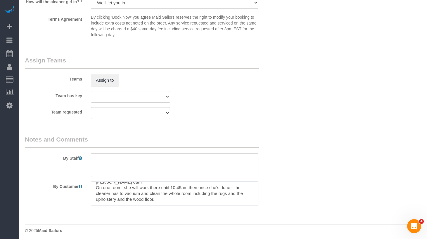
click at [171, 201] on textarea at bounding box center [174, 194] width 167 height 24
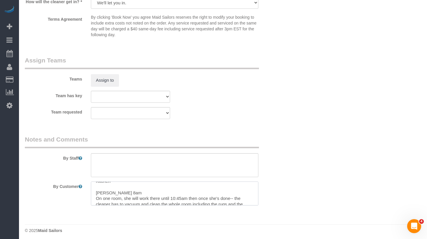
scroll to position [42, 0]
drag, startPoint x: 128, startPoint y: 191, endPoint x: 92, endPoint y: 189, distance: 36.3
click at [91, 189] on textarea at bounding box center [174, 194] width 167 height 24
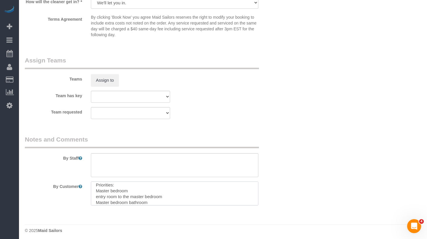
click at [117, 199] on textarea at bounding box center [174, 194] width 167 height 24
click at [107, 188] on textarea at bounding box center [174, 194] width 167 height 24
click at [106, 189] on textarea at bounding box center [174, 194] width 167 height 24
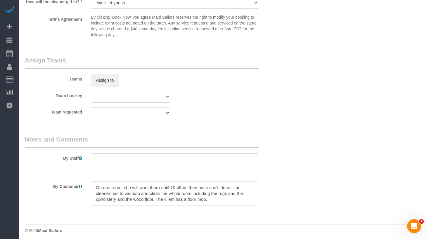
scroll to position [47, 0]
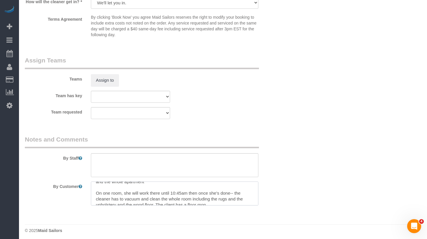
click at [100, 194] on textarea at bounding box center [174, 194] width 167 height 24
click at [125, 192] on textarea at bounding box center [174, 194] width 167 height 24
type textarea "2200 sqft, 3 beds, 2.5 baths - Deep cleaning Priorities: Master bedroom entry r…"
click at [134, 170] on textarea at bounding box center [174, 165] width 167 height 24
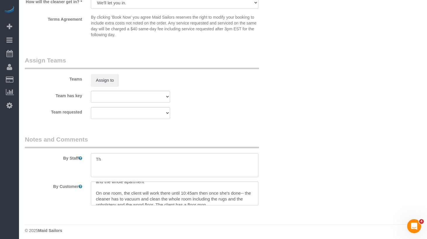
type textarea "T"
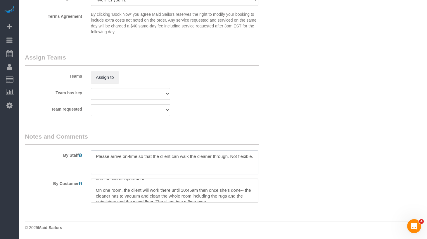
click at [177, 167] on textarea at bounding box center [174, 163] width 167 height 24
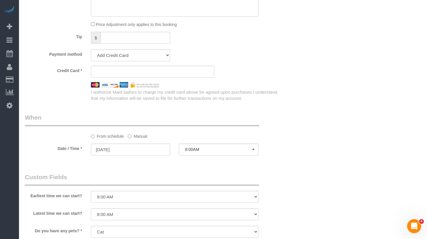
scroll to position [380, 0]
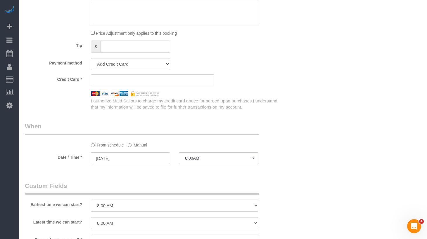
click at [124, 84] on sui-stripe-card at bounding box center [152, 81] width 123 height 12
click at [283, 125] on div "From schedule Manual" at bounding box center [152, 135] width 264 height 26
click at [254, 96] on div "I authorize Maid Sailors to charge my credit card above for agreed upon purchas…" at bounding box center [186, 103] width 198 height 14
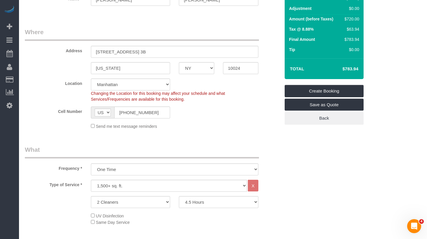
scroll to position [66, 0]
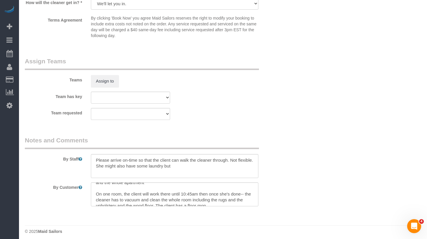
scroll to position [638, 0]
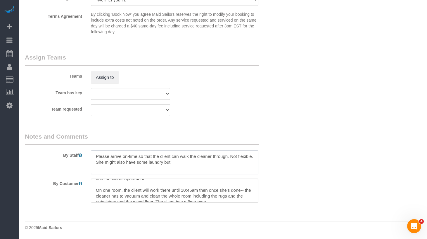
click at [196, 165] on textarea at bounding box center [174, 163] width 167 height 24
click at [195, 168] on textarea at bounding box center [174, 163] width 167 height 24
click at [204, 173] on textarea at bounding box center [174, 163] width 167 height 24
click at [213, 171] on textarea at bounding box center [174, 163] width 167 height 24
click at [213, 167] on textarea at bounding box center [174, 163] width 167 height 24
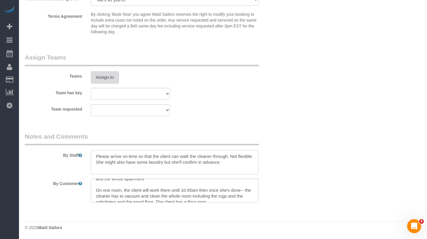
type textarea "Please arrive on-time so that the client can walk the cleaner through. Not flex…"
click at [98, 77] on button "Assign to" at bounding box center [105, 77] width 28 height 12
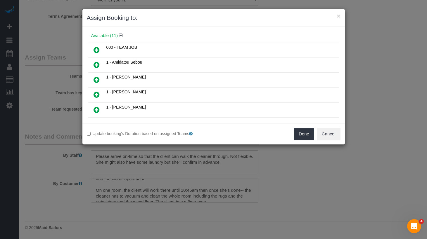
scroll to position [0, 0]
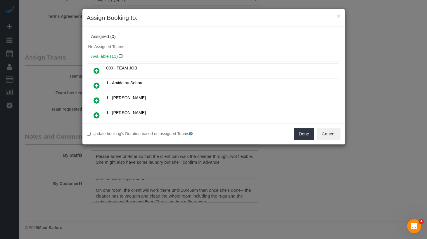
click at [94, 70] on icon at bounding box center [97, 70] width 6 height 7
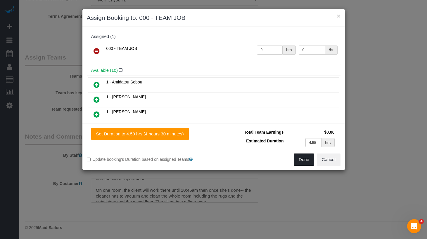
click at [308, 163] on button "Done" at bounding box center [304, 160] width 20 height 12
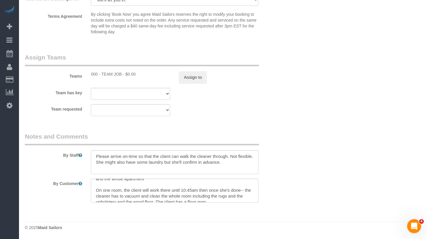
drag, startPoint x: 309, startPoint y: 166, endPoint x: 321, endPoint y: 122, distance: 45.3
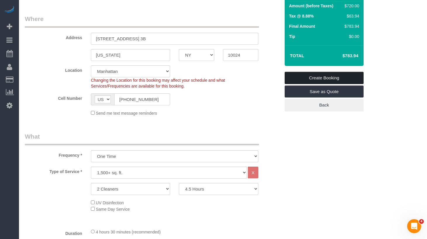
scroll to position [76, 0]
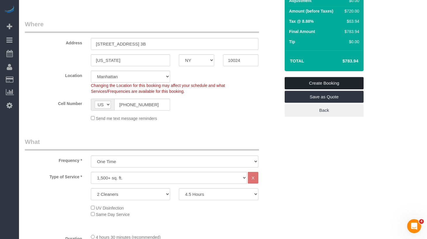
click at [311, 85] on link "Create Booking" at bounding box center [324, 83] width 79 height 12
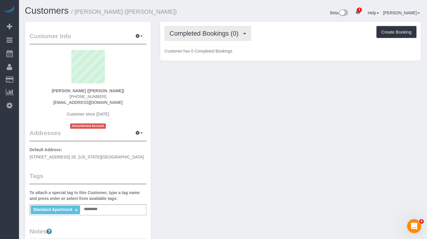
click at [247, 28] on button "Completed Bookings (0)" at bounding box center [208, 33] width 87 height 15
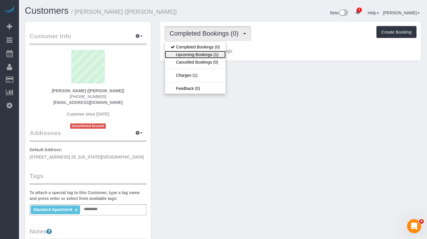
click at [212, 56] on link "Upcoming Bookings (1)" at bounding box center [195, 55] width 61 height 8
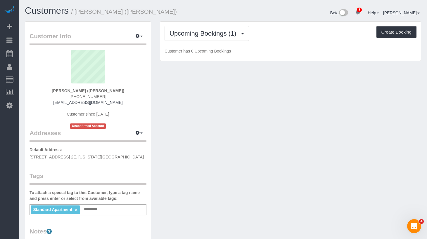
click at [305, 35] on div "Upcoming Bookings (1) Completed Bookings (0) Upcoming Bookings (1) Cancelled Bo…" at bounding box center [291, 33] width 252 height 15
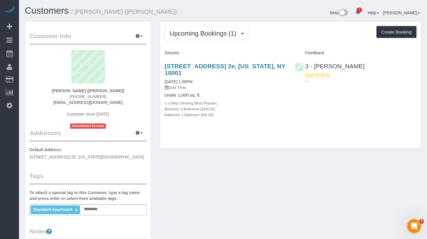
click at [298, 24] on div "Upcoming Bookings (1) Completed Bookings (0) Upcoming Bookings (1) Cancelled Bo…" at bounding box center [290, 85] width 261 height 127
click at [213, 68] on link "[STREET_ADDRESS] 2e, [US_STATE], NY 10001" at bounding box center [225, 69] width 121 height 13
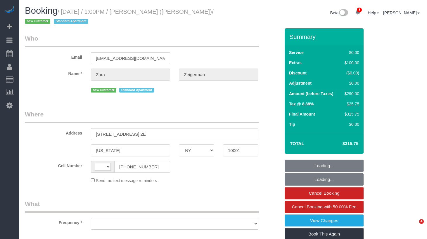
select select "NY"
select select "string:[GEOGRAPHIC_DATA]"
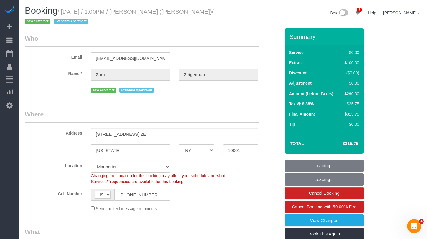
select select "string:stripe-pm_1S2goY4VGloSiKo7UUfBN7cp"
select select "object:702"
select select "number:59"
select select "number:90"
select select "number:15"
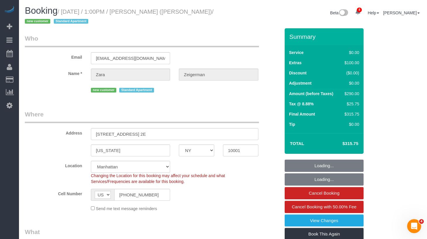
select select "number:5"
select select "object:959"
select select "2"
select select "spot1"
select select "2"
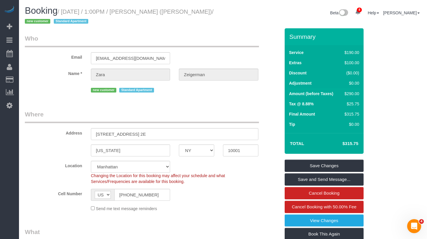
drag, startPoint x: 192, startPoint y: 27, endPoint x: 167, endPoint y: 25, distance: 24.9
click at [192, 27] on div "Booking / September 02, 2025 / 1:00PM / Zara Zeigerman (Gale Branding) / new cu…" at bounding box center [121, 17] width 203 height 23
click at [51, 20] on small "/ September 02, 2025 / 1:00PM / Zara Zeigerman (Gale Branding) / new customer S…" at bounding box center [119, 16] width 189 height 16
drag, startPoint x: 51, startPoint y: 22, endPoint x: 66, endPoint y: 12, distance: 17.9
click at [66, 12] on small "/ September 02, 2025 / 1:00PM / Zara Zeigerman (Gale Branding) / new customer S…" at bounding box center [119, 16] width 189 height 16
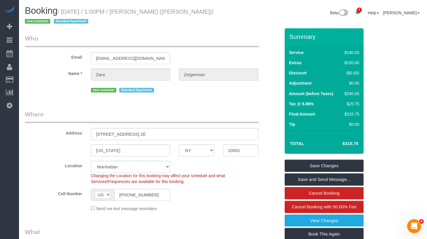
copy small "September 02, 2025 / 1:00PM / Zara Zeigerman (Gale Branding)"
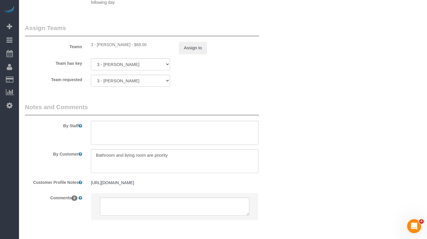
scroll to position [763, 0]
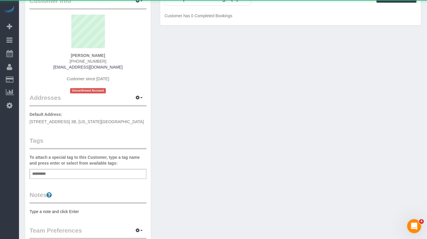
scroll to position [50, 0]
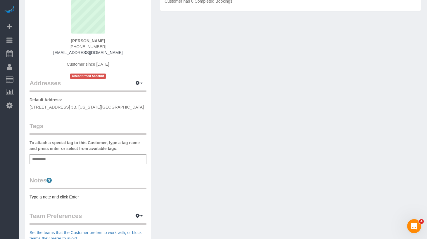
click at [86, 161] on div "Add a tag" at bounding box center [88, 160] width 117 height 10
click at [86, 160] on div "Add a tag" at bounding box center [88, 160] width 117 height 10
type input "********"
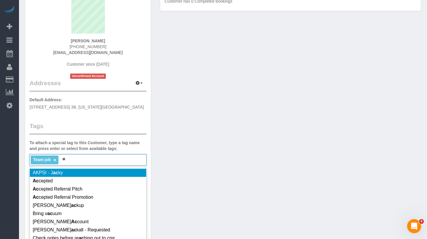
type input "*"
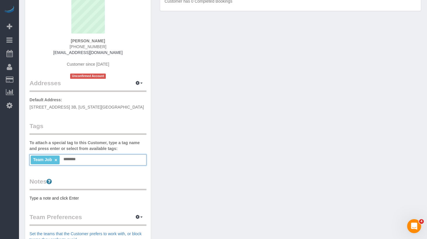
type input "*******"
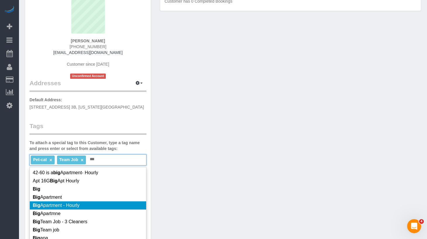
type input "***"
click at [45, 208] on span "Big Apartment - Hourly" at bounding box center [56, 205] width 47 height 5
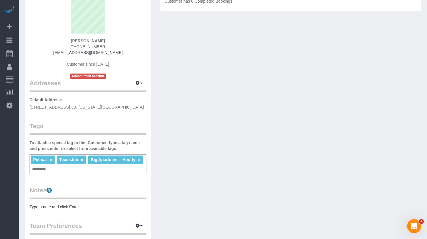
drag, startPoint x: 227, startPoint y: 186, endPoint x: 215, endPoint y: 187, distance: 12.3
click at [227, 186] on div "Customer Info Edit Contact Info Send Message Email Preferences Special Sales Ta…" at bounding box center [222, 172] width 405 height 402
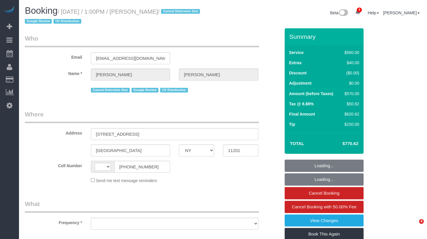
select select "NY"
select select "string:[GEOGRAPHIC_DATA]"
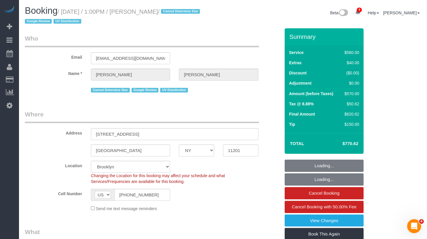
select select "object:940"
select select "2"
select select "210"
select select "number:58"
select select "number:73"
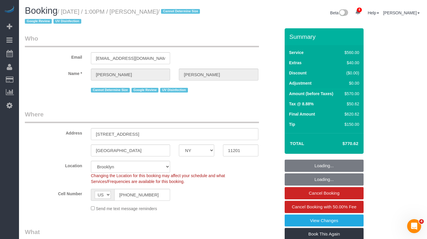
select select "number:15"
select select "number:6"
click at [177, 24] on h1 "Booking / September 02, 2025 / 1:00PM / Sonia Tatninov / Cannot Determine Size …" at bounding box center [122, 16] width 194 height 20
select select "spot1"
select select "string:stripe-pm_1REf1F4VGloSiKo7YgU8u7OP"
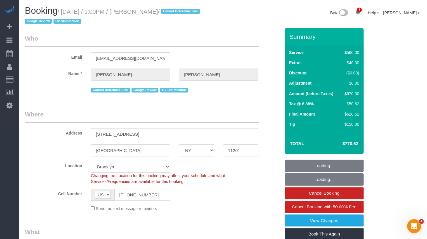
drag, startPoint x: 189, startPoint y: 11, endPoint x: 68, endPoint y: 11, distance: 121.3
click at [67, 11] on small "/ September 02, 2025 / 1:00PM / Sonia Tatninov / Cannot Determine Size Google R…" at bounding box center [113, 16] width 177 height 16
copy small "September 02, 2025 / 1:00PM / Sonia Tatninov"
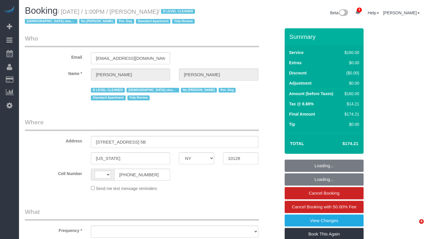
select select "NY"
select select "string:[GEOGRAPHIC_DATA]"
select select "object:716"
select select "spot1"
select select "number:57"
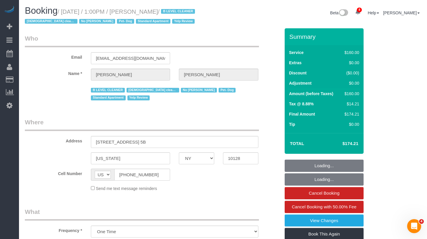
select select "number:77"
select select "number:13"
select select "number:5"
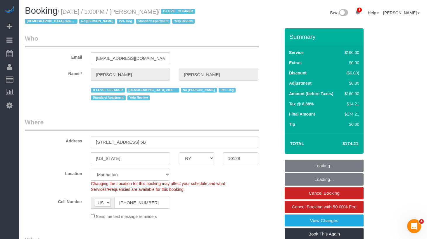
select select "object:1399"
select select "string:stripe-pm_1RjheQ4VGloSiKo7tm9rNbR6"
drag, startPoint x: 0, startPoint y: 0, endPoint x: 65, endPoint y: 13, distance: 66.4
click at [65, 13] on small "/ [DATE] / 1:00PM / [PERSON_NAME] / B LEVEL CLEANER [DEMOGRAPHIC_DATA] cleaner …" at bounding box center [111, 16] width 172 height 16
copy small "[DATE] / 1:00PM / [PERSON_NAME]"
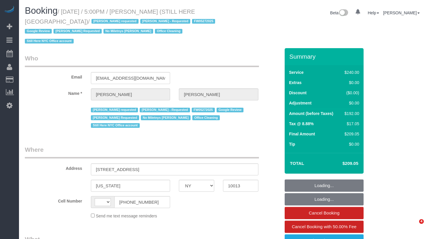
select select "NY"
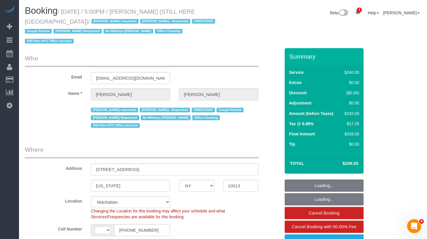
select select "string:[GEOGRAPHIC_DATA]"
select select "object:726"
select select "string:stripe-pm_1QY8Py4VGloSiKo7kVLuacfg"
select select "180"
select select "spot1"
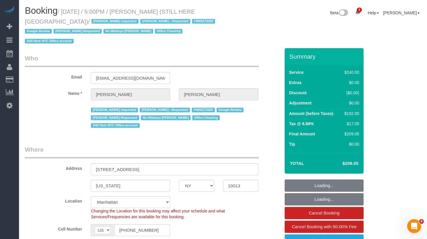
select select "number:89"
select select "number:90"
select select "number:15"
select select "number:5"
select select "object:1012"
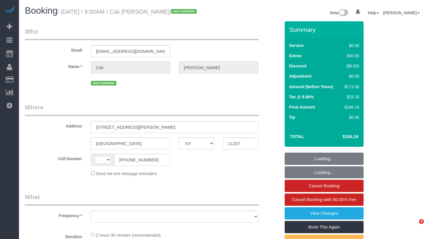
select select "NY"
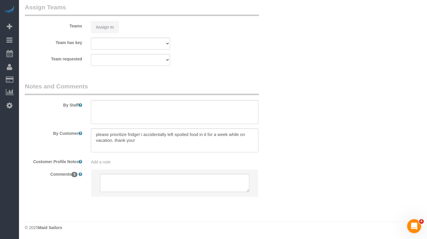
select select "number:56"
select select "number:71"
select select "number:14"
select select "number:5"
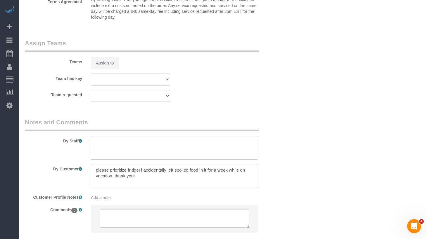
select select "string:[GEOGRAPHIC_DATA]"
select select "object:588"
select select "string:stripe-pm_1S2wQC4VGloSiKo71sbBOz8w"
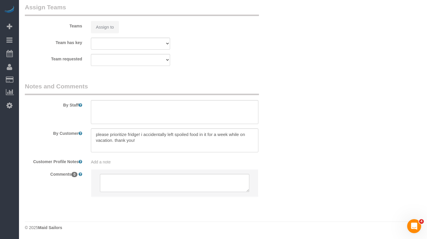
select select "1"
select select "spot1"
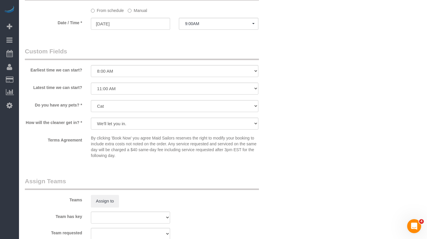
select select "object:1322"
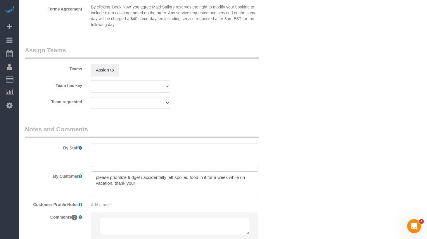
select select "1"
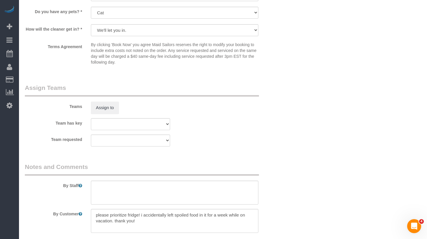
scroll to position [686, 0]
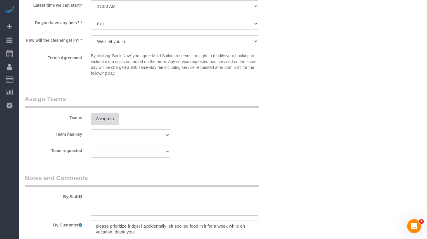
click at [97, 118] on button "Assign to" at bounding box center [105, 119] width 28 height 12
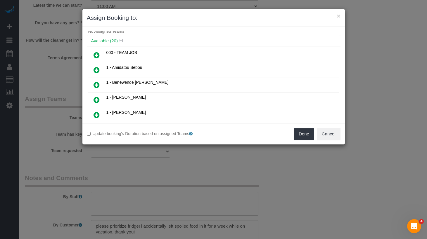
scroll to position [18, 0]
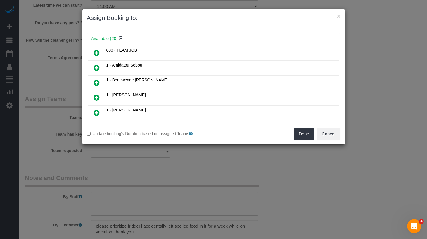
drag, startPoint x: 97, startPoint y: 82, endPoint x: 102, endPoint y: 83, distance: 4.6
click at [97, 82] on icon at bounding box center [97, 82] width 6 height 7
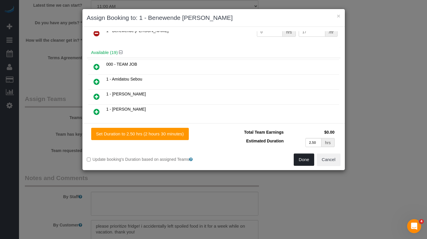
click at [304, 160] on button "Done" at bounding box center [304, 160] width 20 height 12
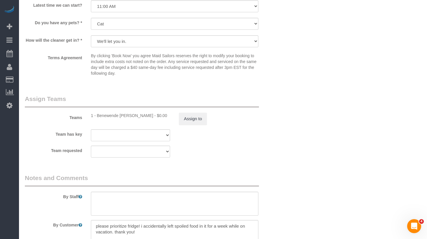
drag, startPoint x: 288, startPoint y: 168, endPoint x: 263, endPoint y: 144, distance: 34.1
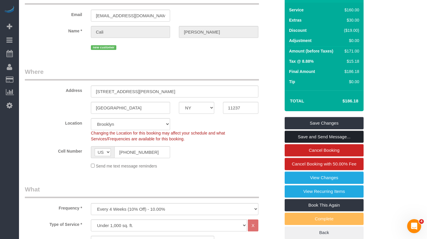
scroll to position [37, 0]
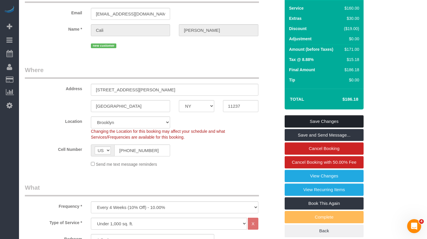
click at [304, 122] on link "Save Changes" at bounding box center [324, 121] width 79 height 12
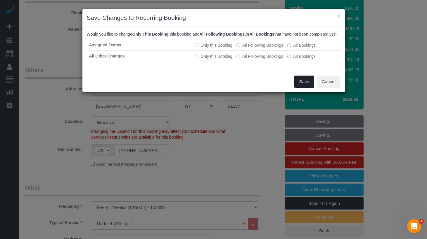
click at [300, 86] on button "Save" at bounding box center [304, 82] width 20 height 12
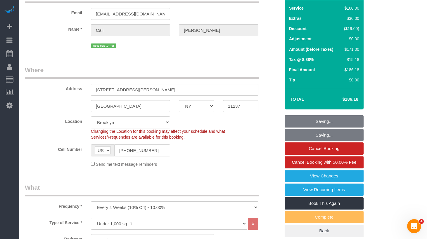
scroll to position [0, 0]
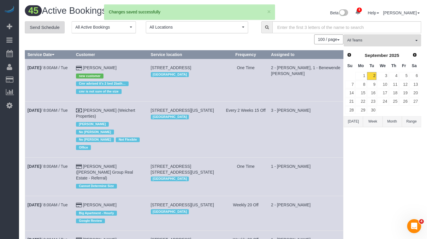
click at [54, 26] on link "Send Schedule" at bounding box center [45, 27] width 40 height 12
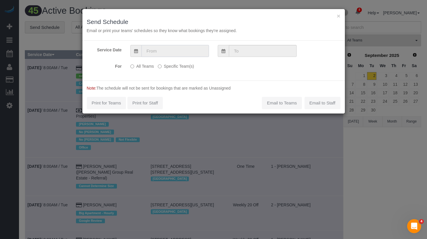
click at [174, 51] on input "text" at bounding box center [175, 51] width 68 height 12
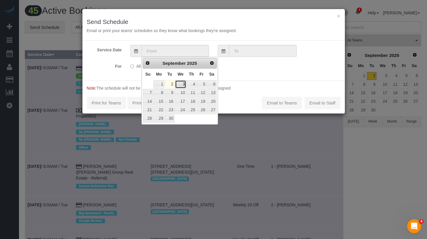
click at [179, 85] on link "3" at bounding box center [180, 84] width 11 height 8
type input "[DATE]"
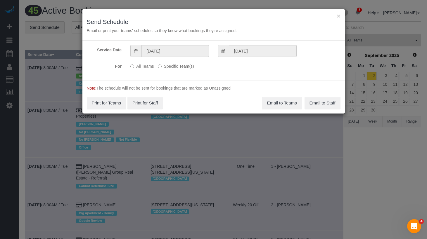
click at [172, 64] on label "Specific Team(s)" at bounding box center [176, 65] width 36 height 8
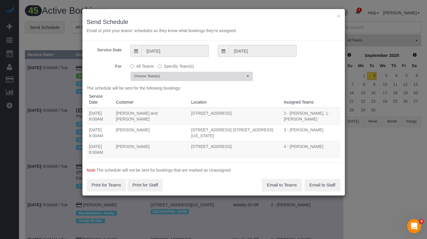
click at [177, 74] on span "Choose Team(s)" at bounding box center [189, 76] width 111 height 5
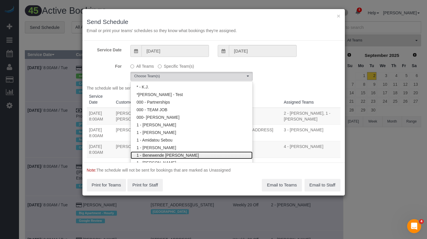
click at [167, 156] on link "1 - Benewende [PERSON_NAME]" at bounding box center [192, 156] width 122 height 8
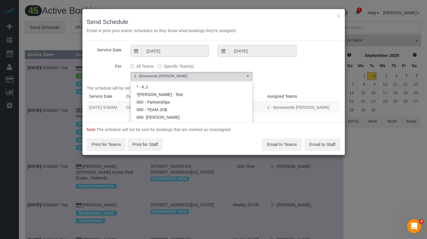
click at [295, 76] on div "For All Teams Specific Team(s) 1 - Benewende [PERSON_NAME] Choose Team(s) * - K…" at bounding box center [213, 71] width 262 height 20
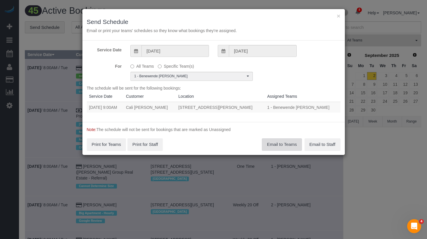
click at [277, 144] on button "Email to Teams" at bounding box center [282, 145] width 40 height 12
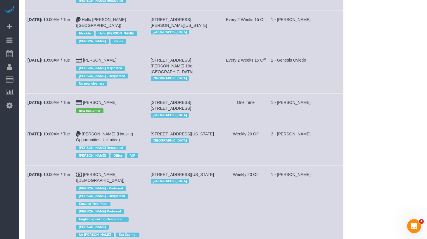
scroll to position [604, 0]
